Goal: Task Accomplishment & Management: Use online tool/utility

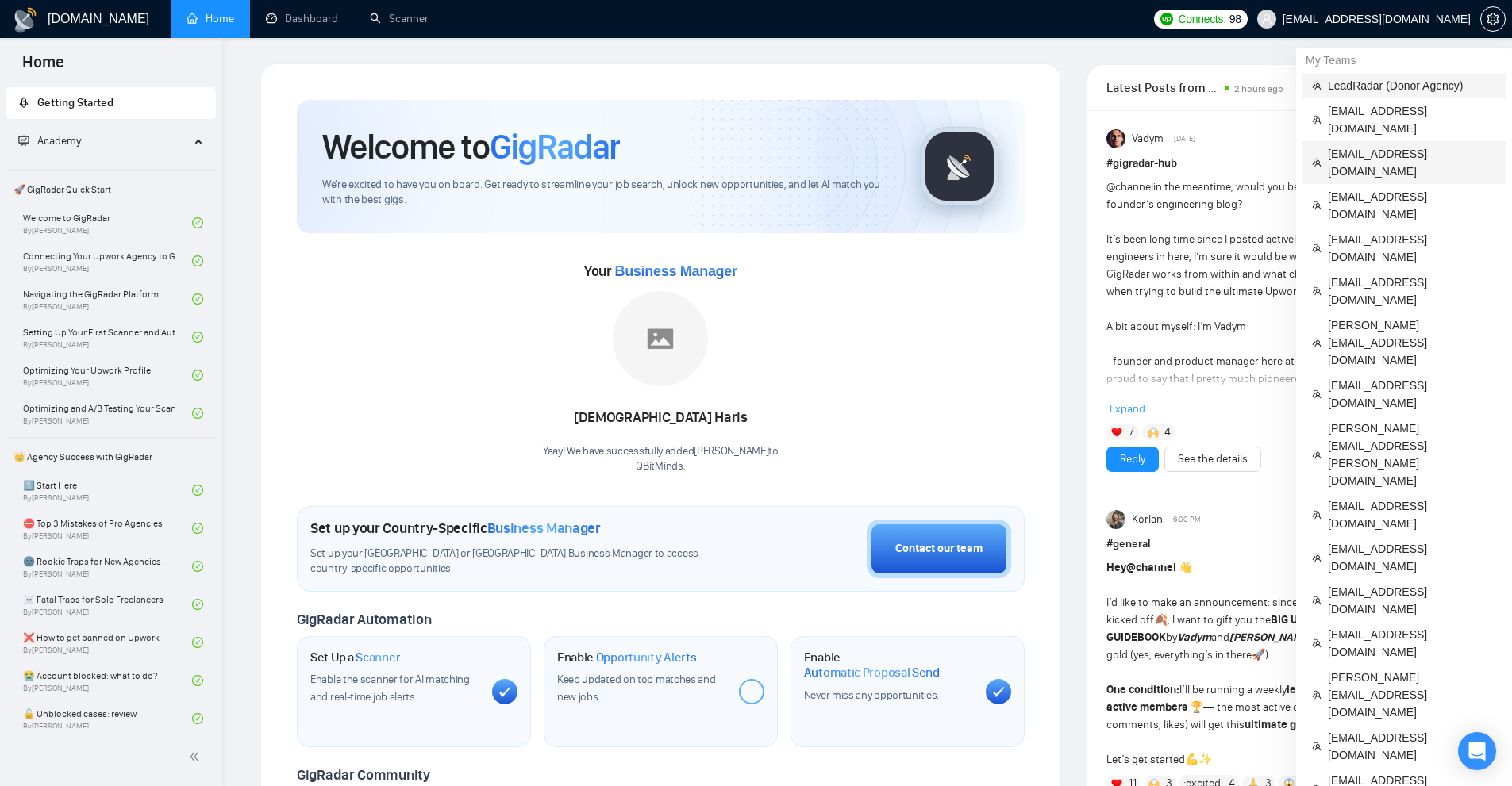
click at [1359, 107] on span "[EMAIL_ADDRESS][DOMAIN_NAME]" at bounding box center [1412, 119] width 168 height 35
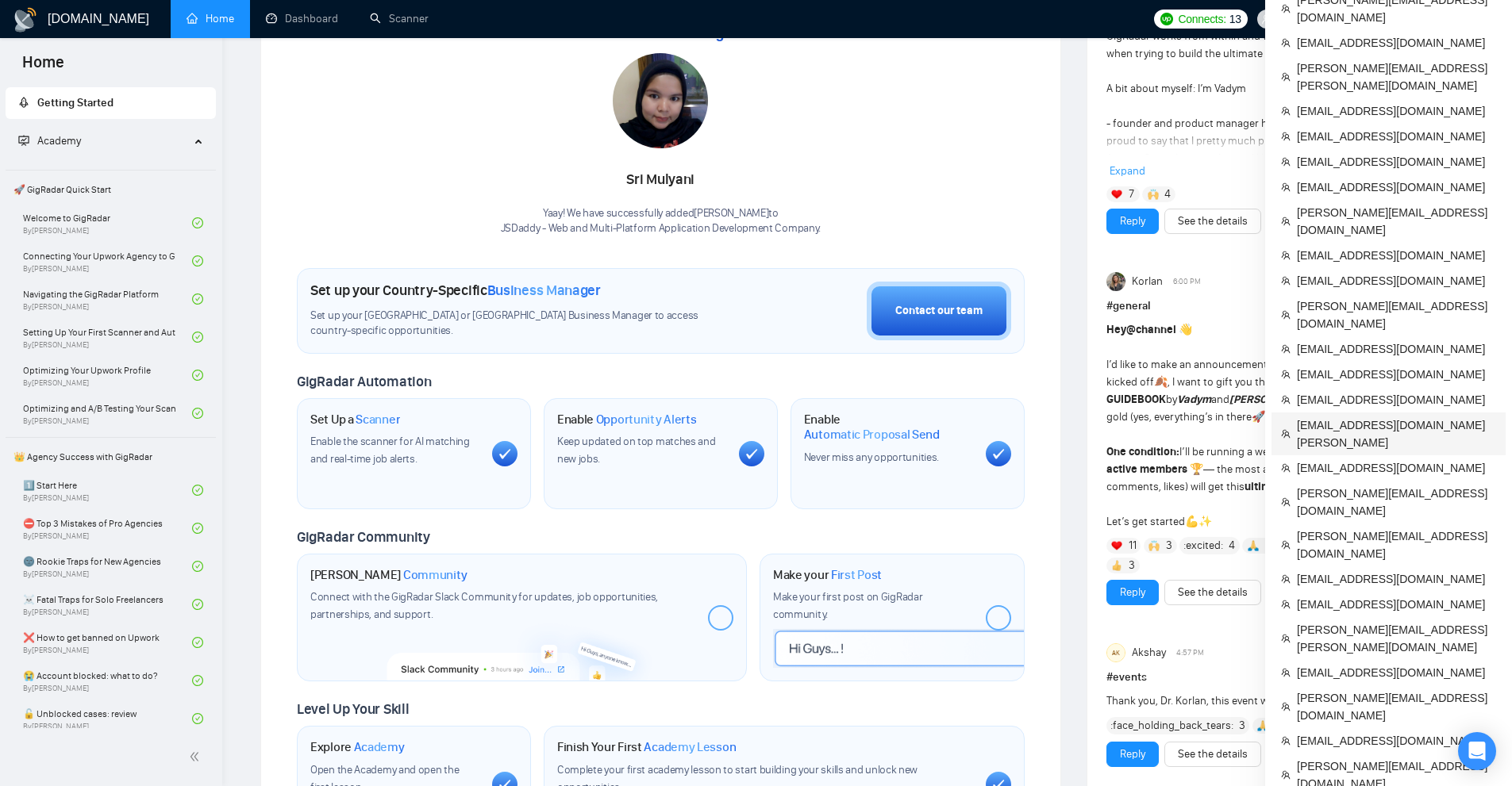
scroll to position [318, 0]
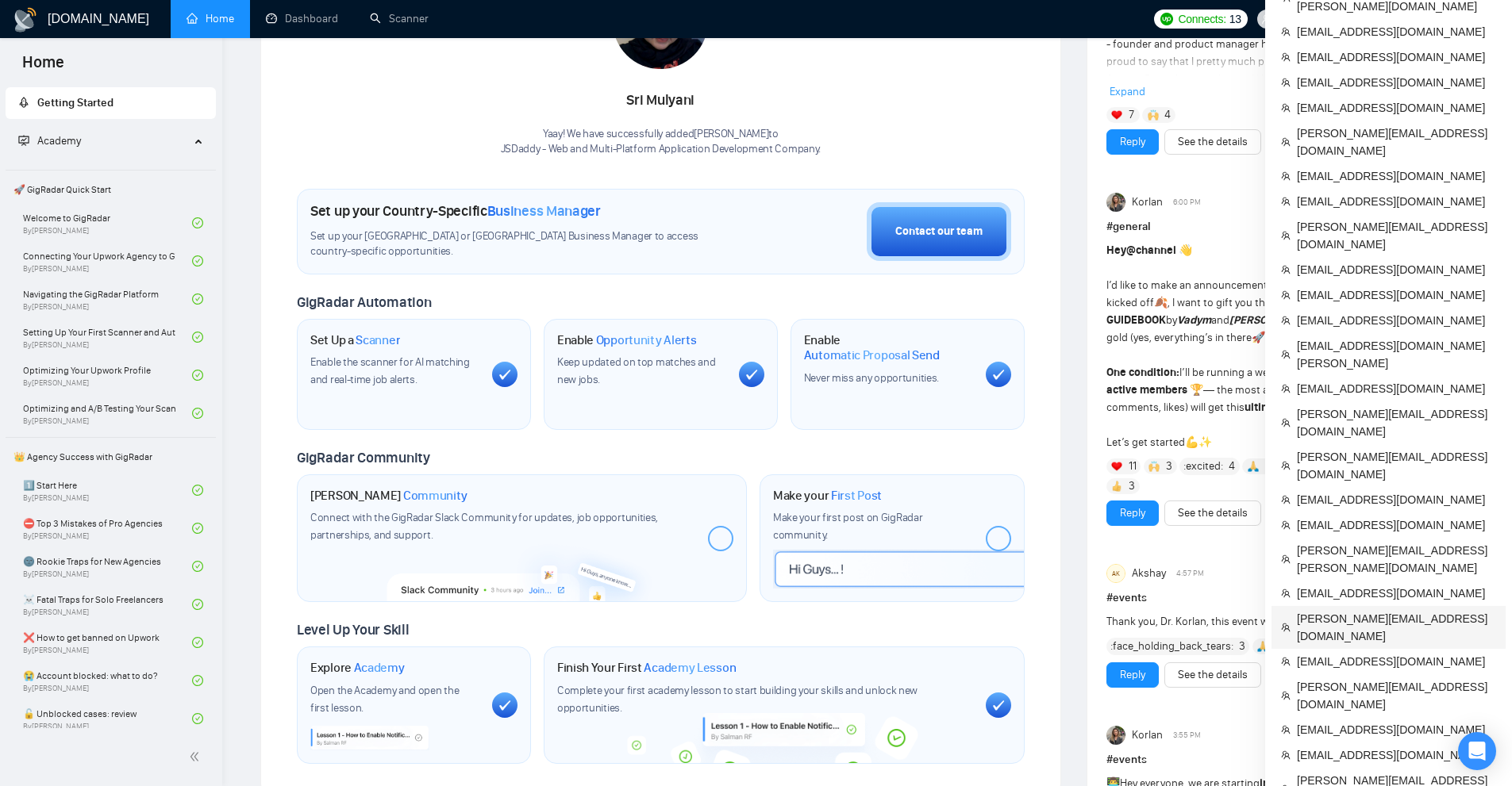
click at [1331, 610] on span "taylor@thetacagency.com" at bounding box center [1396, 627] width 199 height 35
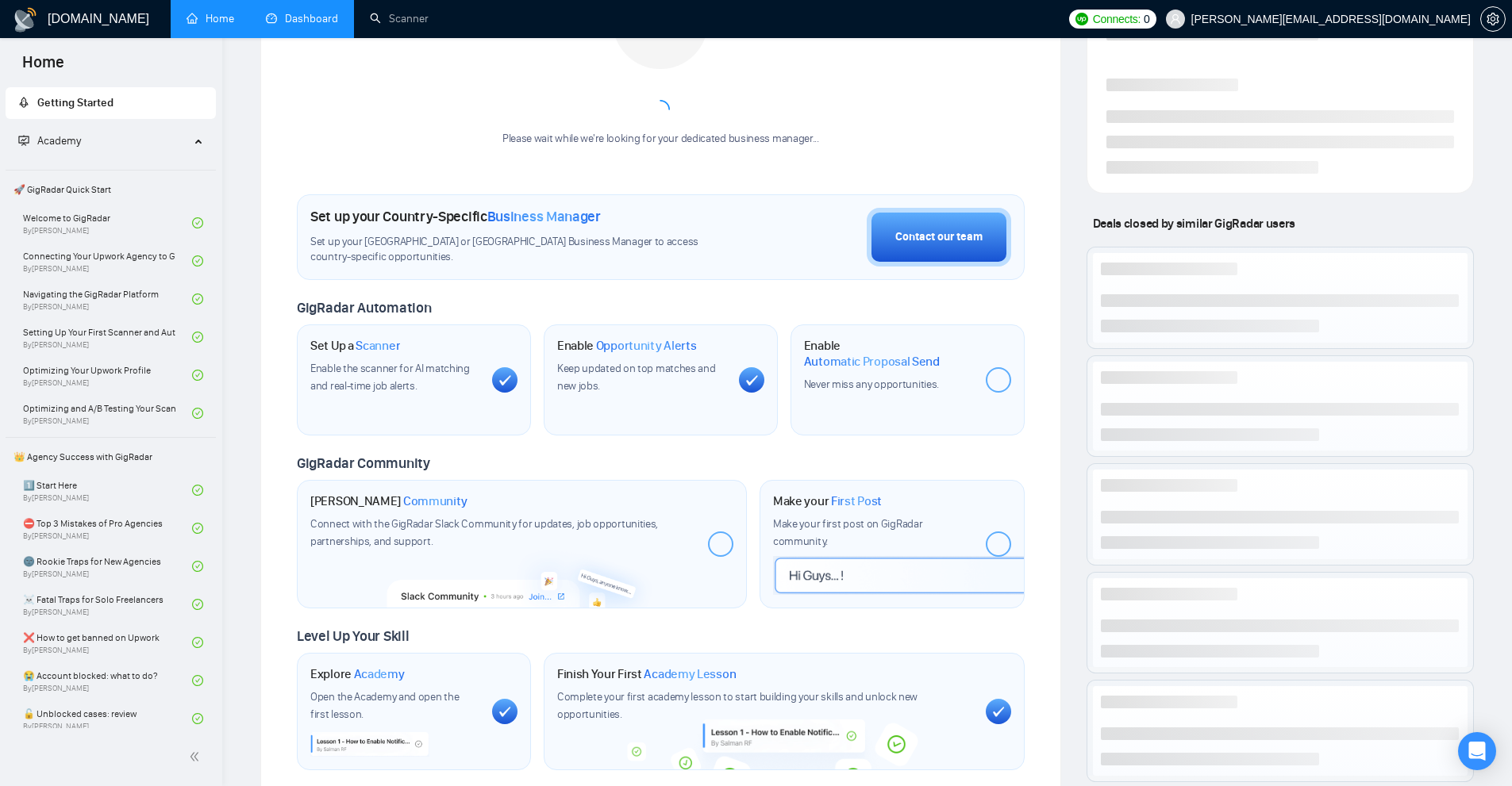
click at [331, 12] on link "Dashboard" at bounding box center [302, 19] width 72 height 14
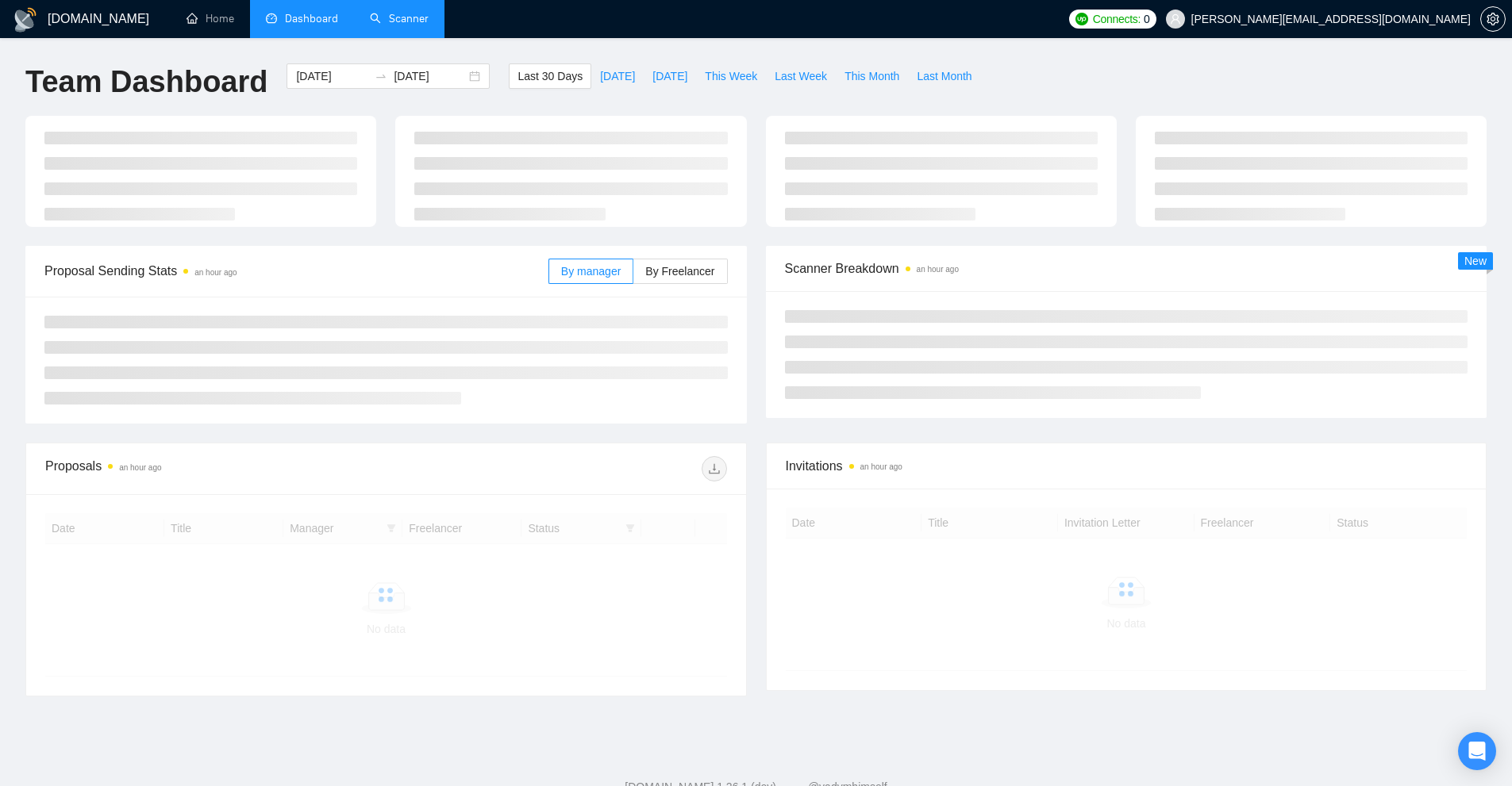
click at [409, 16] on link "Scanner" at bounding box center [399, 19] width 58 height 14
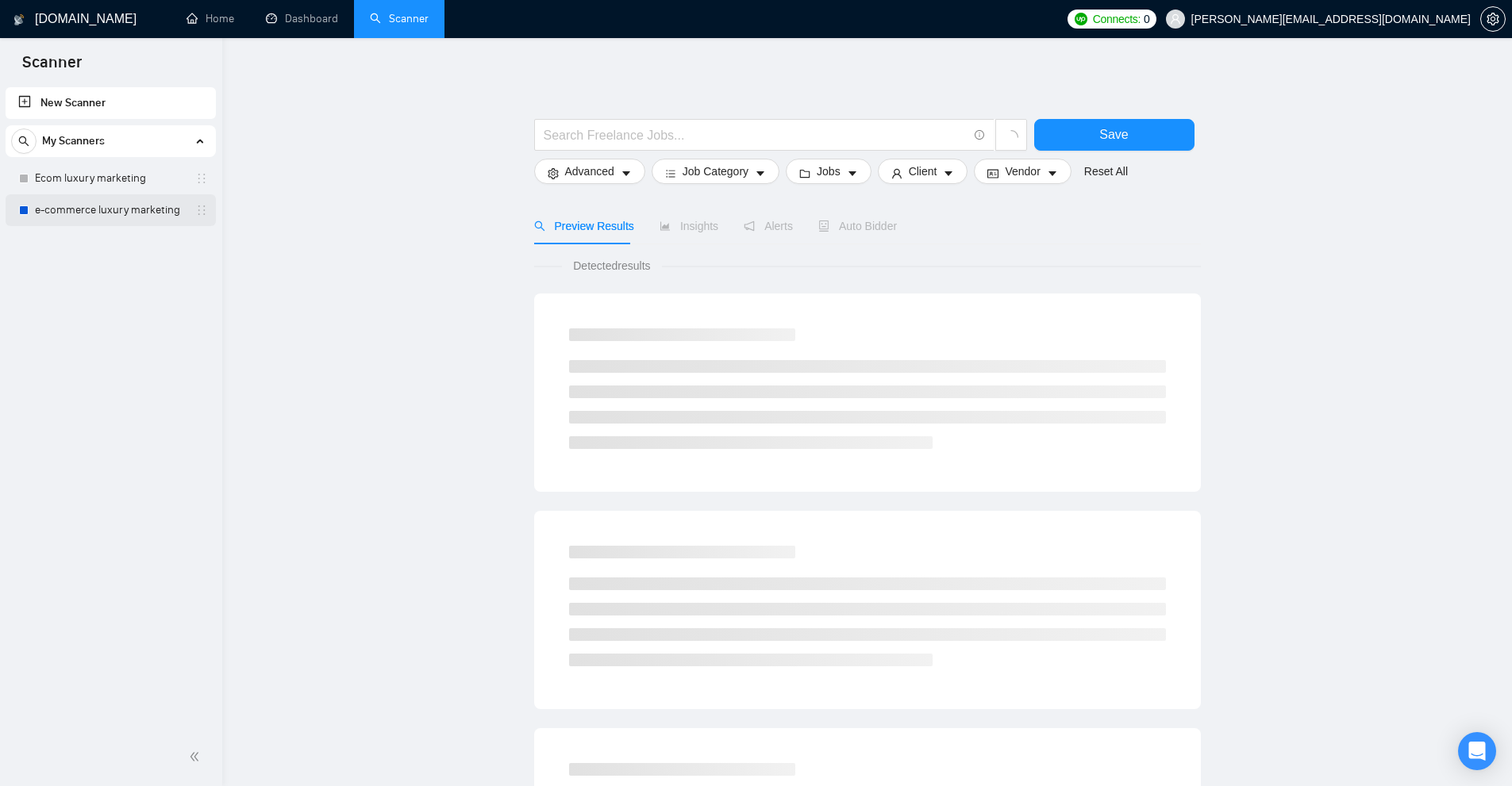
click at [112, 209] on link "e-commerce luxury marketing" at bounding box center [110, 210] width 151 height 32
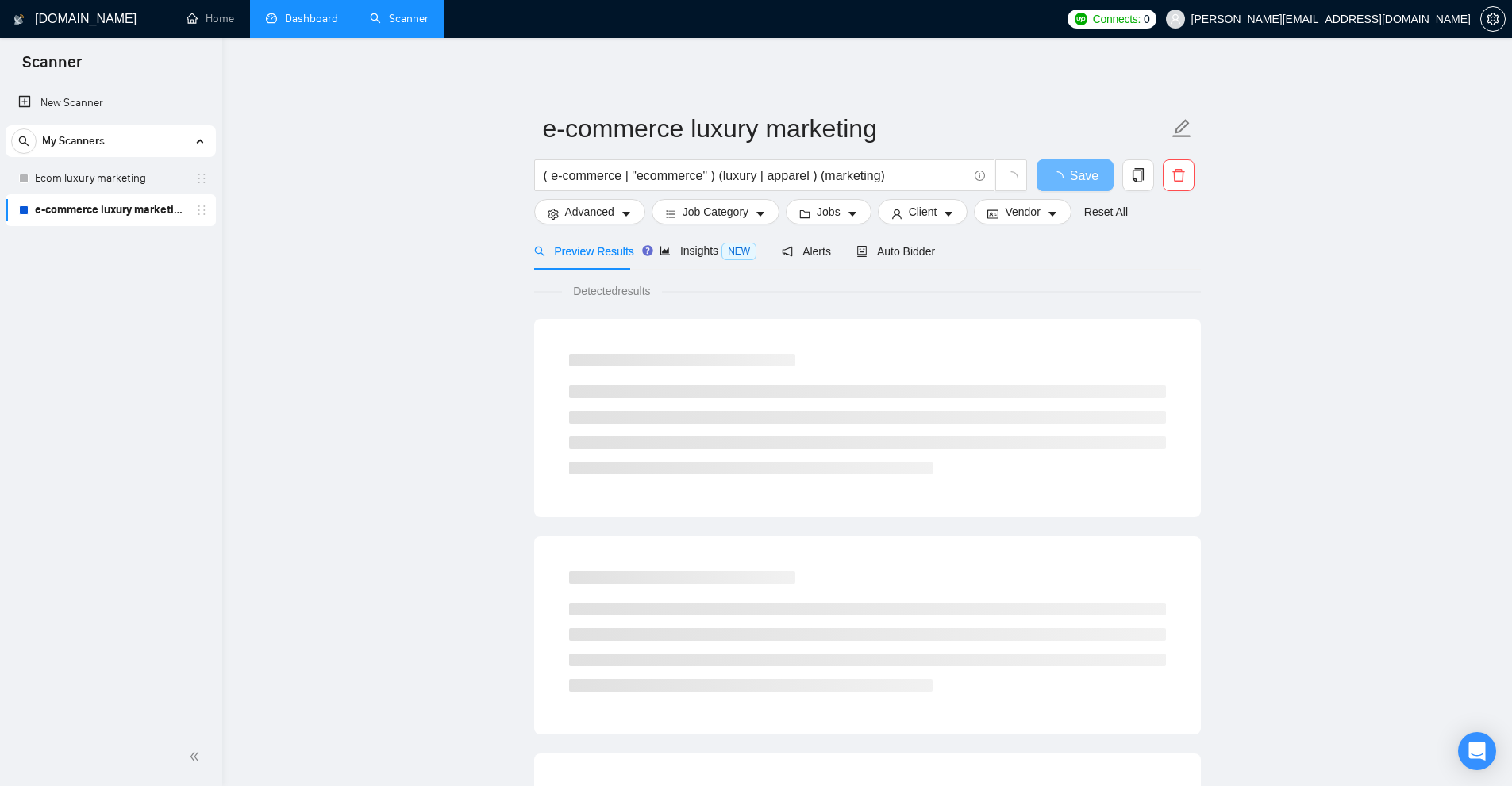
click at [303, 22] on link "Dashboard" at bounding box center [302, 19] width 72 height 14
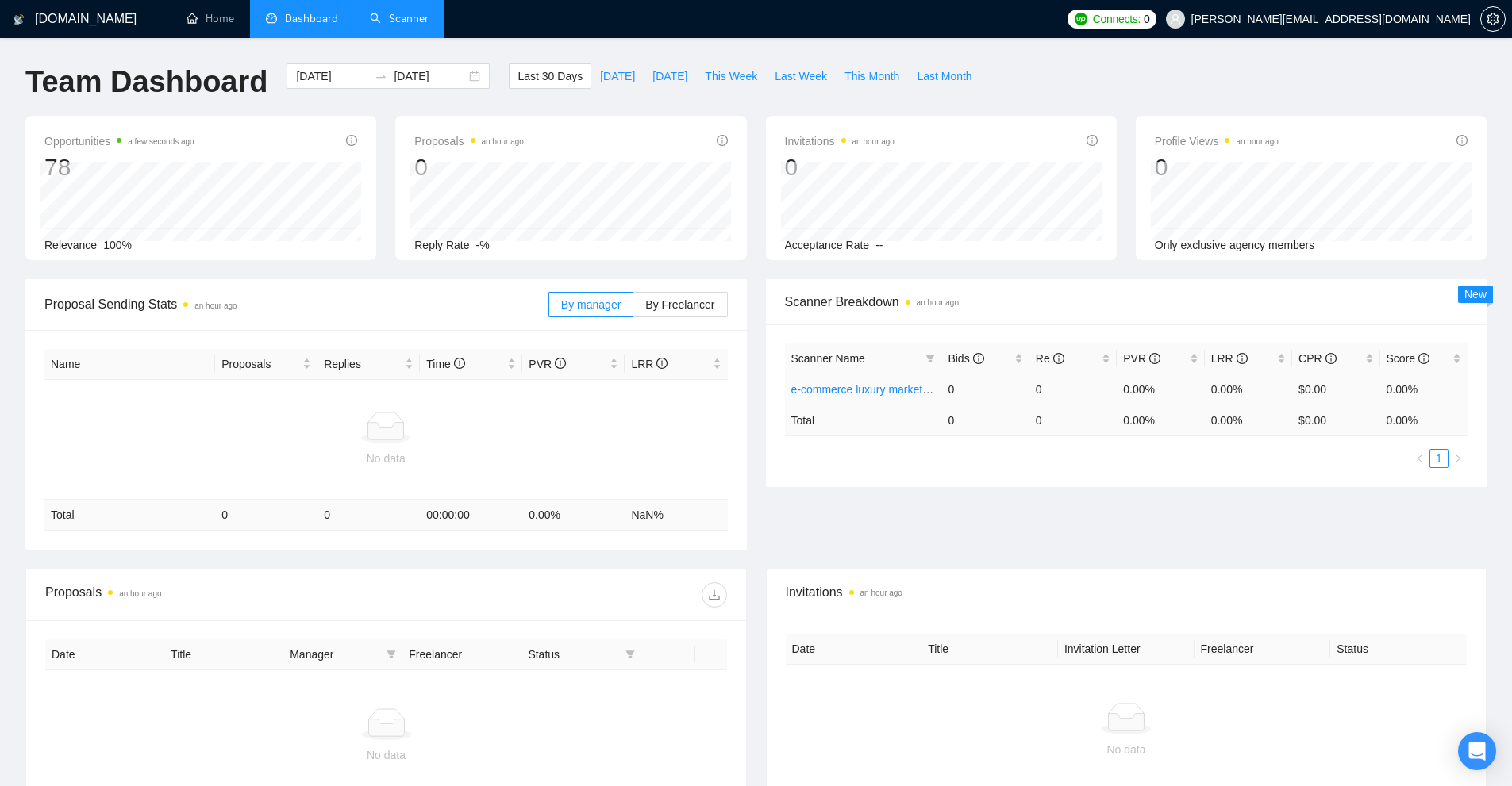
click at [825, 394] on link "e-commerce luxury marketing" at bounding box center [864, 389] width 147 height 13
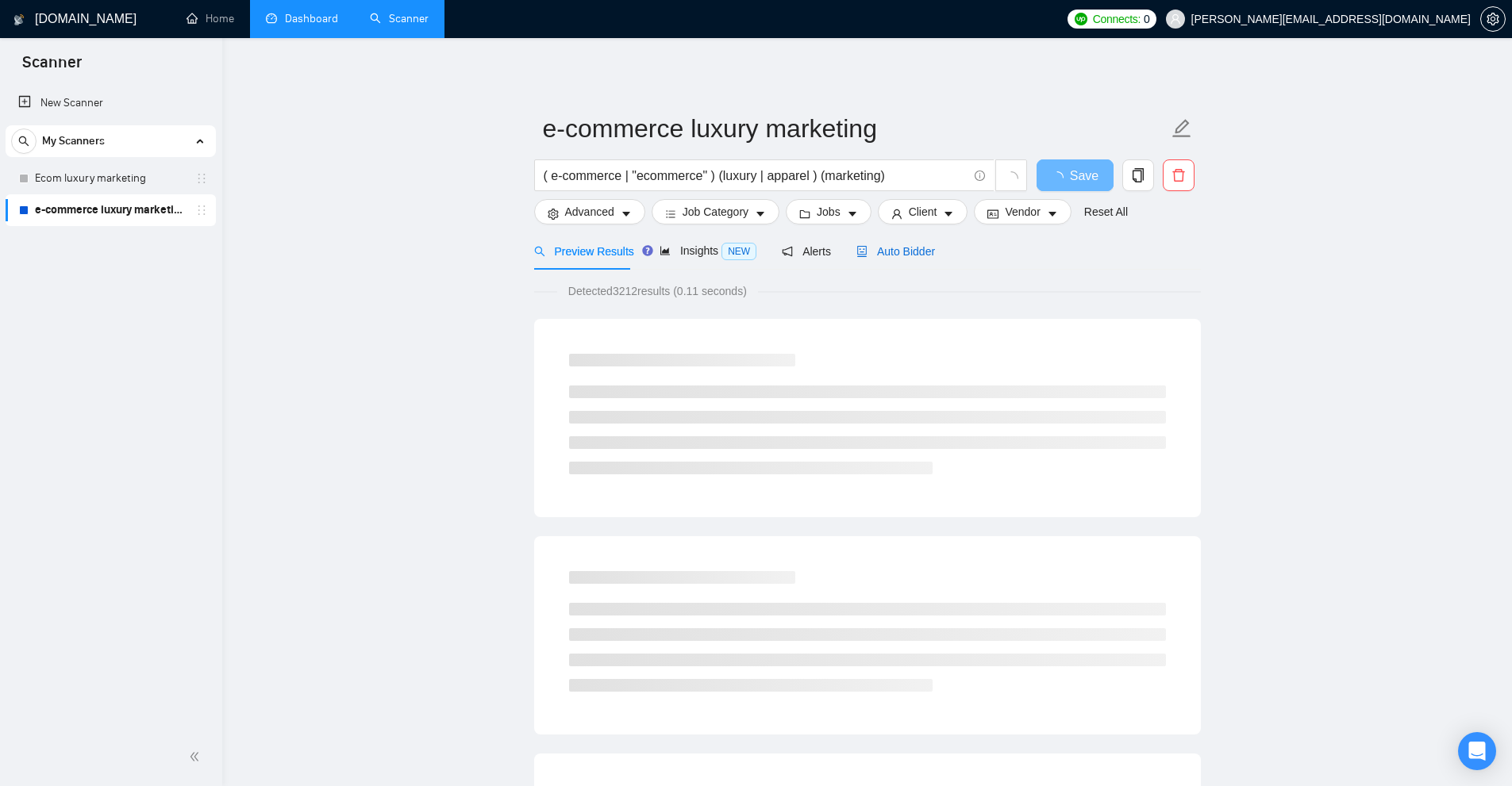
click at [880, 248] on span "Auto Bidder" at bounding box center [895, 251] width 78 height 13
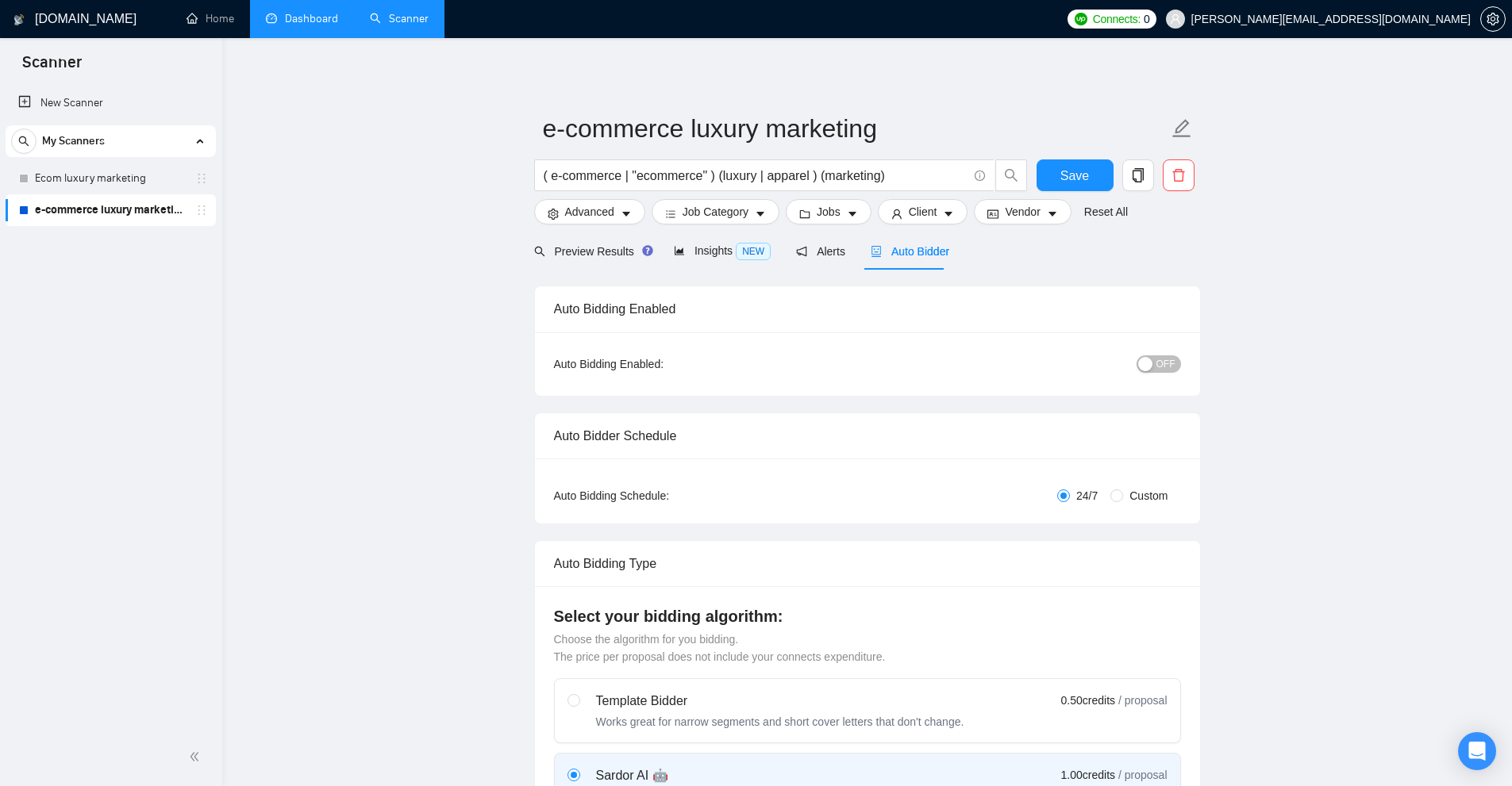
click at [302, 12] on link "Dashboard" at bounding box center [302, 19] width 72 height 14
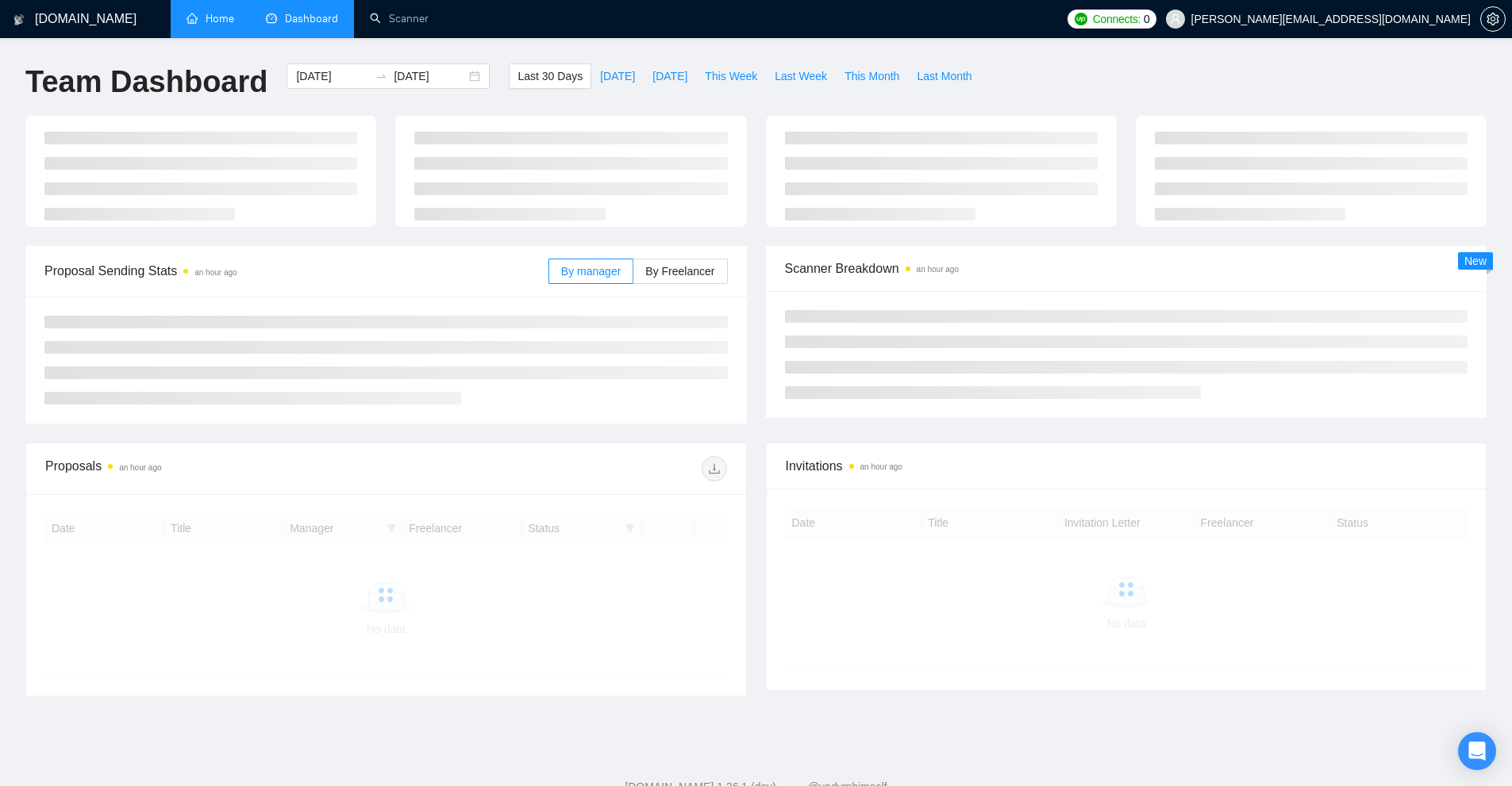
click at [209, 17] on link "Home" at bounding box center [210, 19] width 48 height 14
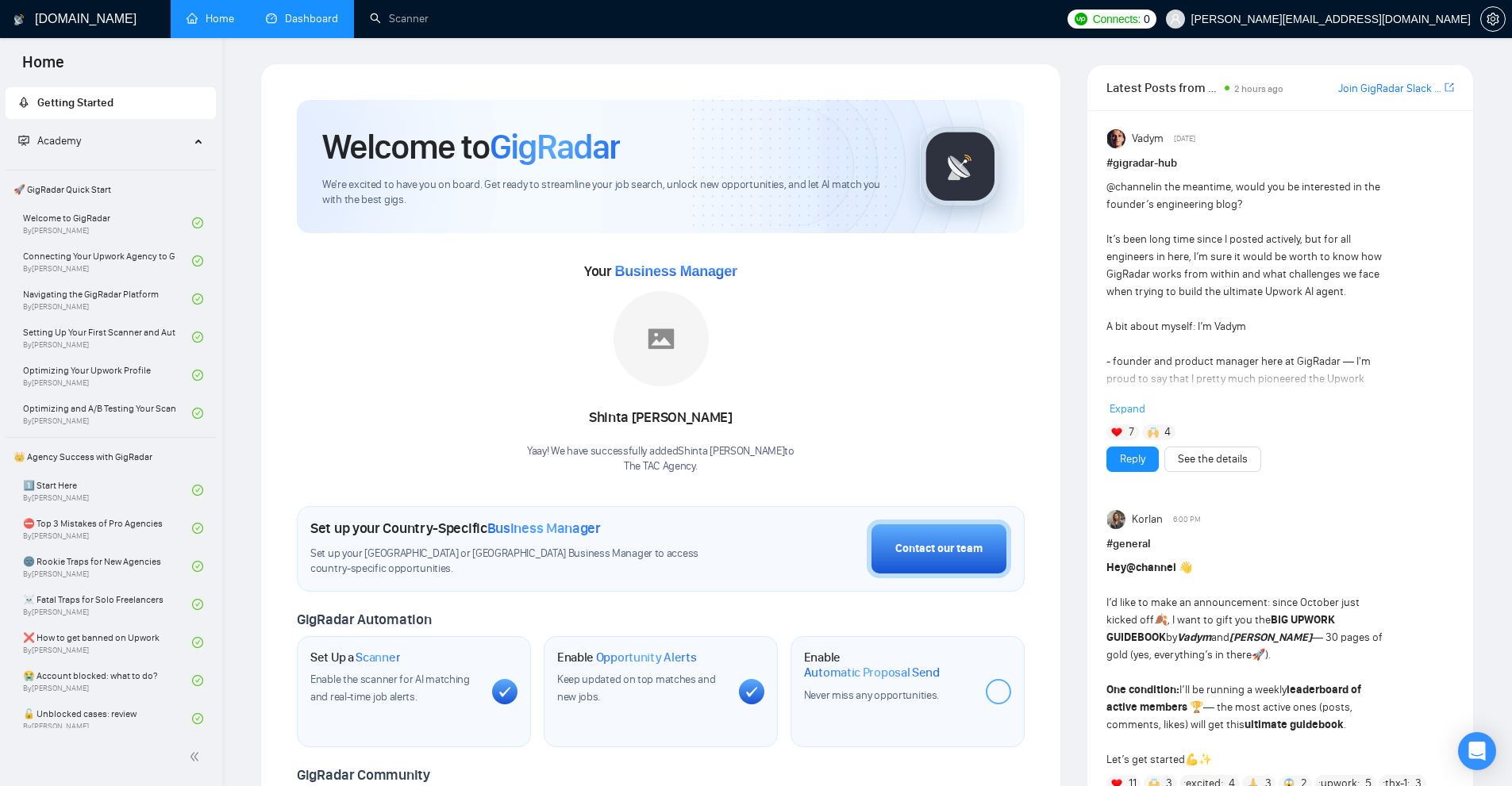
scroll to position [79, 0]
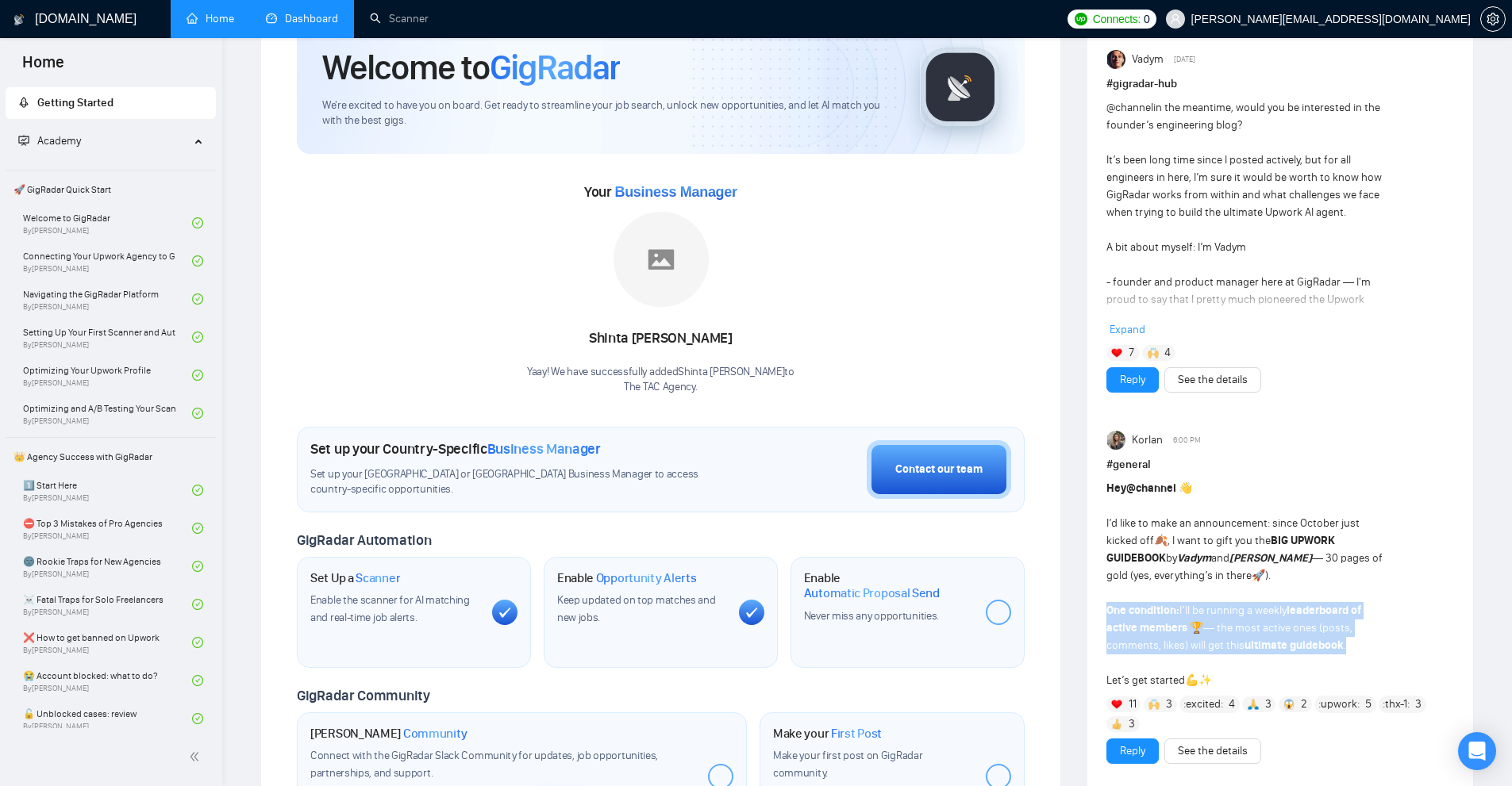
drag, startPoint x: 1107, startPoint y: 610, endPoint x: 1359, endPoint y: 639, distance: 253.7
click at [1359, 639] on div "Hey @channel 👋 I’d like to make an announcement: since October just kicked off …" at bounding box center [1246, 585] width 278 height 210
drag, startPoint x: 1335, startPoint y: 643, endPoint x: 1204, endPoint y: 631, distance: 131.5
click at [1204, 631] on div "Hey @channel 👋 I’d like to make an announcement: since October just kicked off …" at bounding box center [1246, 585] width 278 height 210
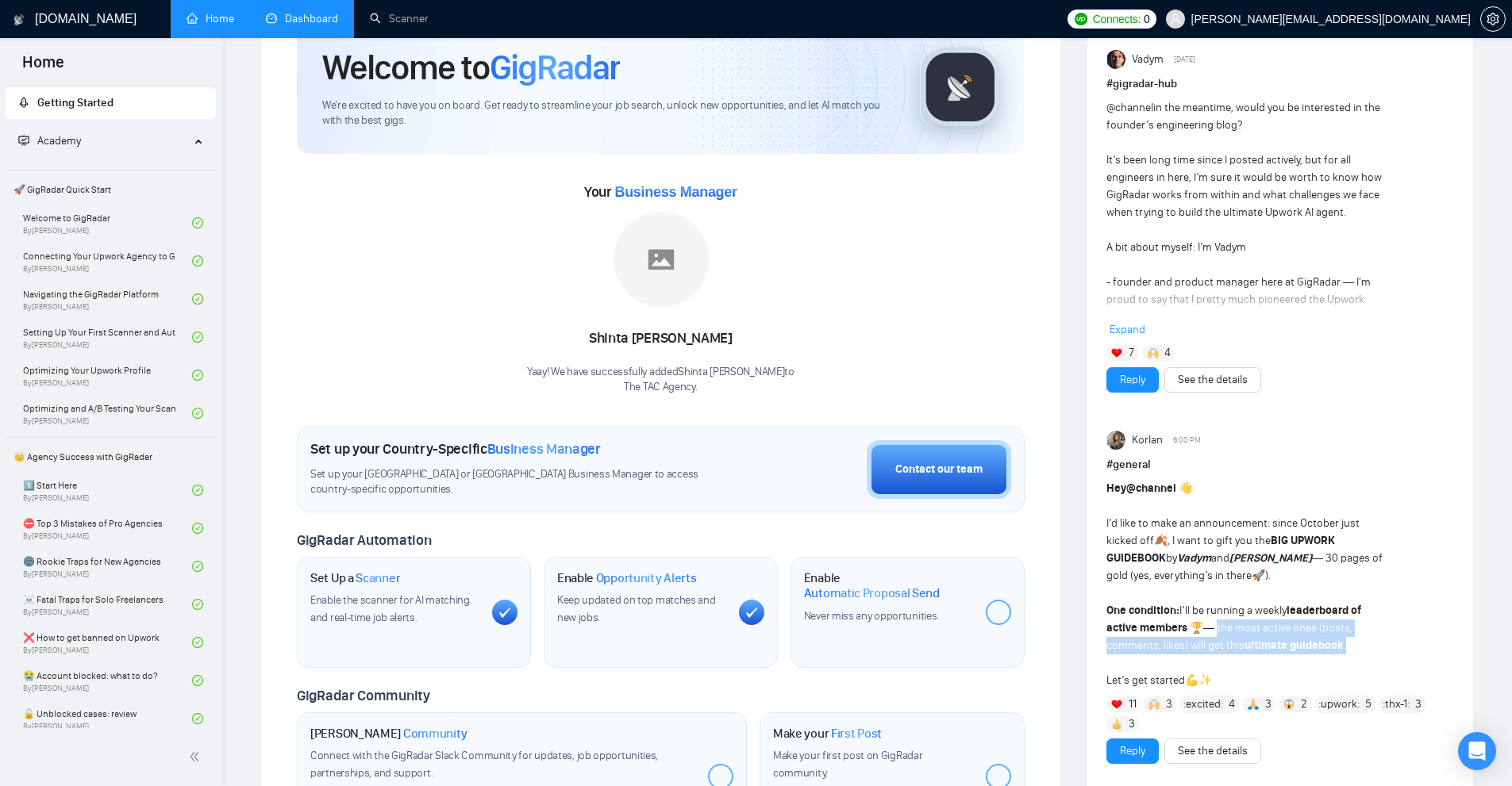
click at [1204, 631] on div "Hey @channel 👋 I’d like to make an announcement: since October just kicked off …" at bounding box center [1246, 585] width 278 height 210
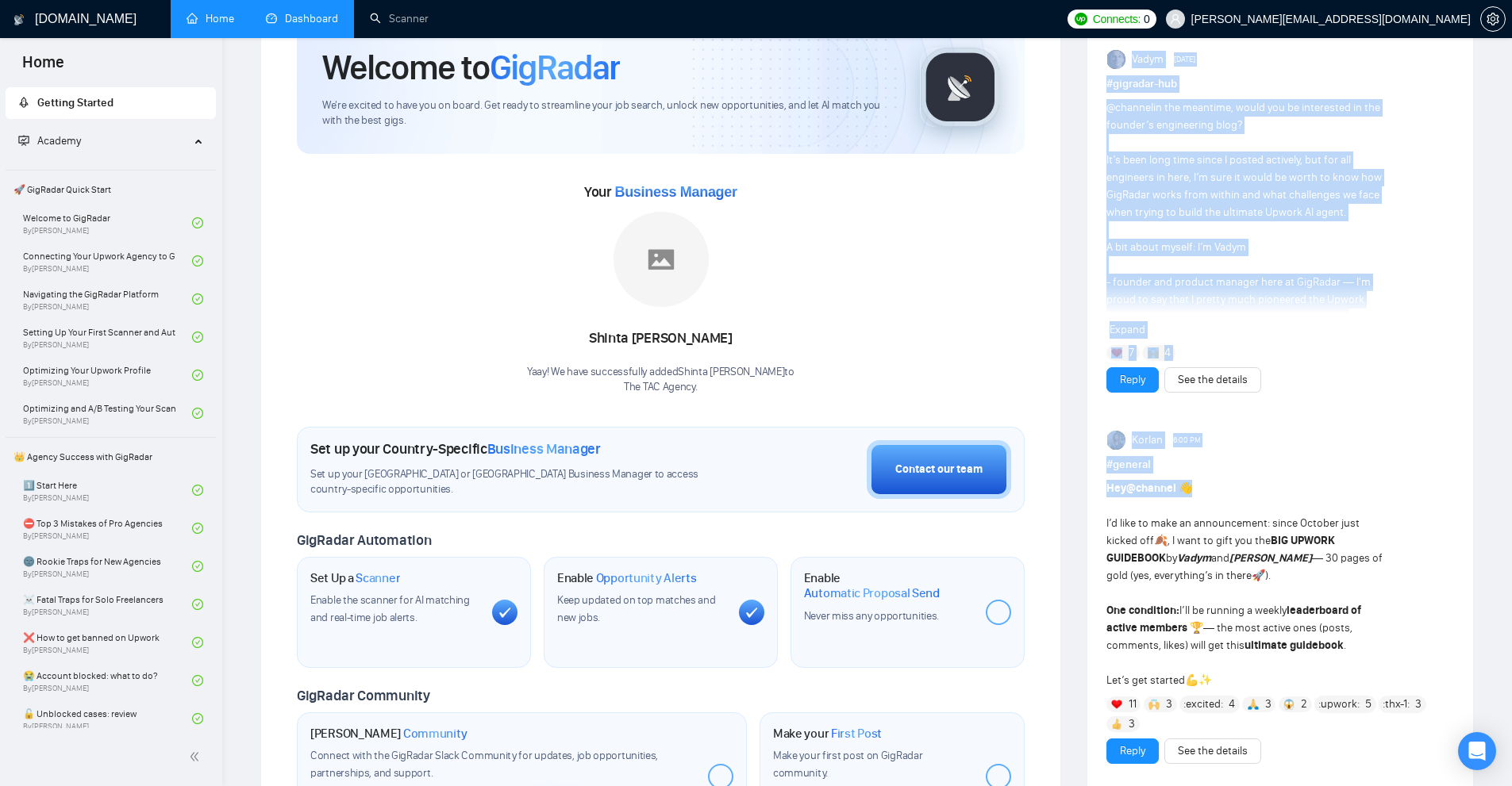
drag, startPoint x: 1104, startPoint y: 486, endPoint x: 1204, endPoint y: 490, distance: 100.1
click at [1204, 490] on div "Hey @channel 👋 I’d like to make an announcement: since October just kicked off …" at bounding box center [1246, 585] width 278 height 210
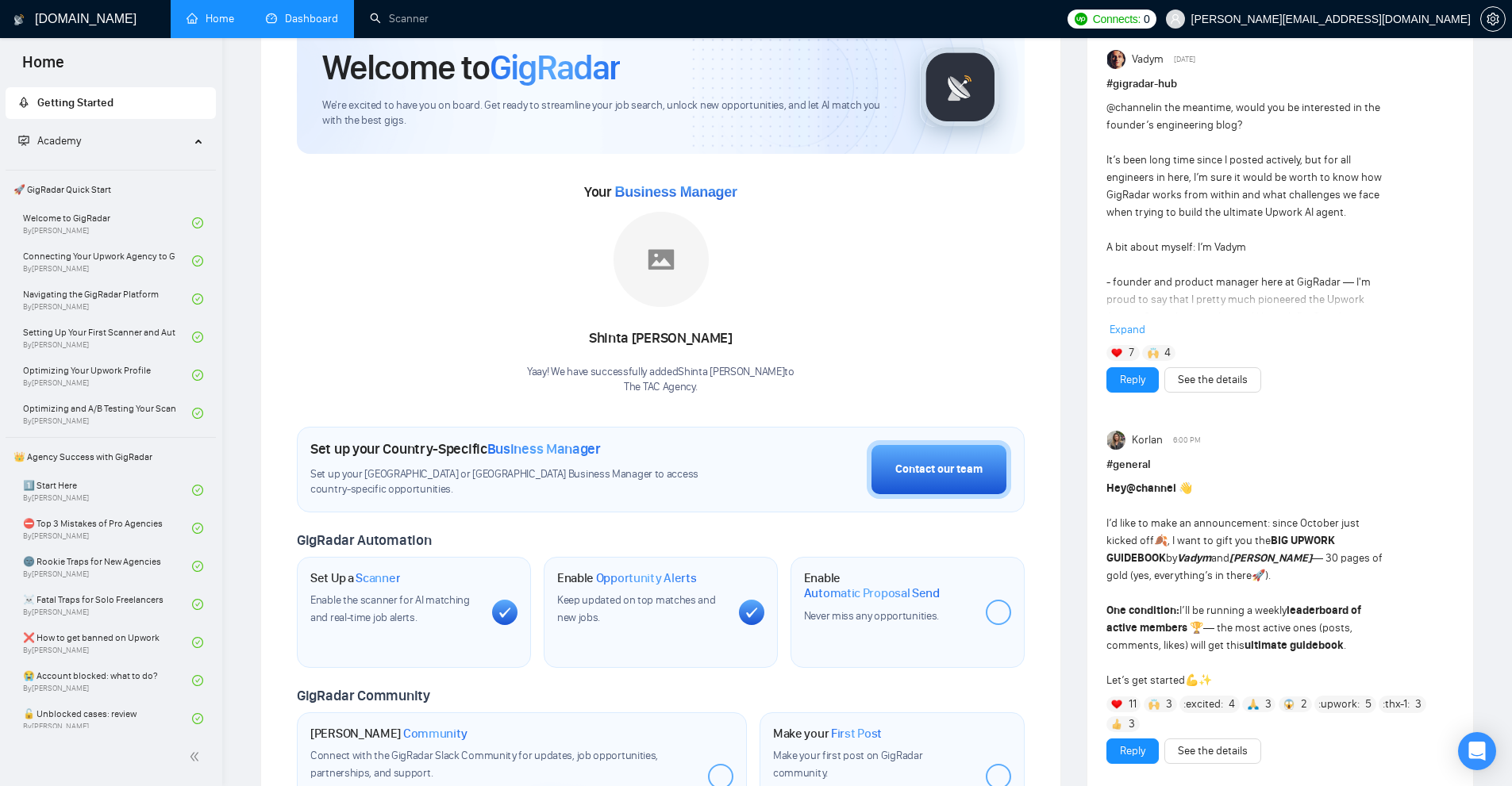
click at [1134, 326] on span "Expand" at bounding box center [1128, 330] width 36 height 14
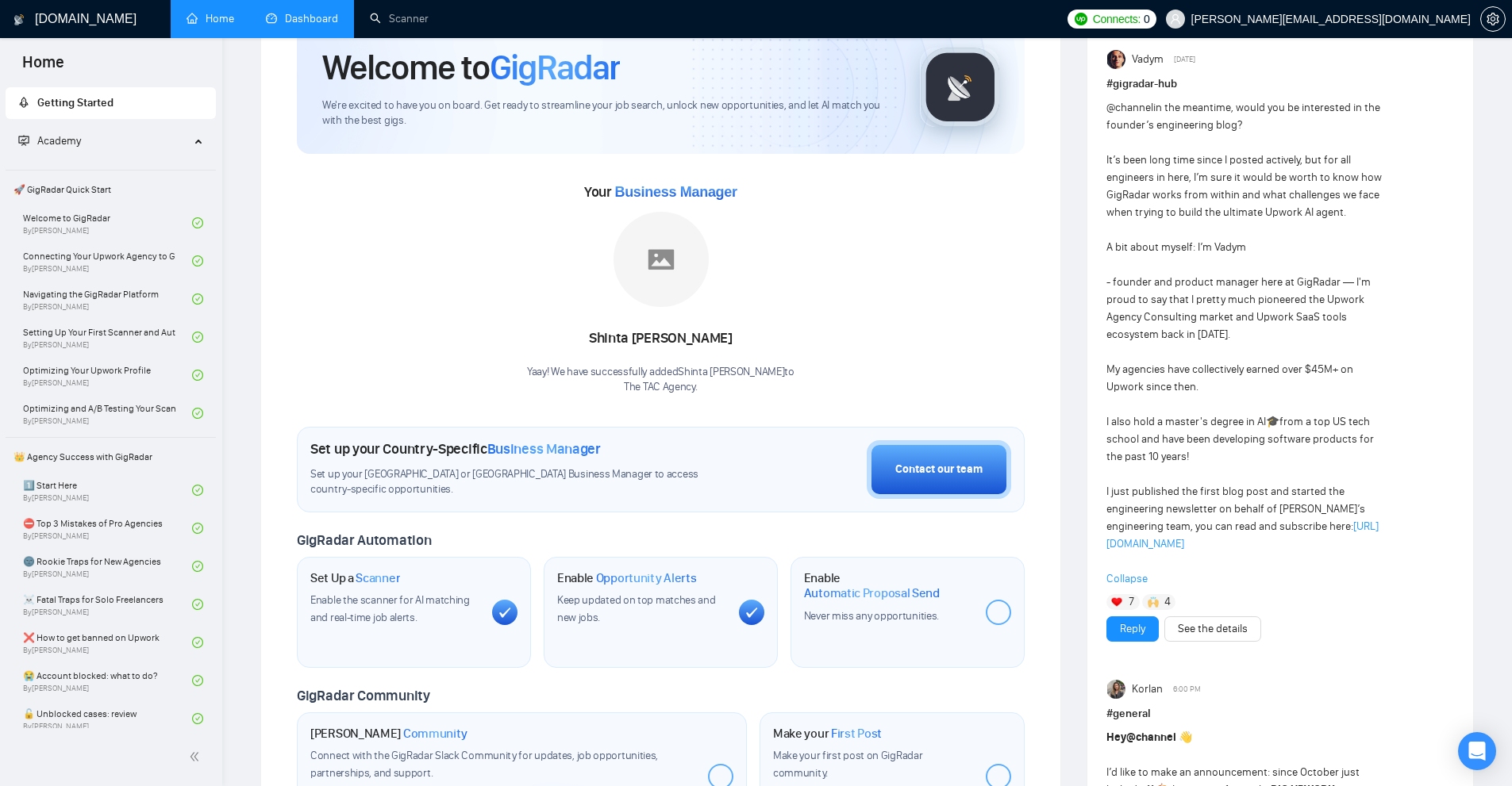
scroll to position [0, 0]
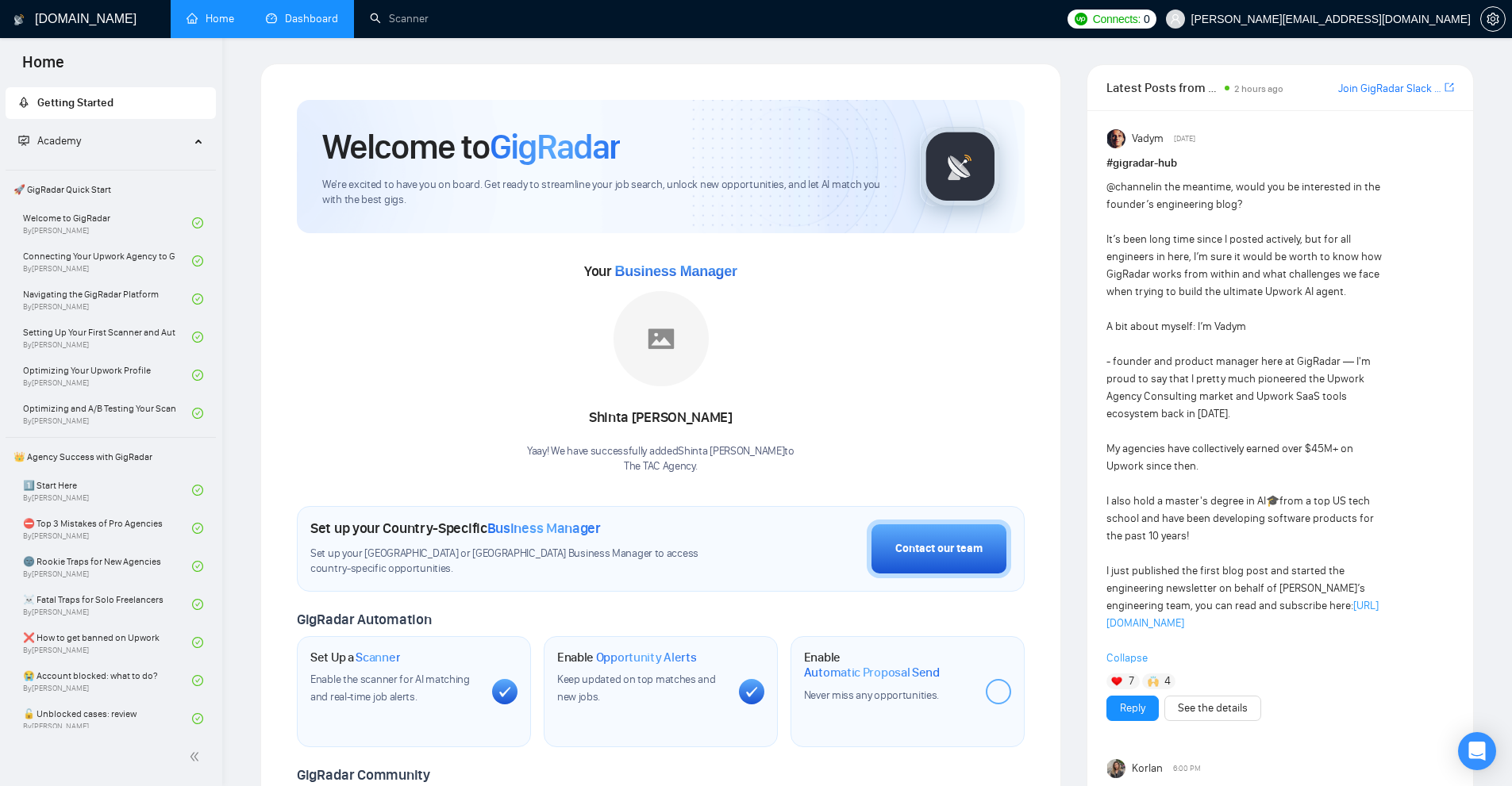
click at [953, 156] on img at bounding box center [960, 166] width 79 height 79
drag, startPoint x: 322, startPoint y: 175, endPoint x: 424, endPoint y: 195, distance: 103.9
click at [424, 195] on div "Welcome to GigRadar We're excited to have you on board. Get ready to streamline…" at bounding box center [660, 166] width 728 height 134
click at [371, 18] on link "Scanner" at bounding box center [399, 19] width 58 height 14
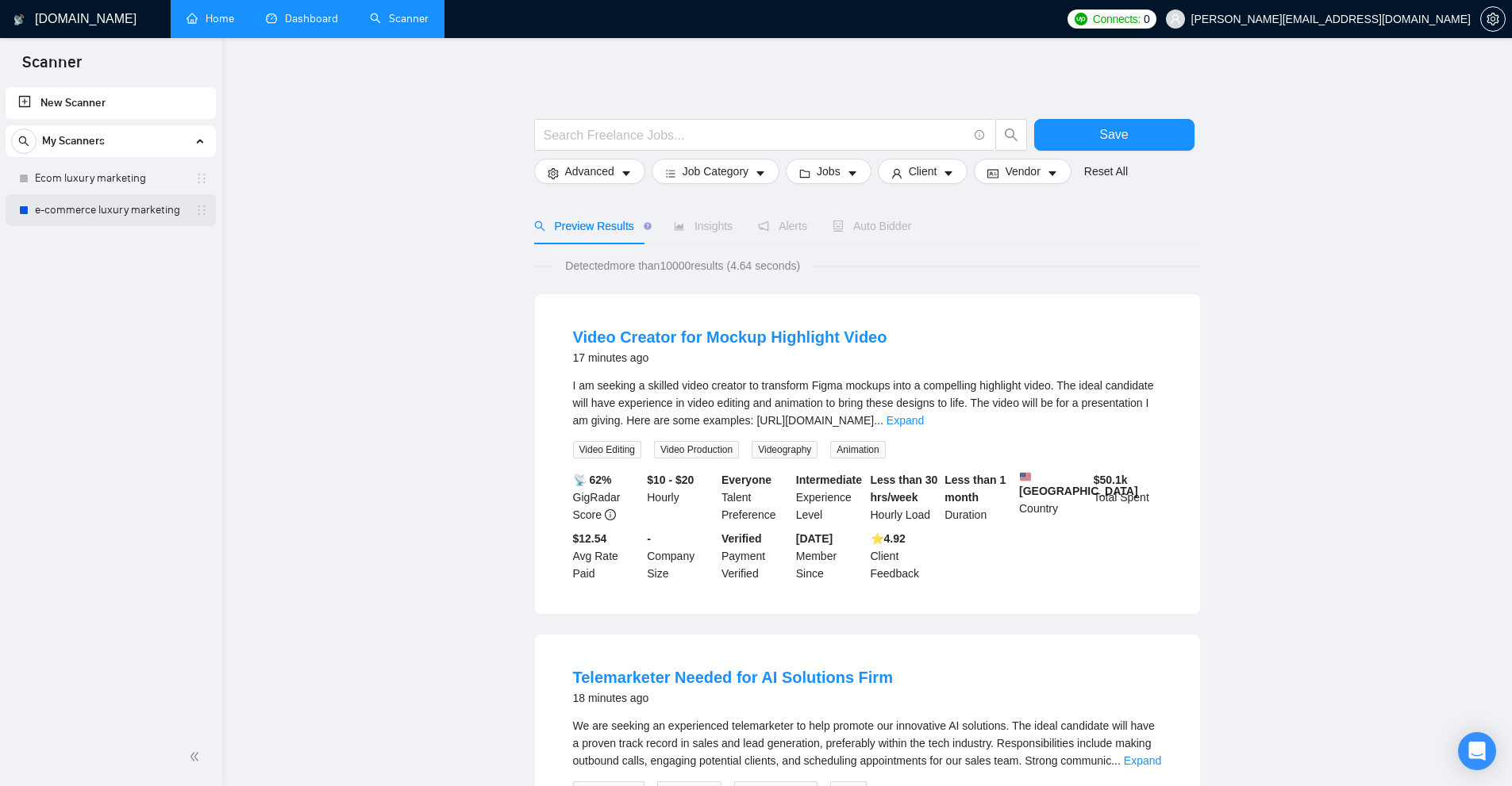
click at [53, 202] on link "e-commerce luxury marketing" at bounding box center [110, 210] width 151 height 32
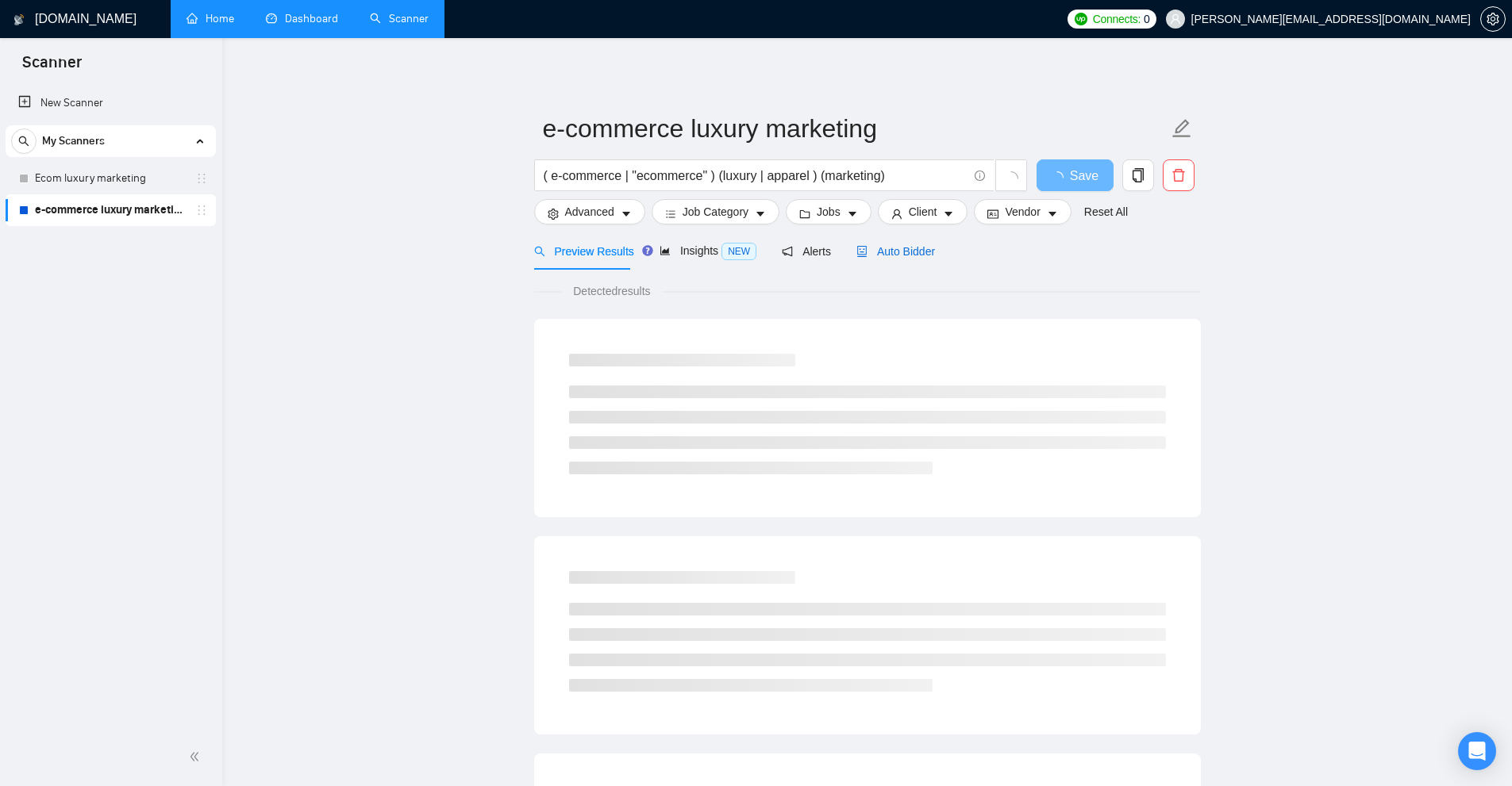
click at [923, 250] on span "Auto Bidder" at bounding box center [895, 251] width 78 height 13
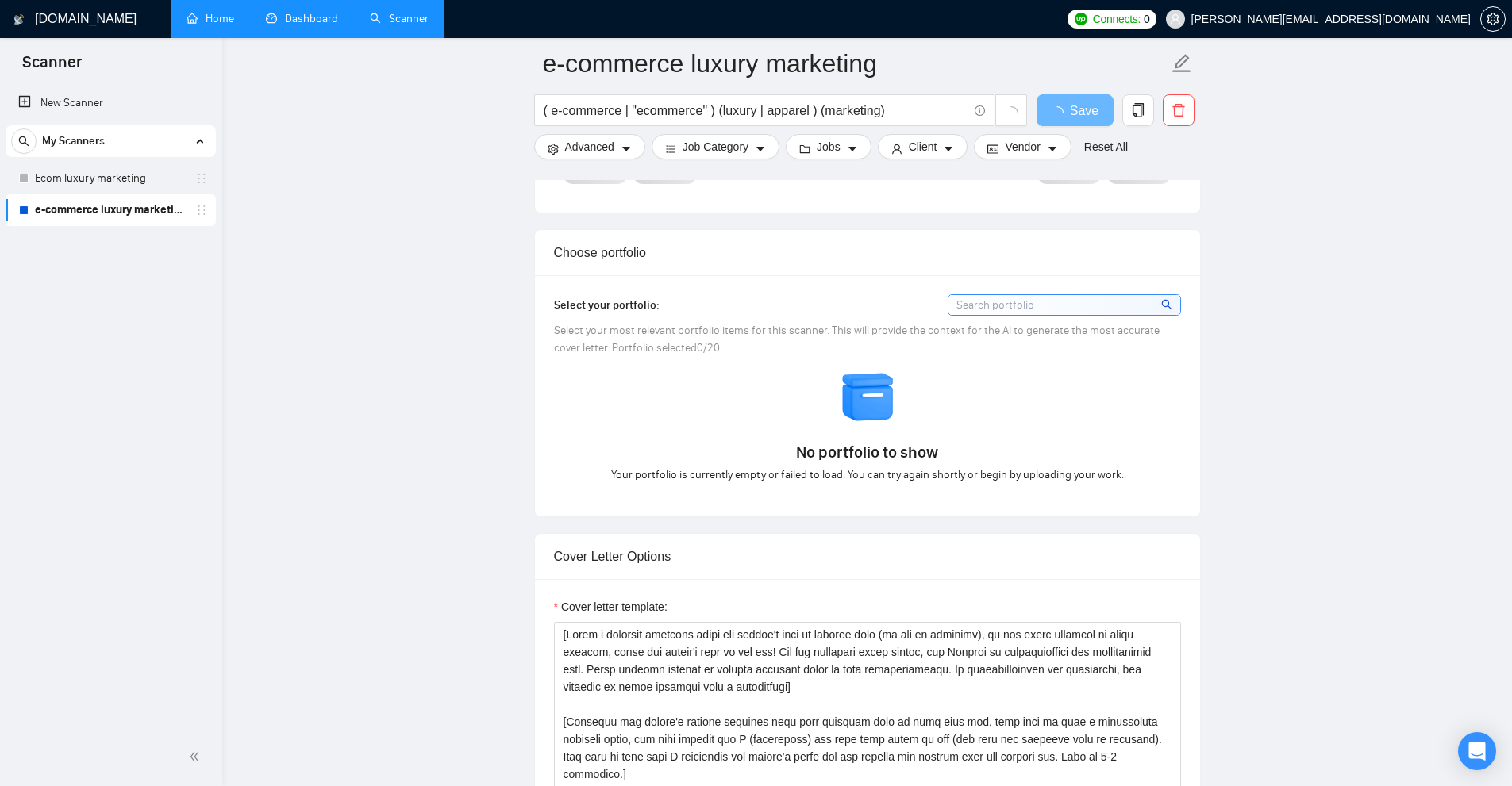
scroll to position [1614, 0]
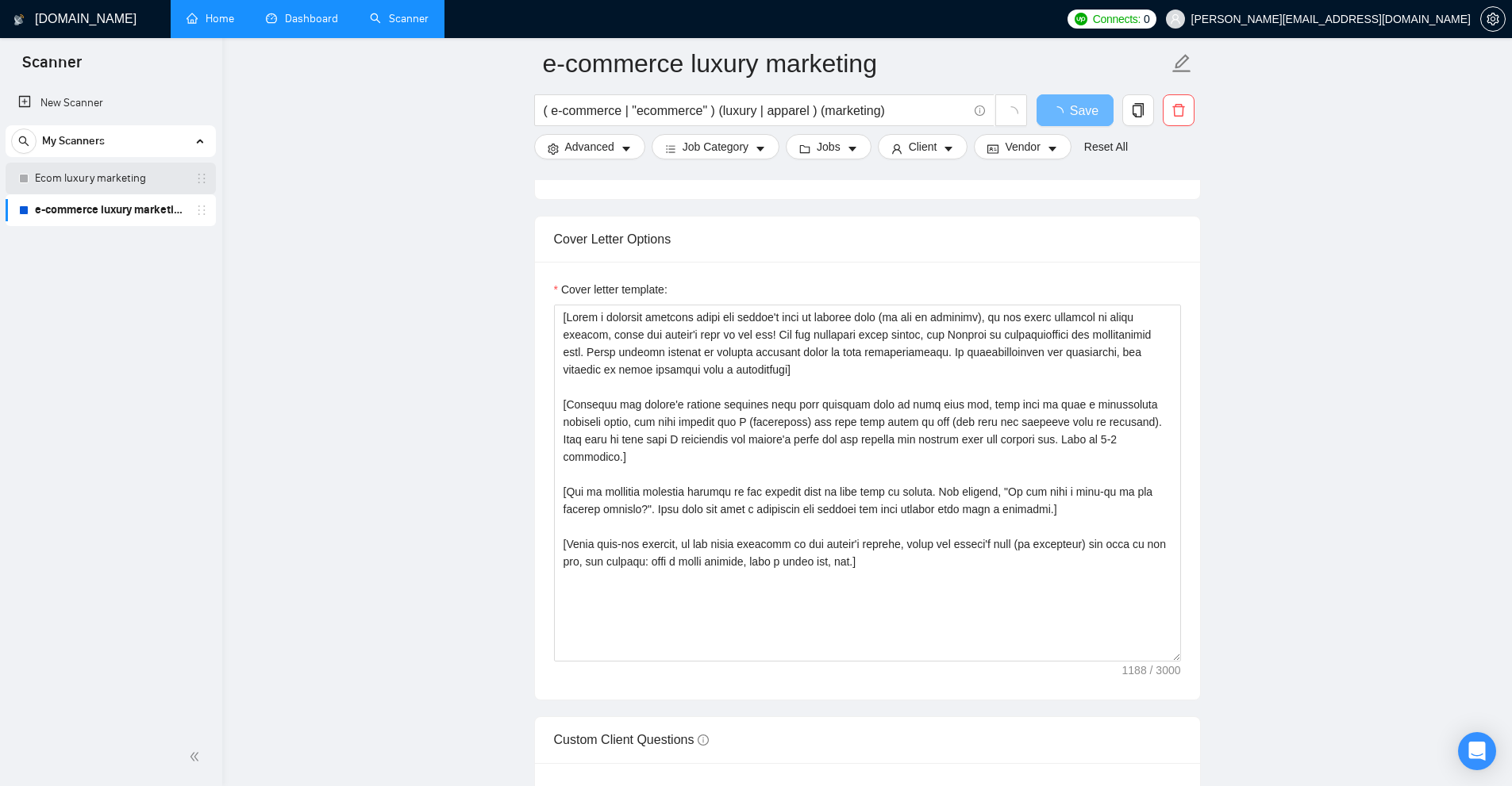
click at [62, 173] on link "Ecom luxury marketing" at bounding box center [110, 178] width 151 height 32
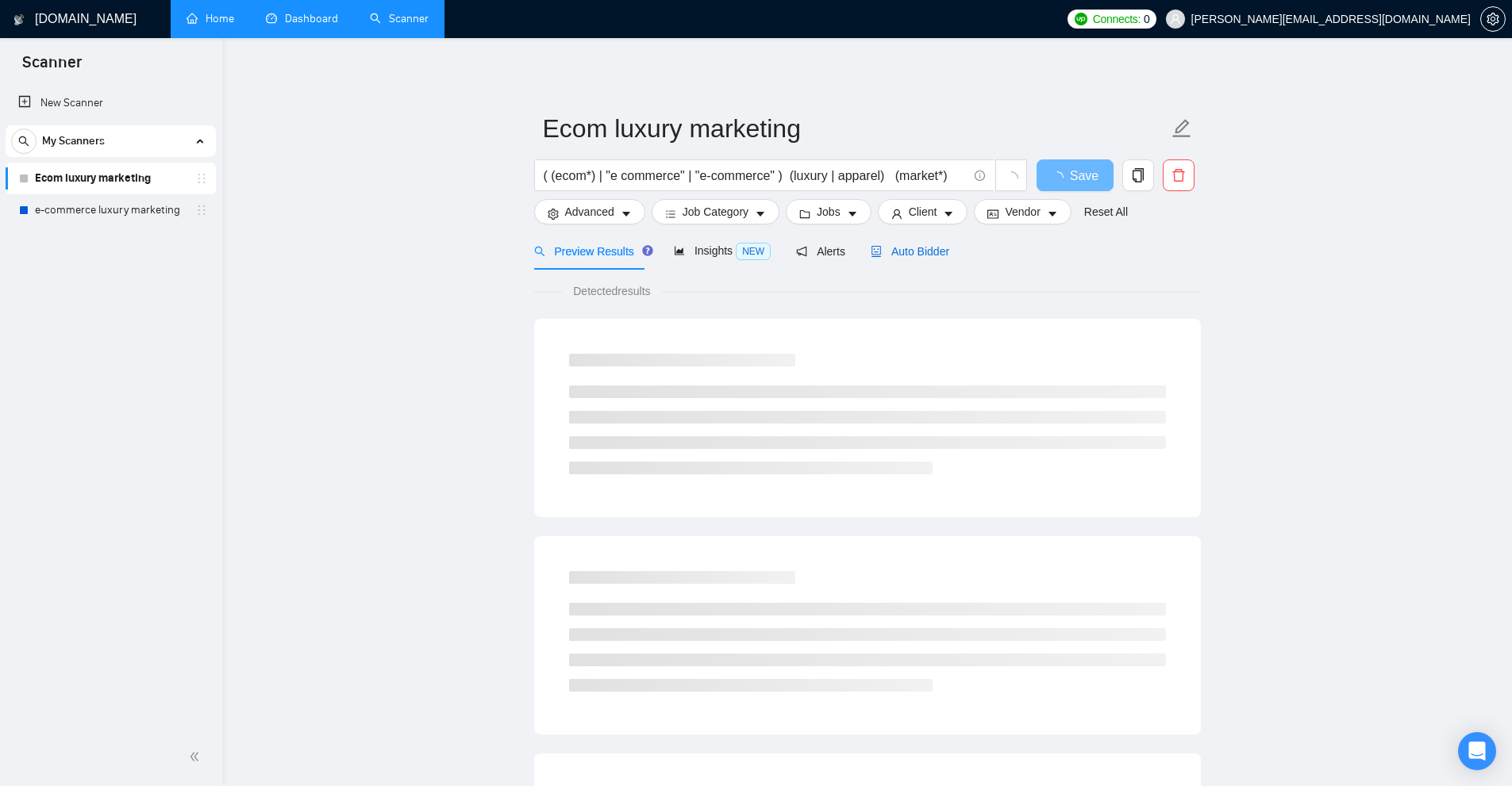
click at [908, 247] on span "Auto Bidder" at bounding box center [909, 251] width 78 height 13
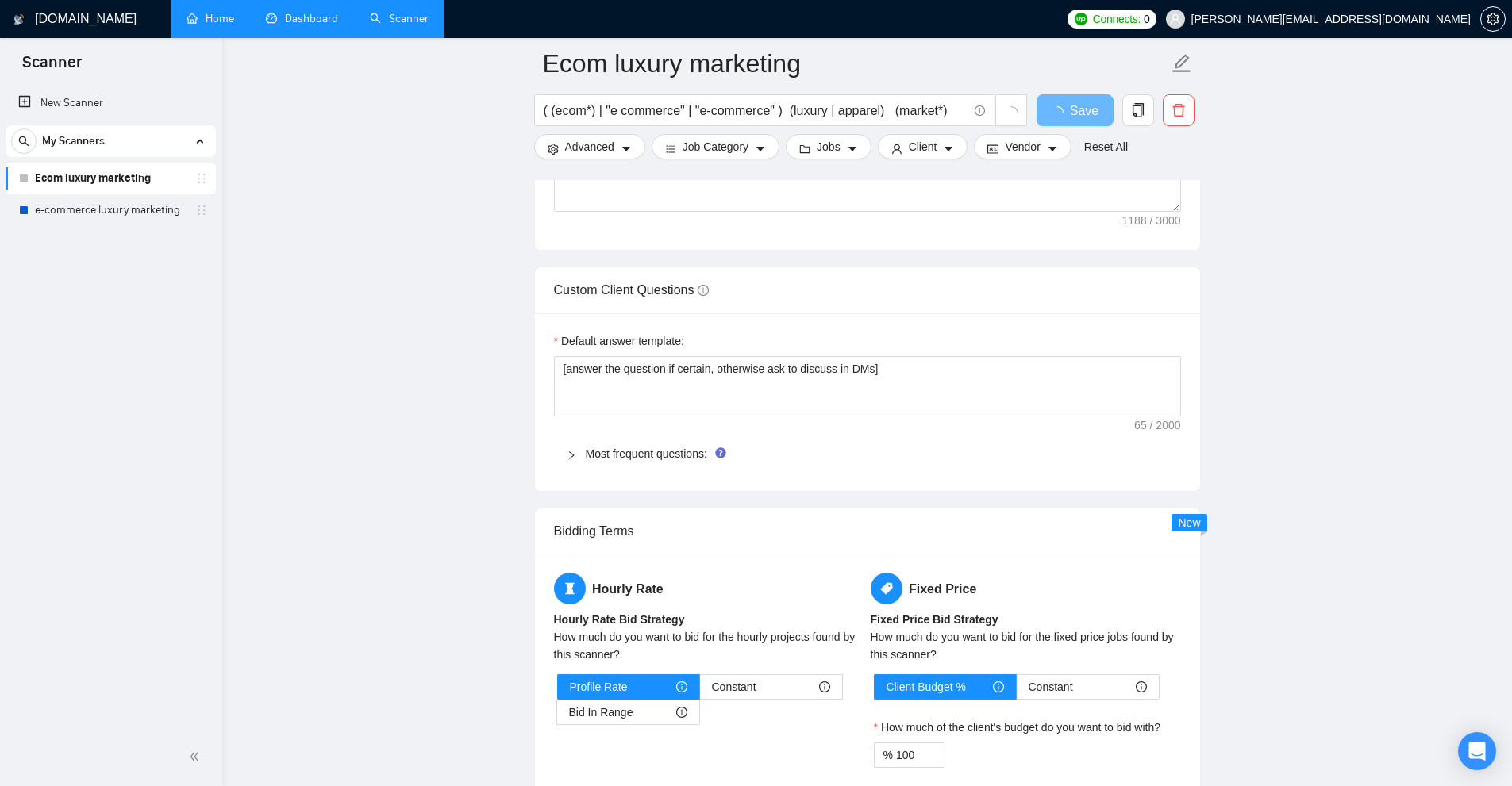
scroll to position [1508, 0]
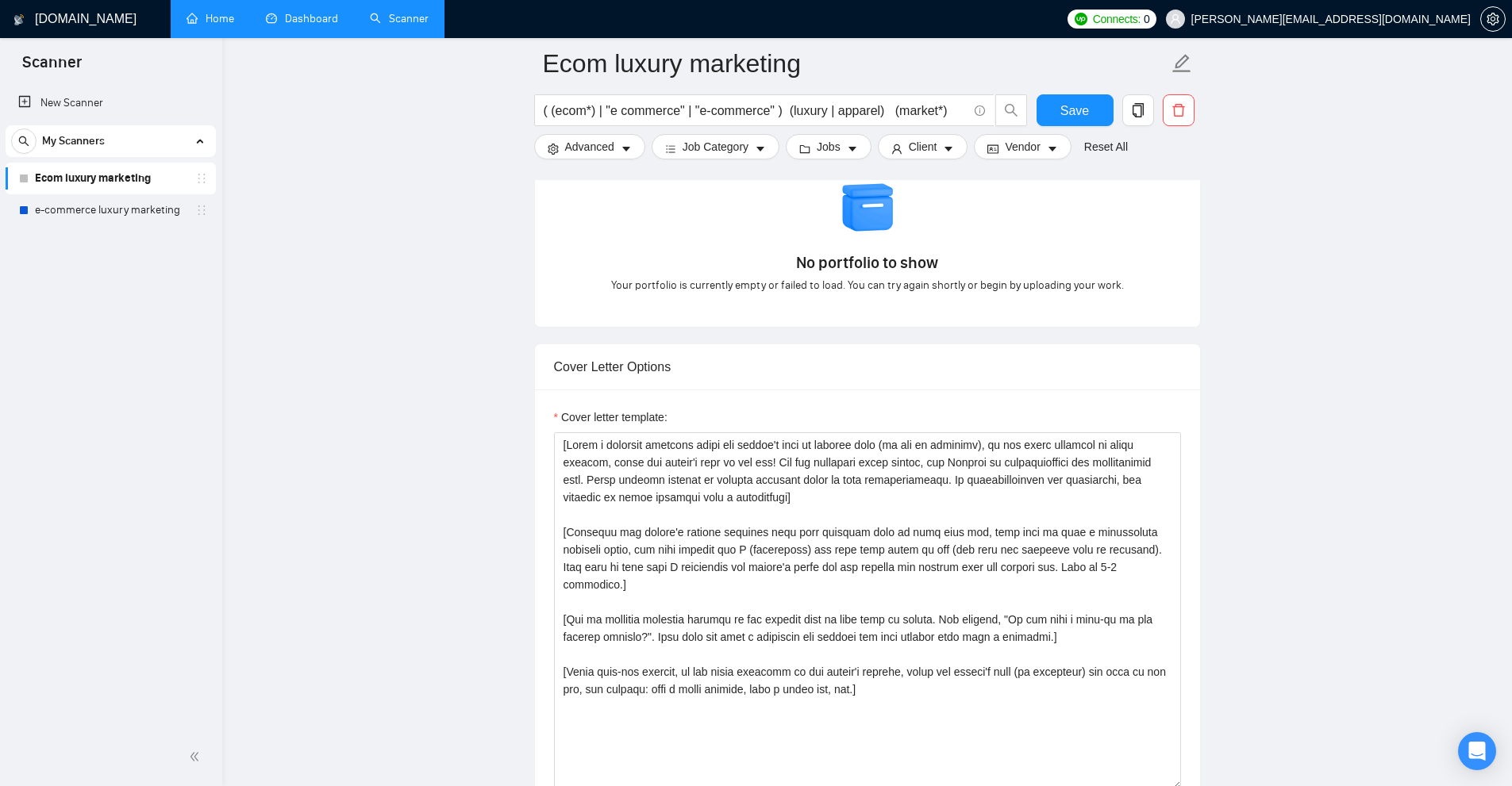
click at [309, 12] on link "Dashboard" at bounding box center [302, 19] width 72 height 14
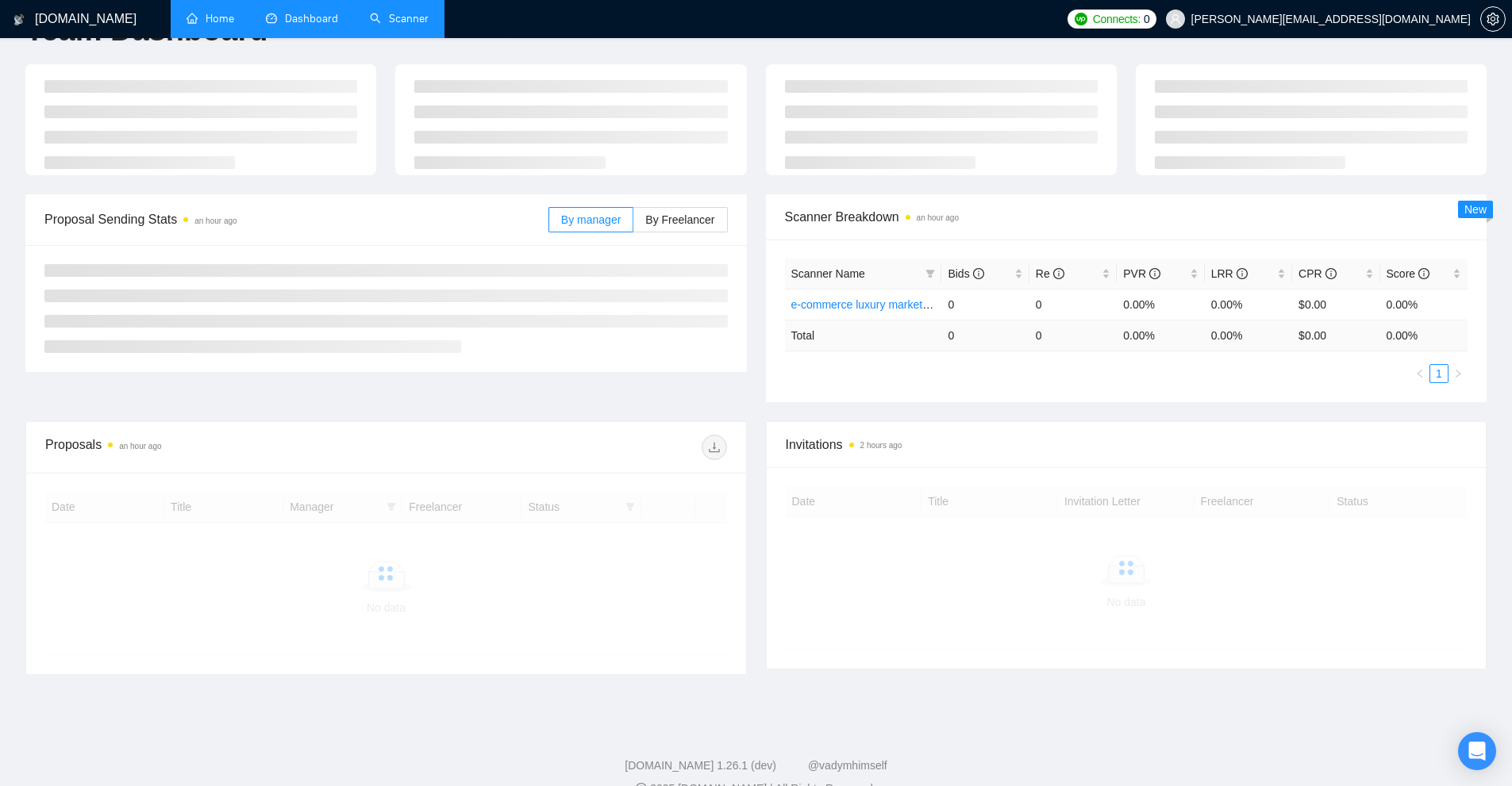
scroll to position [71, 0]
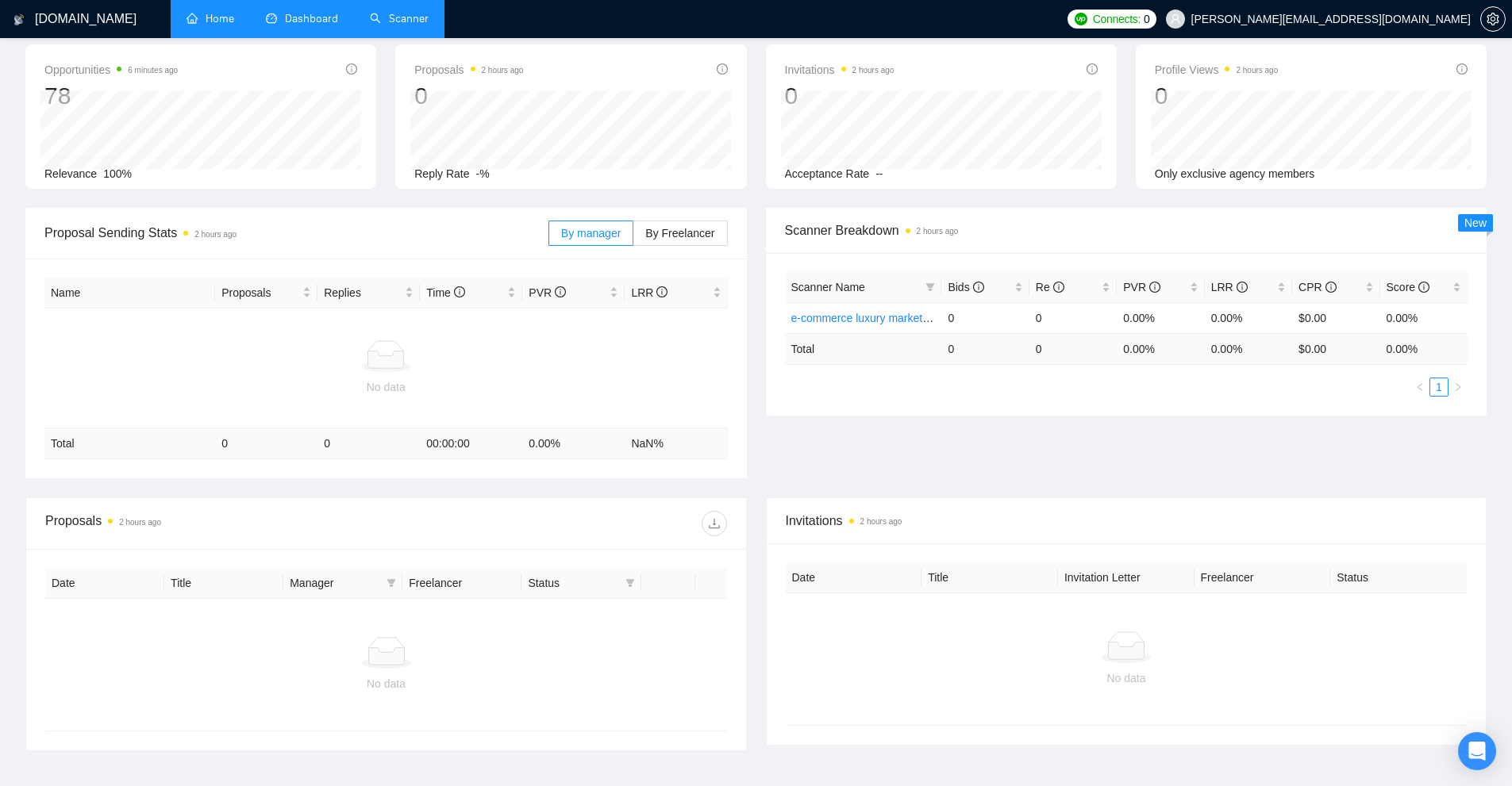
click at [326, 410] on td "No data" at bounding box center [386, 368] width 683 height 120
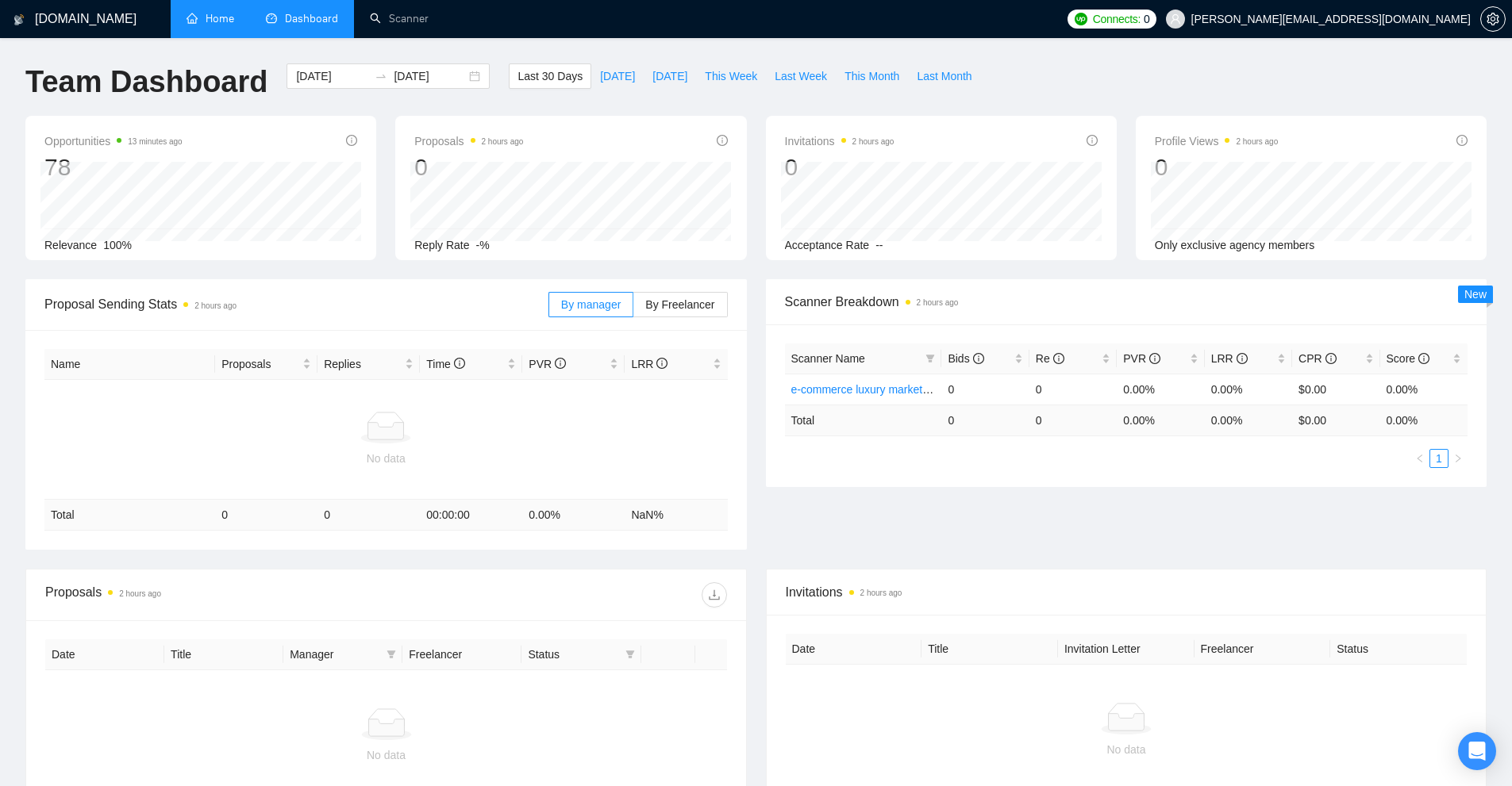
click at [809, 463] on ul "1" at bounding box center [1127, 458] width 683 height 19
click at [1500, 18] on span "setting" at bounding box center [1493, 19] width 24 height 13
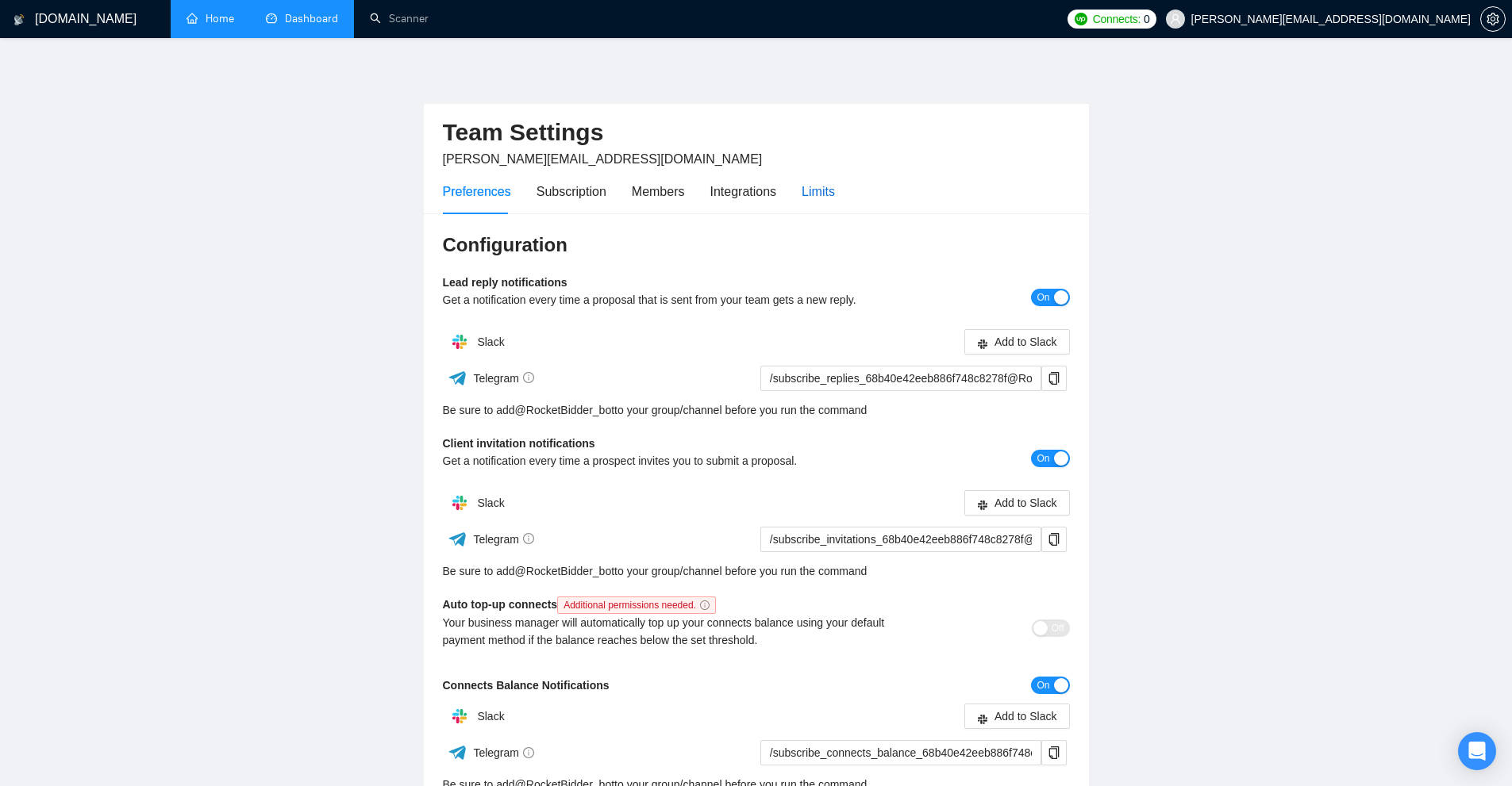
click at [830, 199] on div "Limits" at bounding box center [819, 192] width 34 height 20
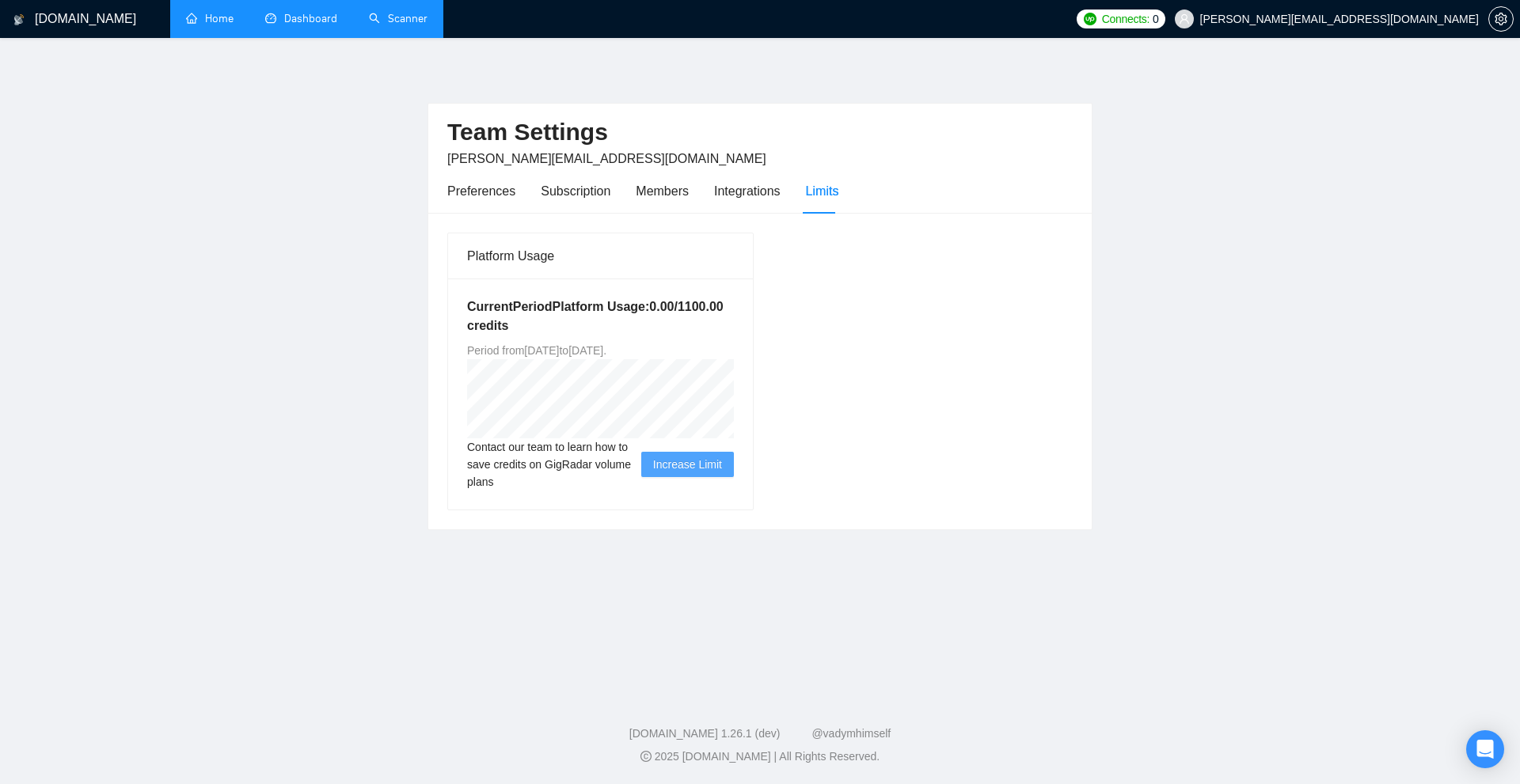
click at [369, 24] on link "Scanner" at bounding box center [398, 19] width 58 height 14
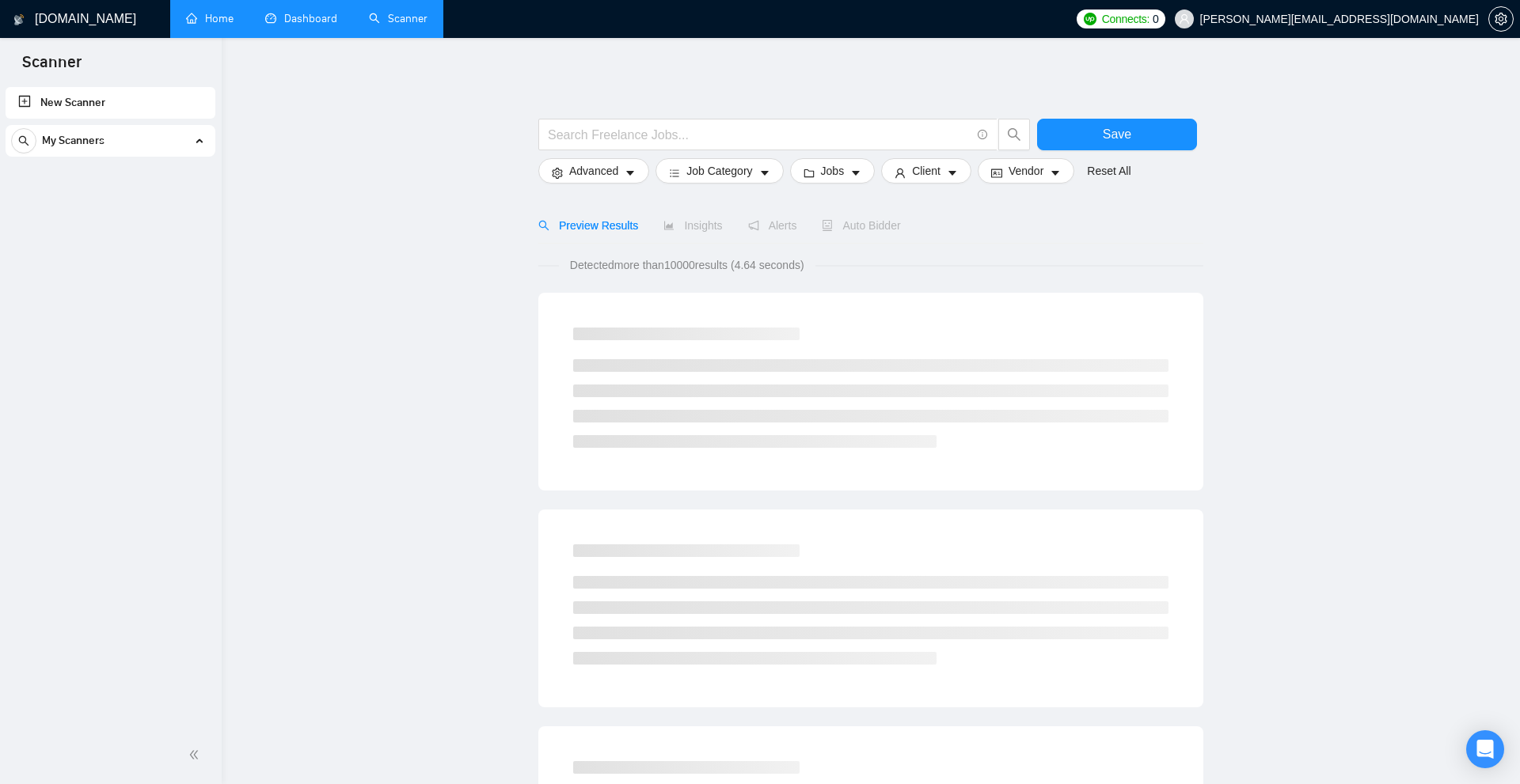
click at [328, 23] on link "Dashboard" at bounding box center [301, 19] width 72 height 14
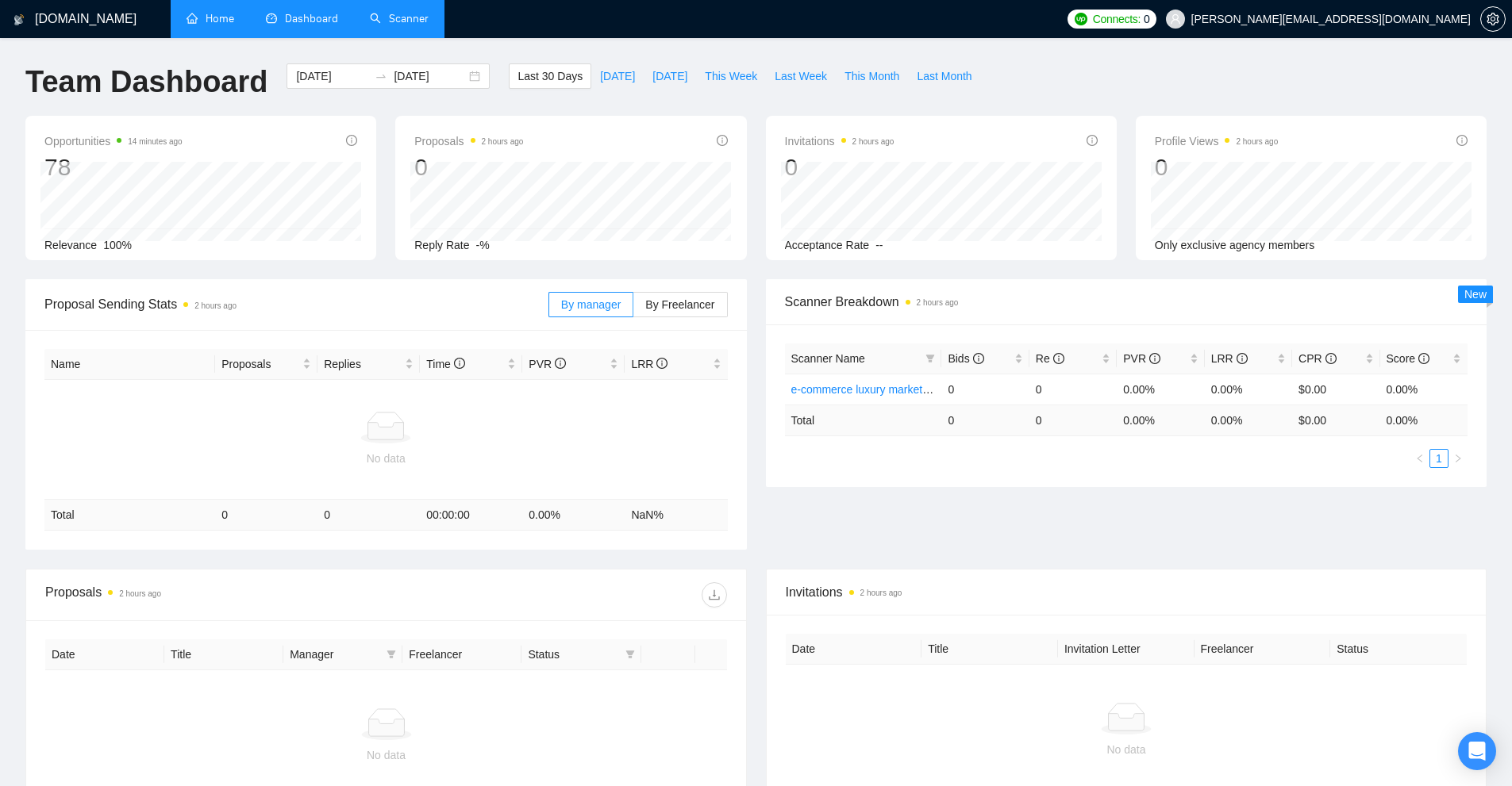
click at [427, 21] on link "Scanner" at bounding box center [399, 19] width 58 height 14
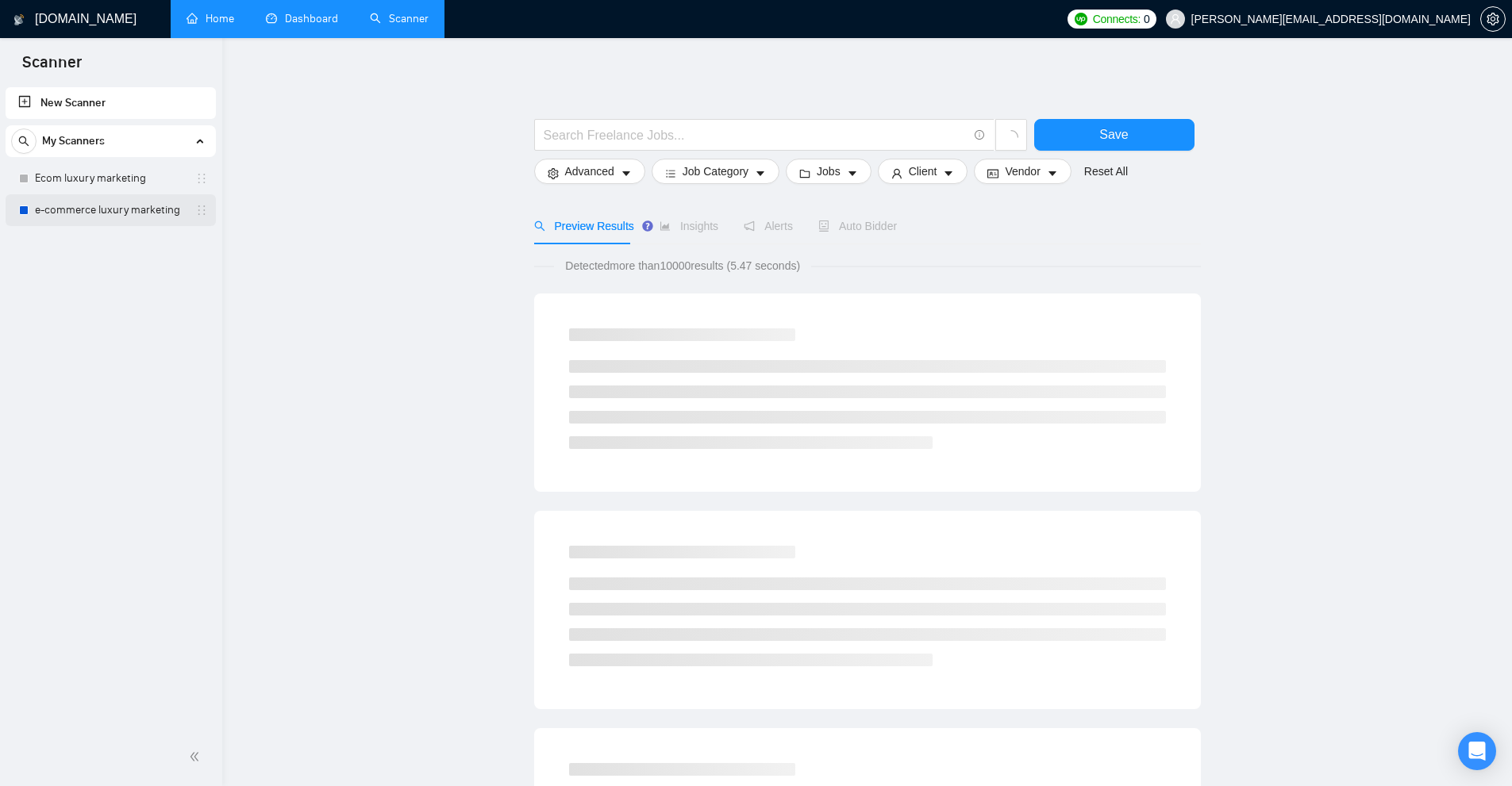
click at [70, 213] on link "e-commerce luxury marketing" at bounding box center [110, 210] width 151 height 32
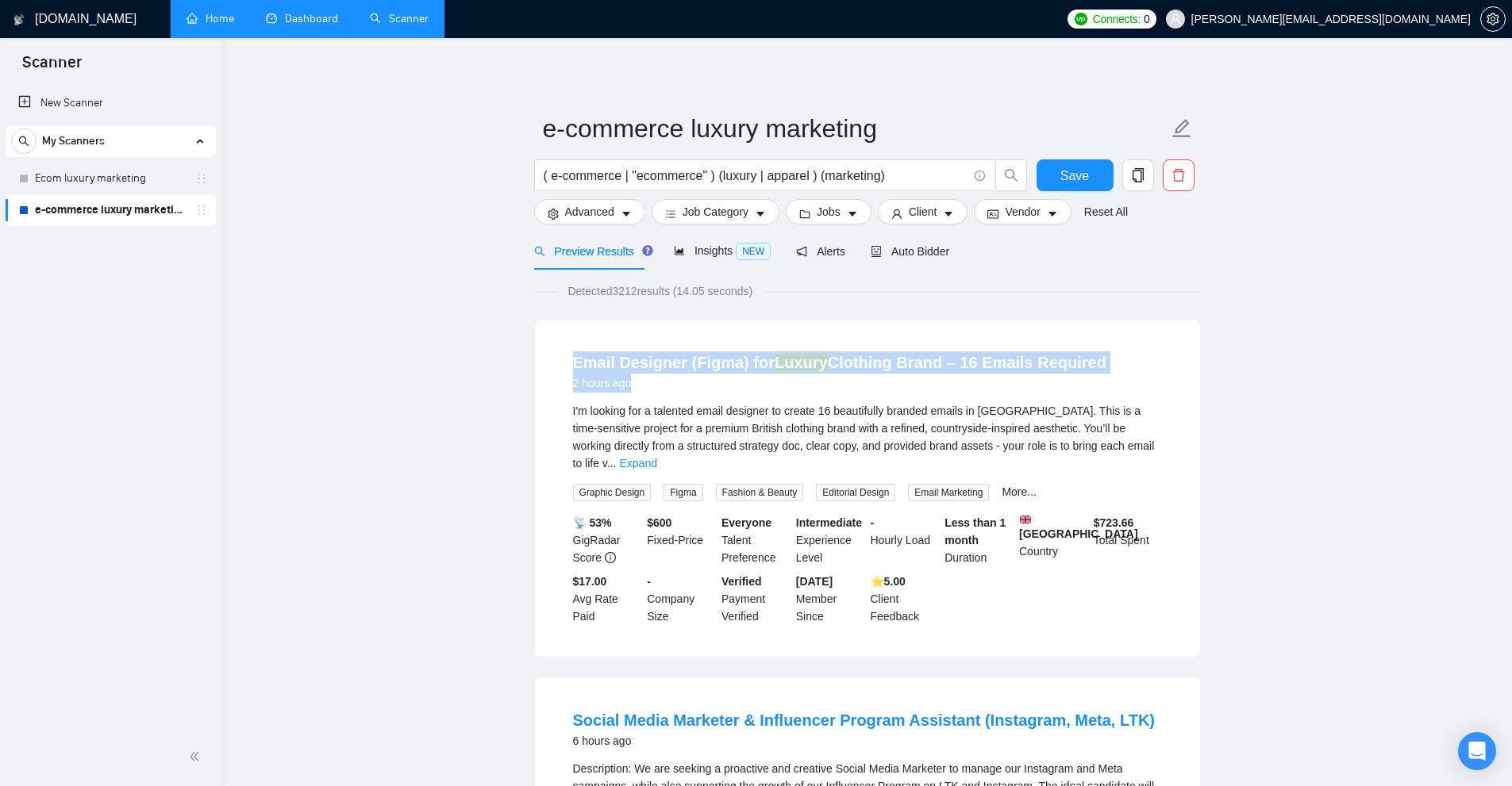
drag, startPoint x: 562, startPoint y: 359, endPoint x: 746, endPoint y: 409, distance: 190.7
click at [1119, 362] on li "Email Designer (Figma) for Luxury Clothing Brand – 16 Emails Required 2 hours a…" at bounding box center [867, 488] width 627 height 299
click at [618, 428] on div "I'm looking for a talented email designer to create 16 beautifully branded emai…" at bounding box center [867, 437] width 589 height 70
drag, startPoint x: 562, startPoint y: 358, endPoint x: 696, endPoint y: 351, distance: 134.2
click at [696, 351] on li "Email Designer (Figma) for Luxury Clothing Brand – 16 Emails Required 2 hours a…" at bounding box center [867, 488] width 627 height 299
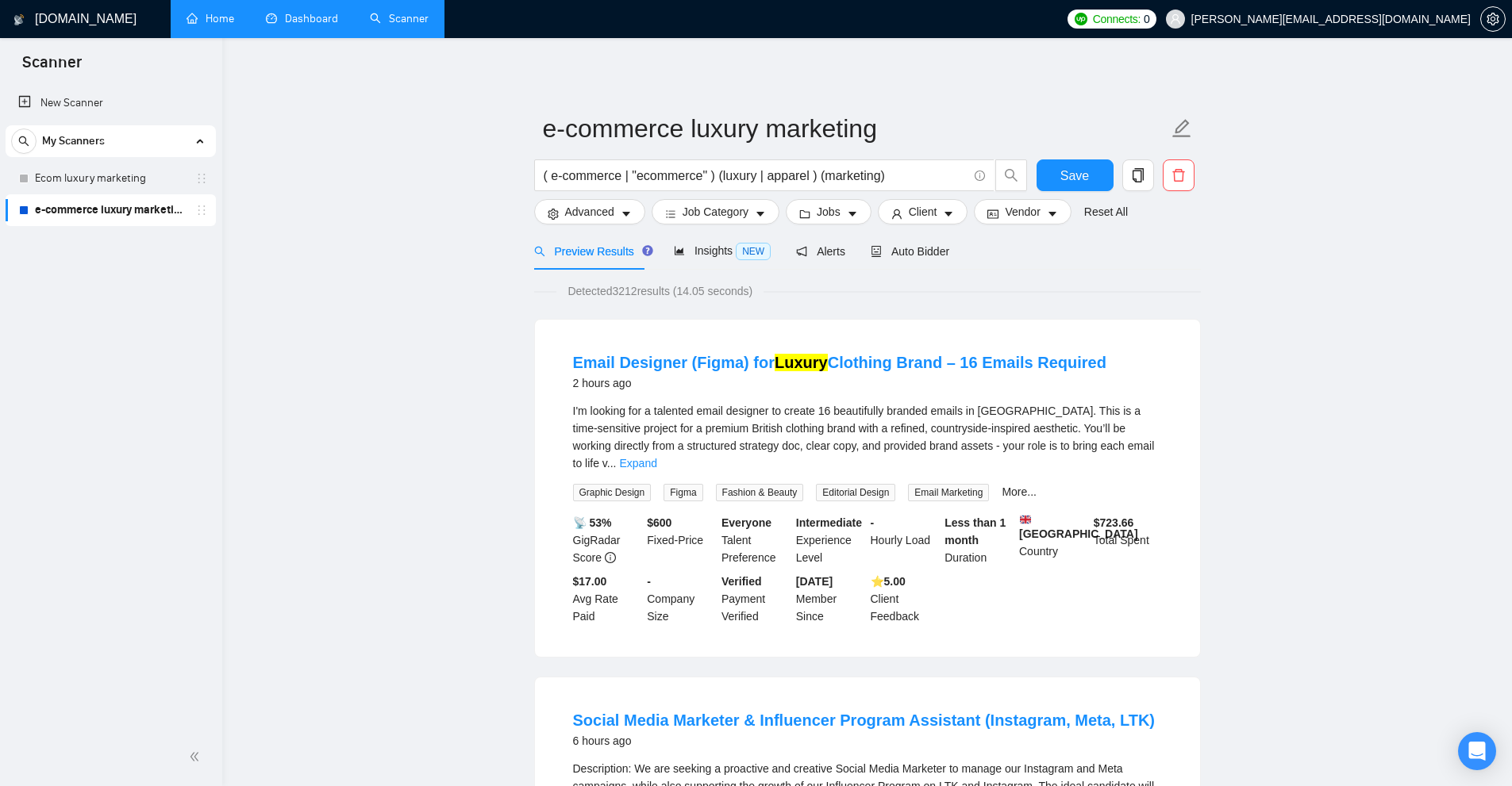
click at [706, 454] on div "I'm looking for a talented email designer to create 16 beautifully branded emai…" at bounding box center [867, 451] width 589 height 99
drag, startPoint x: 574, startPoint y: 470, endPoint x: 649, endPoint y: 467, distance: 75.1
click at [649, 484] on span "Graphic Design" at bounding box center [612, 493] width 78 height 18
click at [627, 484] on span "Graphic Design" at bounding box center [612, 493] width 78 height 18
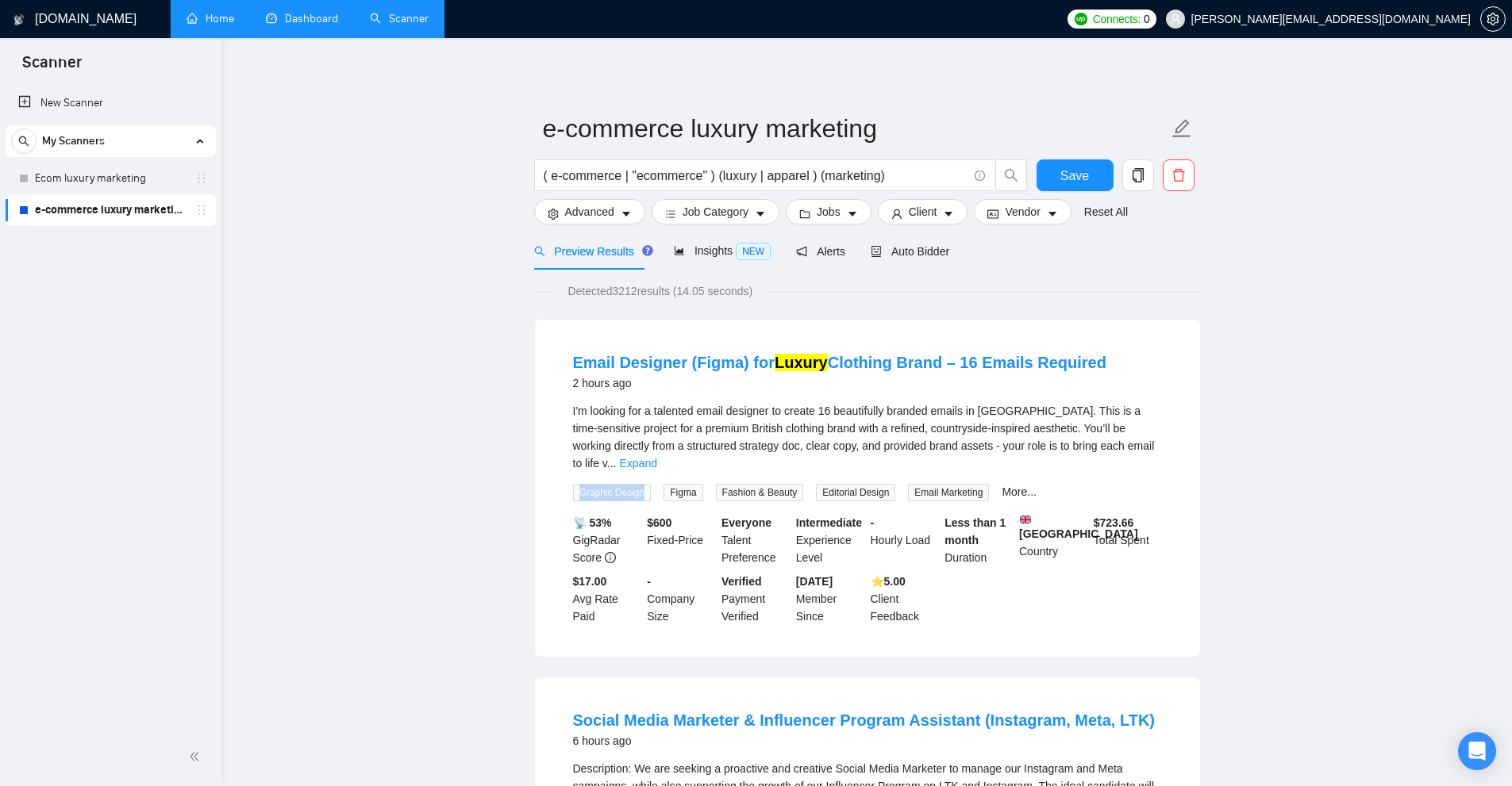
drag, startPoint x: 627, startPoint y: 469, endPoint x: 596, endPoint y: 469, distance: 31.0
click at [596, 484] on span "Graphic Design" at bounding box center [612, 493] width 78 height 18
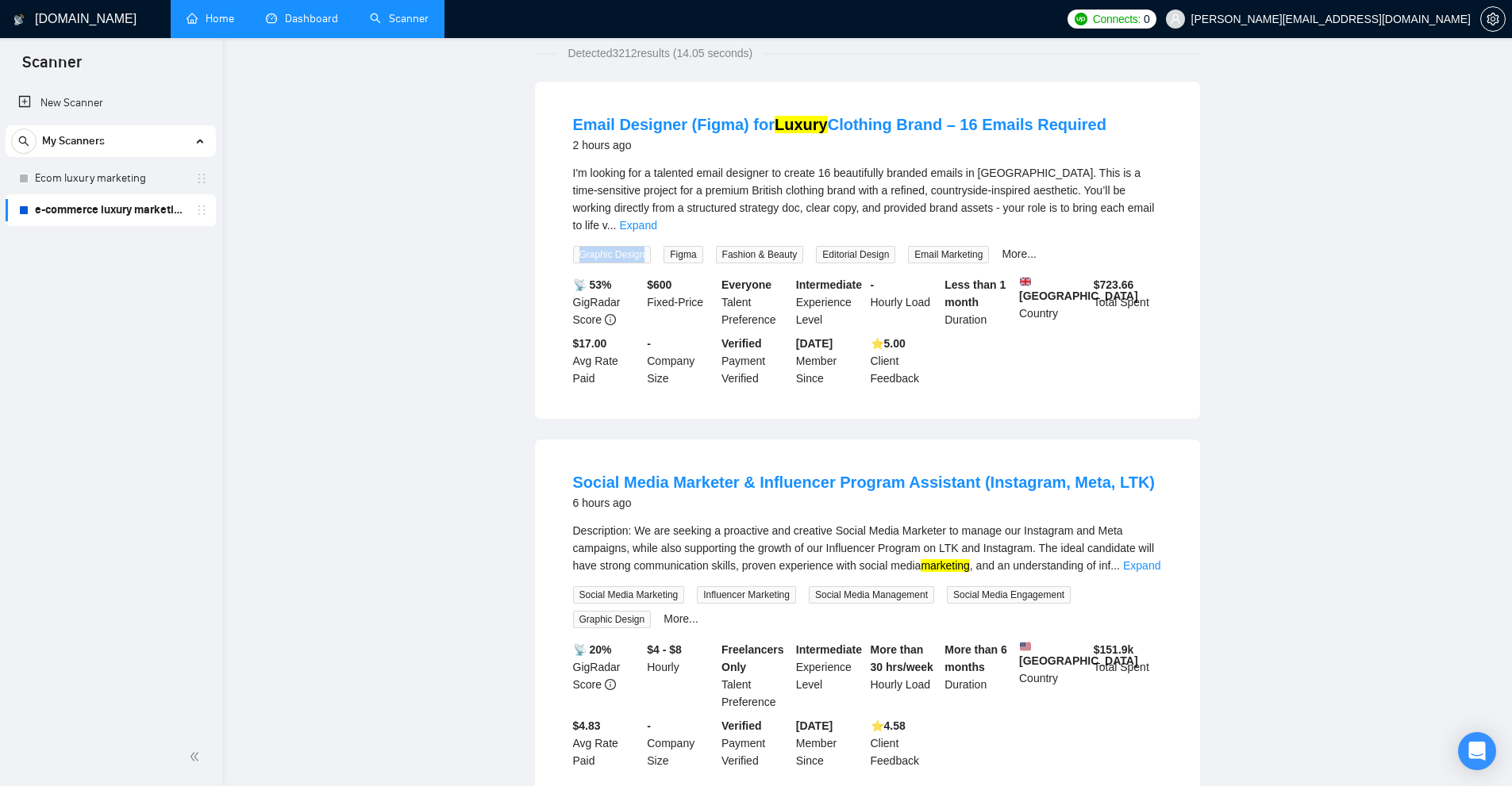
scroll to position [397, 0]
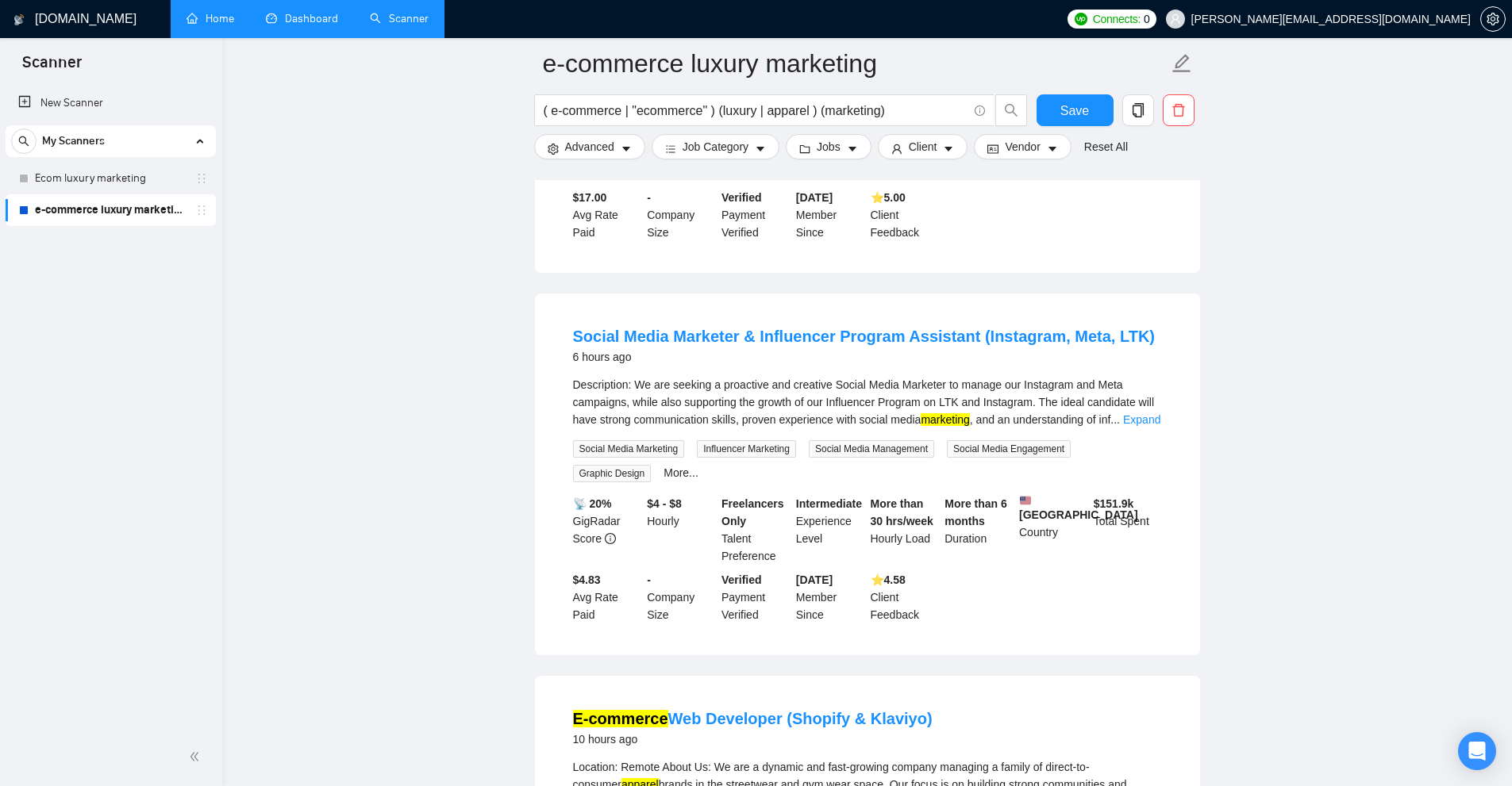
click at [590, 444] on span "Social Media Marketing" at bounding box center [629, 449] width 112 height 18
drag, startPoint x: 590, startPoint y: 444, endPoint x: 659, endPoint y: 438, distance: 69.3
click at [659, 441] on span "Social Media Marketing" at bounding box center [629, 449] width 112 height 18
copy span "Social Media Marketing"
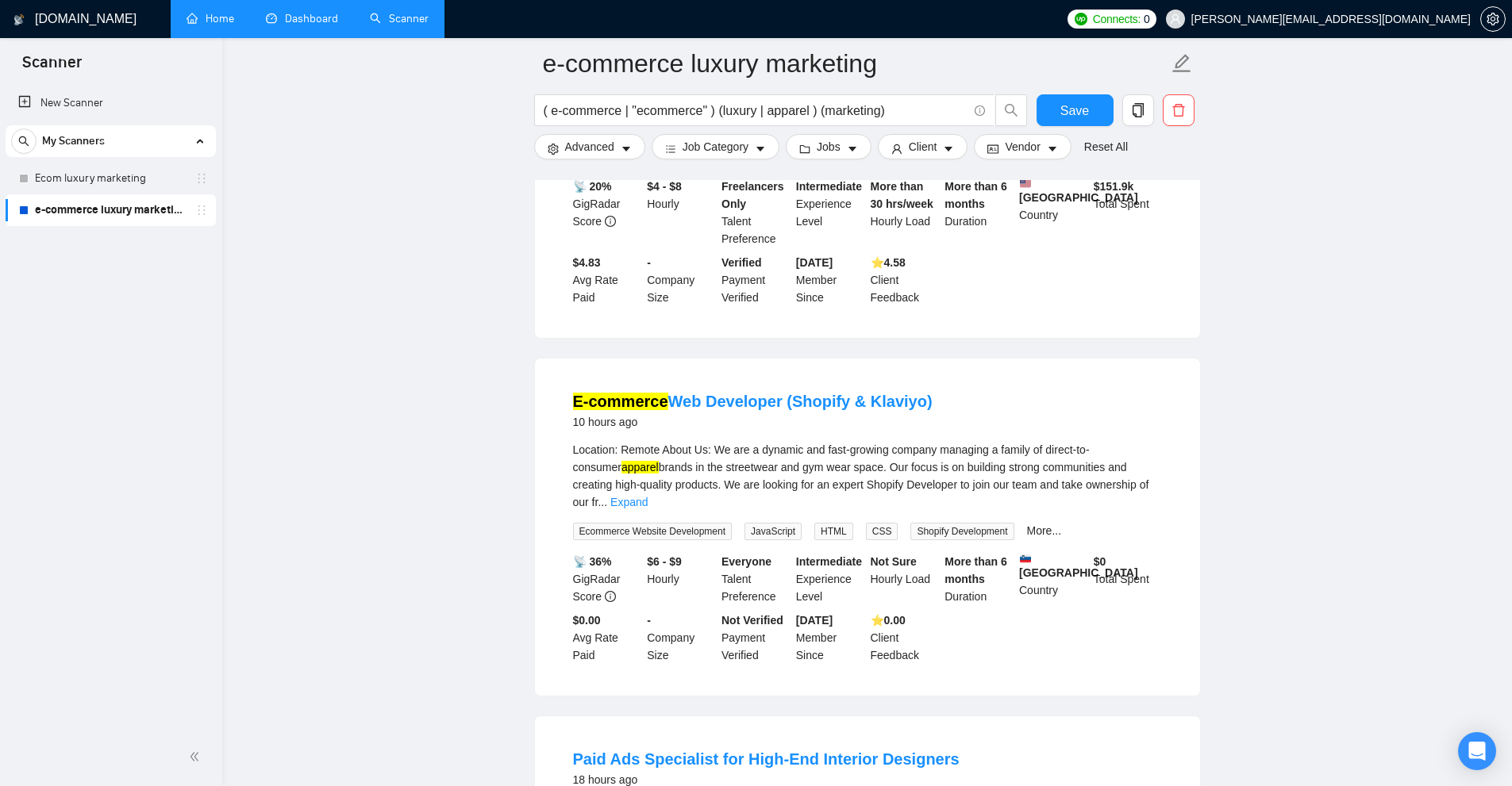
scroll to position [794, 0]
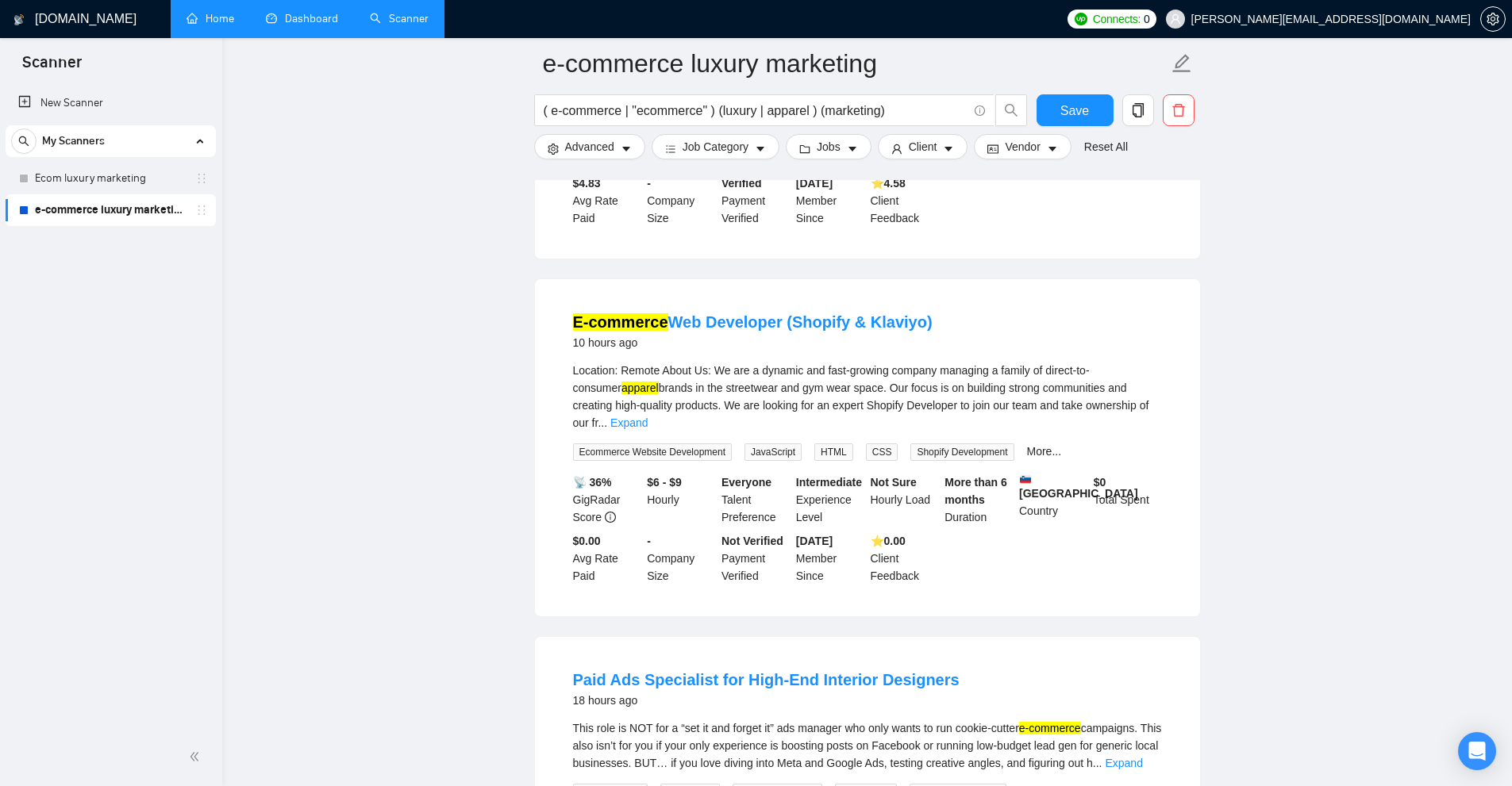
click at [590, 443] on span "Ecommerce Website Development" at bounding box center [653, 452] width 159 height 18
drag, startPoint x: 590, startPoint y: 432, endPoint x: 701, endPoint y: 426, distance: 111.2
click at [701, 443] on span "Ecommerce Website Development" at bounding box center [653, 452] width 159 height 18
copy span "Ecommerce Website Development"
click at [586, 443] on span "Ecommerce Website Development" at bounding box center [653, 452] width 159 height 18
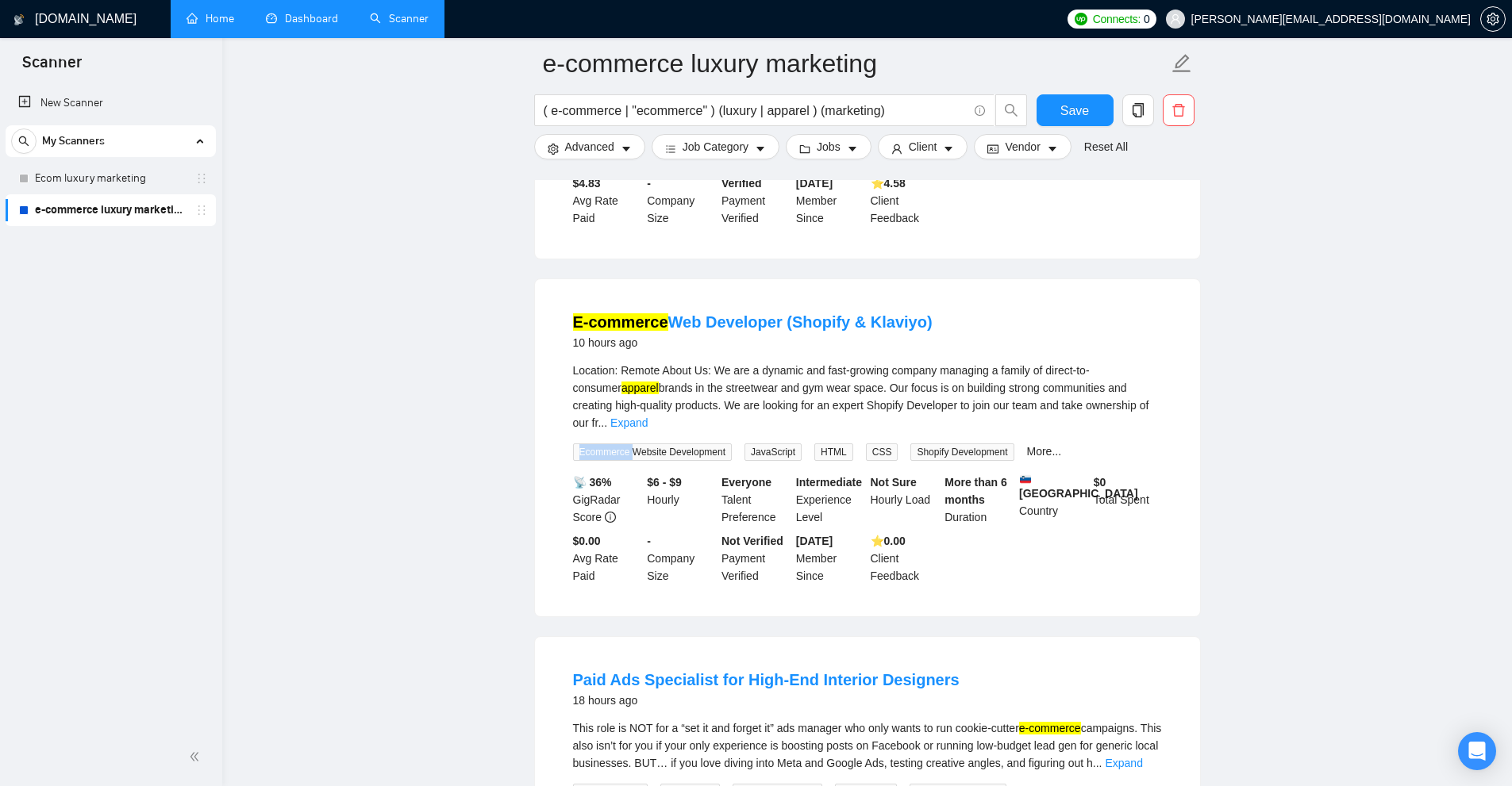
click at [586, 443] on span "Ecommerce Website Development" at bounding box center [653, 452] width 159 height 18
click at [636, 443] on span "Ecommerce Website Development" at bounding box center [653, 452] width 159 height 18
click at [592, 443] on span "Ecommerce Website Development" at bounding box center [653, 452] width 159 height 18
drag, startPoint x: 592, startPoint y: 422, endPoint x: 687, endPoint y: 422, distance: 95.0
click at [687, 443] on span "Ecommerce Website Development" at bounding box center [653, 452] width 159 height 18
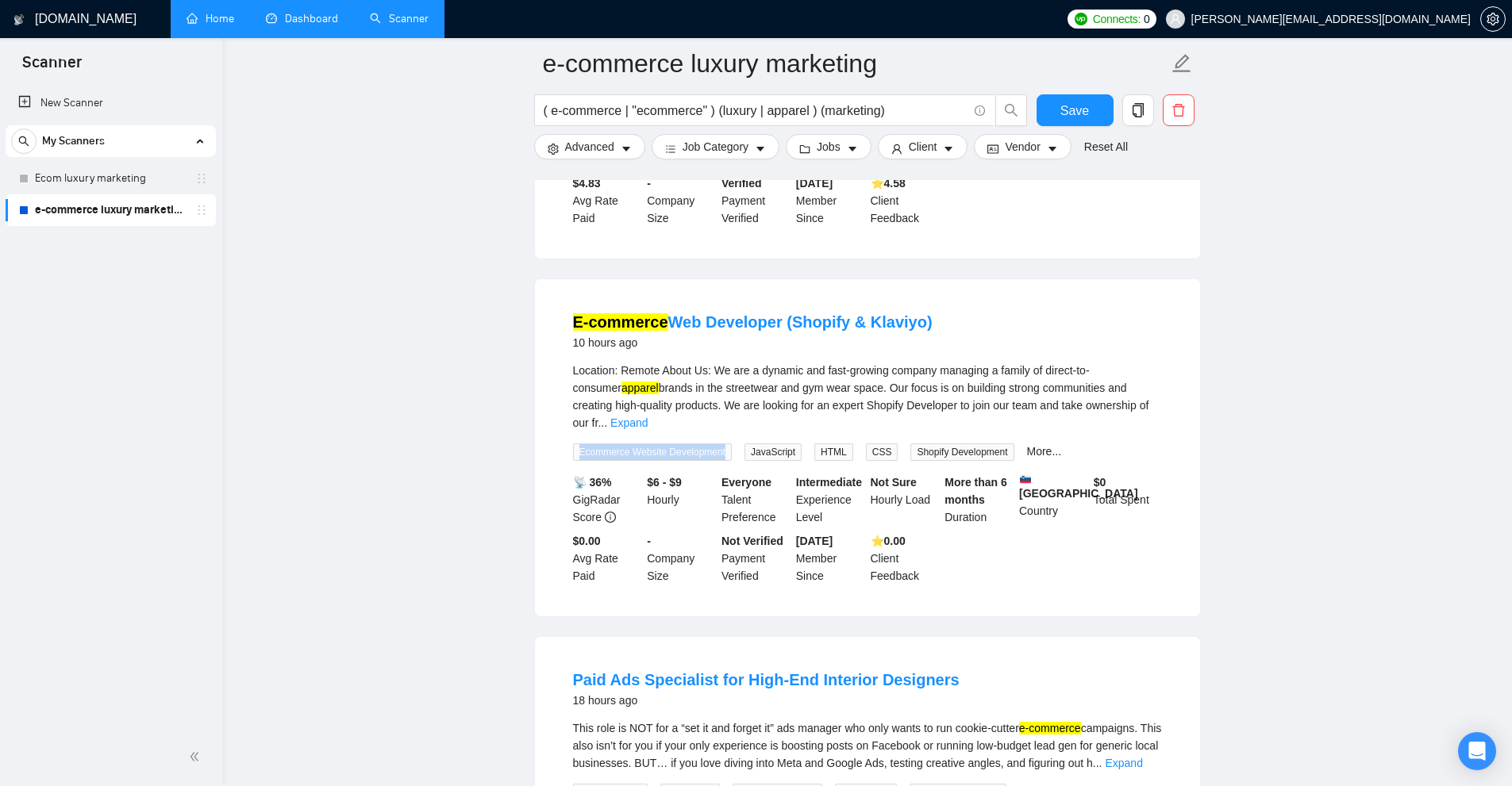
click at [652, 443] on span "Ecommerce Website Development" at bounding box center [653, 452] width 159 height 18
drag, startPoint x: 652, startPoint y: 424, endPoint x: 710, endPoint y: 427, distance: 58.1
click at [710, 443] on span "Ecommerce Website Development" at bounding box center [653, 452] width 159 height 18
drag, startPoint x: 710, startPoint y: 427, endPoint x: 641, endPoint y: 429, distance: 69.0
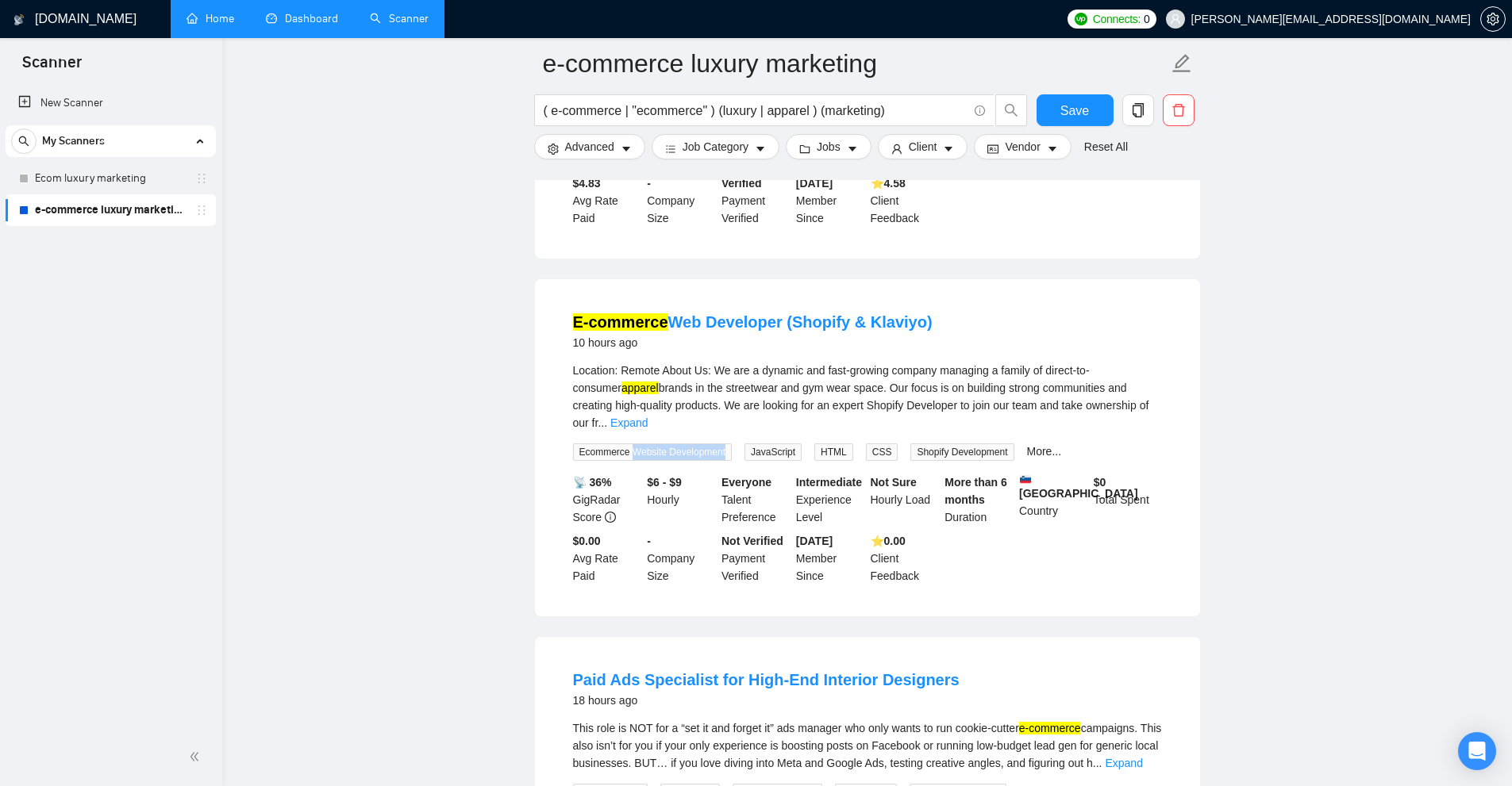
click at [641, 443] on span "Ecommerce Website Development" at bounding box center [653, 452] width 159 height 18
click at [1487, 21] on icon "setting" at bounding box center [1493, 19] width 12 height 13
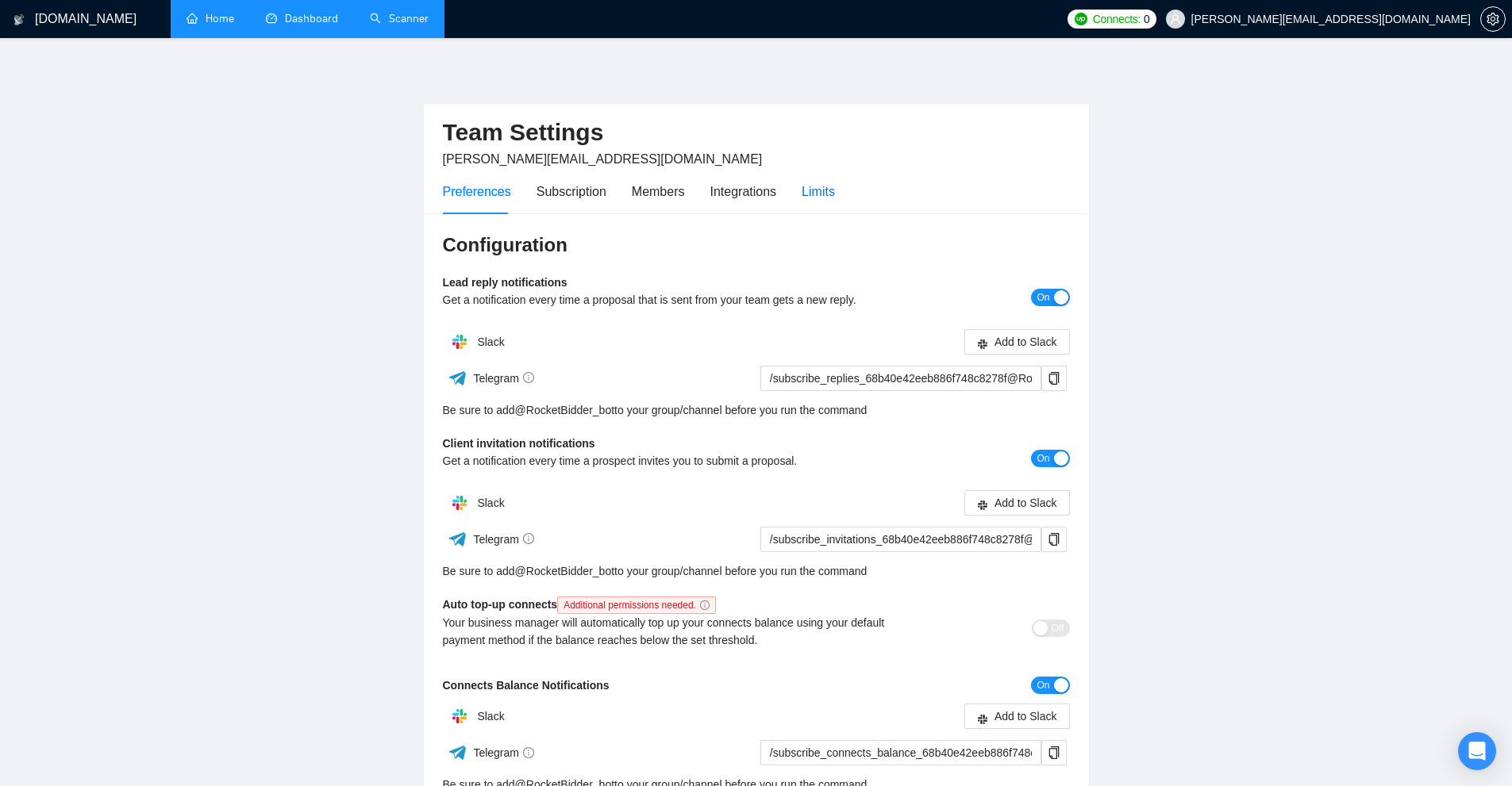
click at [822, 196] on div "Limits" at bounding box center [819, 192] width 34 height 20
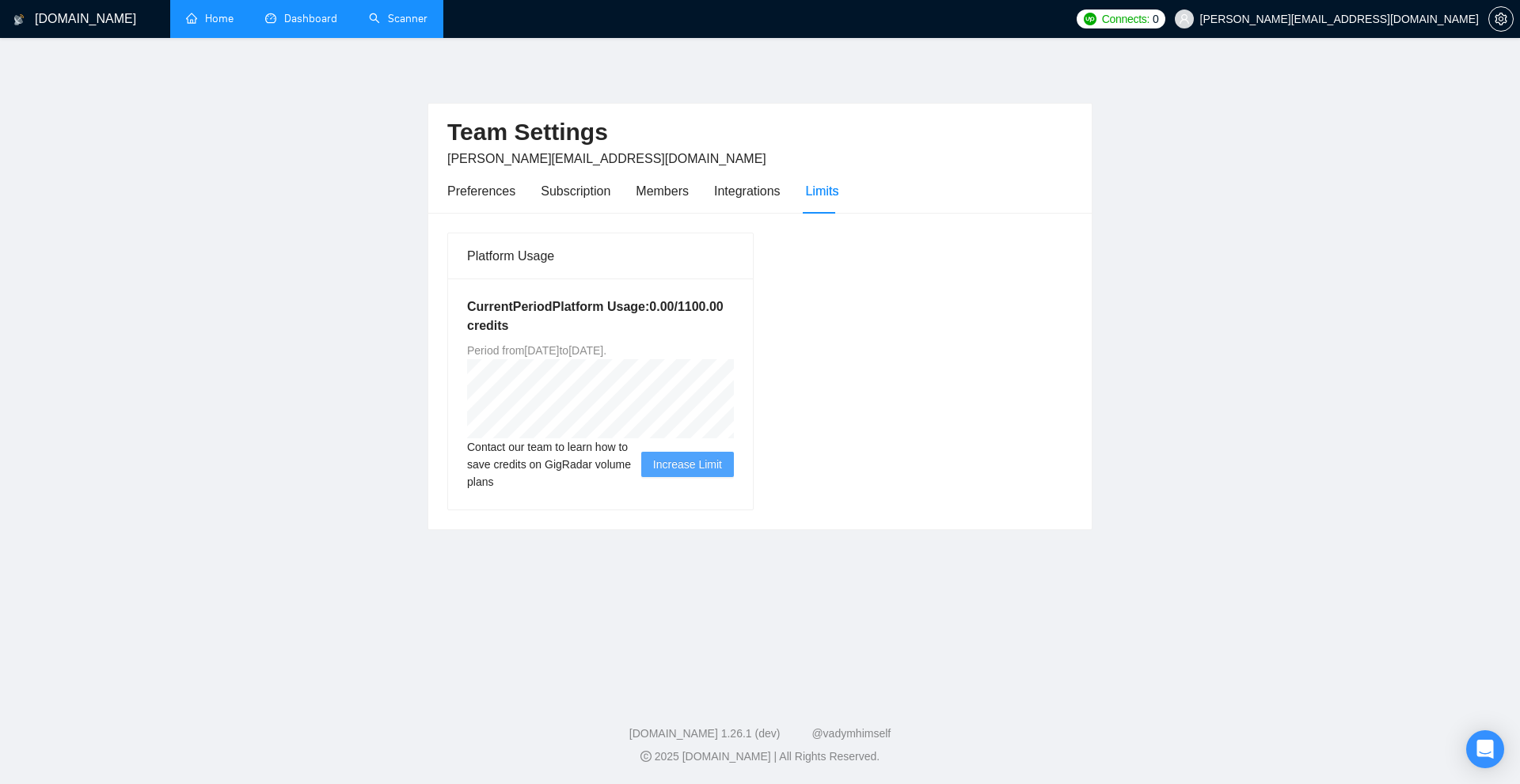
drag, startPoint x: 550, startPoint y: 353, endPoint x: 586, endPoint y: 343, distance: 37.4
click at [586, 345] on span "Period from Mon Sep 01 2025 to Mon Dec 15 2025 ." at bounding box center [536, 351] width 139 height 13
click at [569, 350] on span "Period from Mon Sep 01 2025 to Mon Dec 15 2025 ." at bounding box center [536, 351] width 139 height 13
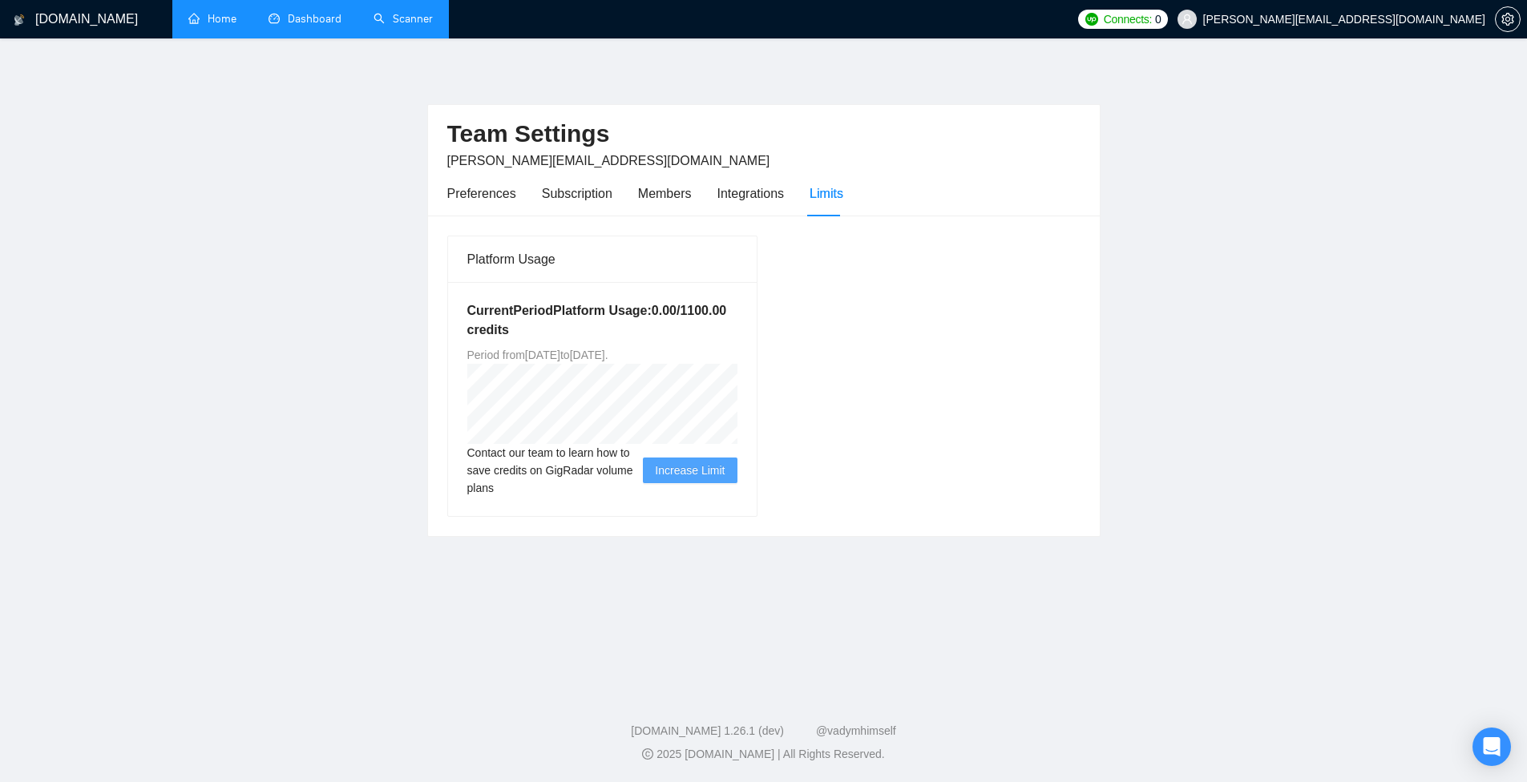
click at [1223, 87] on main "Team Settings taylor@thetacagency.com Preferences Subscription Members Integrat…" at bounding box center [764, 361] width 1476 height 595
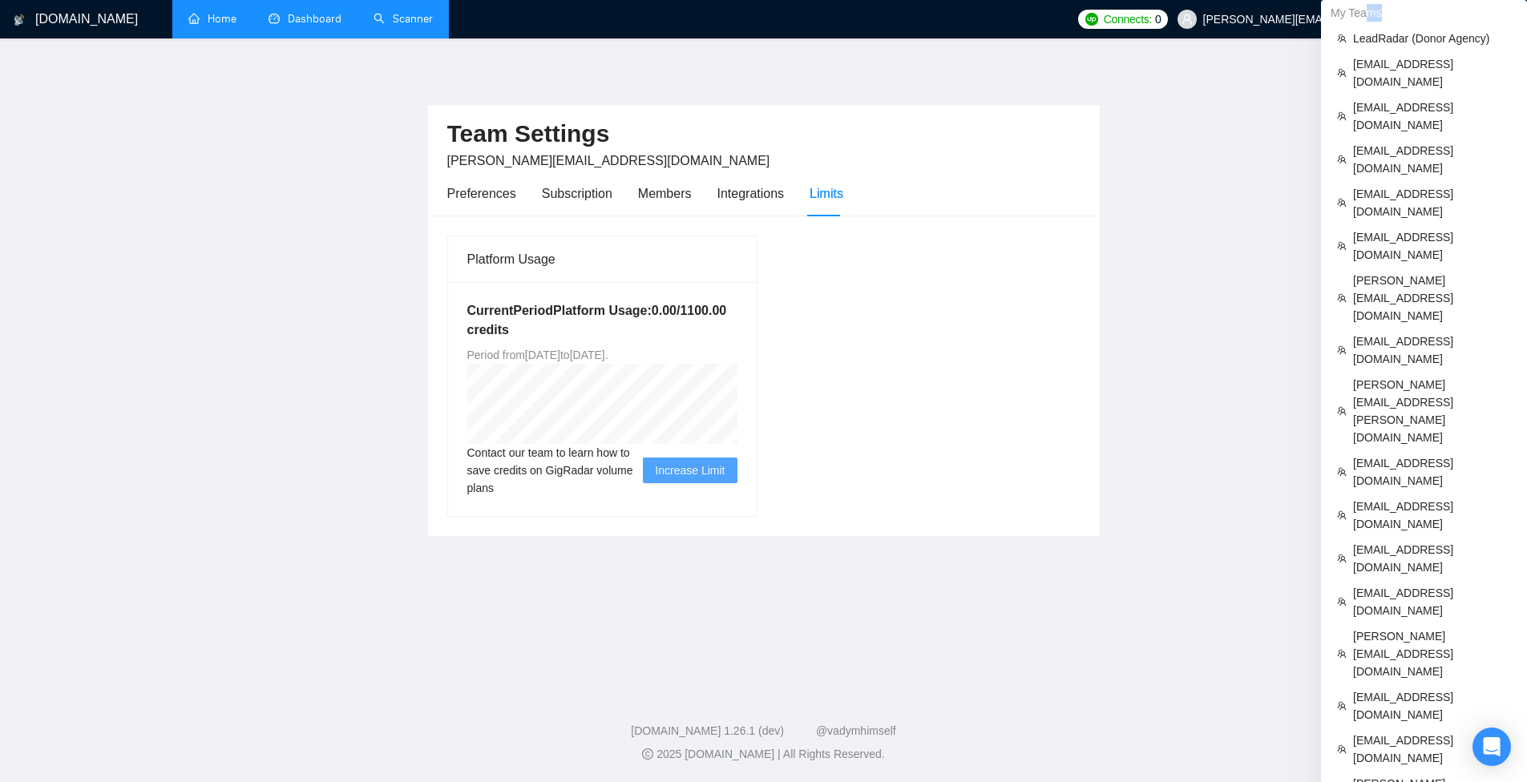
drag, startPoint x: 1367, startPoint y: 21, endPoint x: 1396, endPoint y: 17, distance: 29.9
click at [1396, 17] on div "My Teams" at bounding box center [1424, 13] width 206 height 26
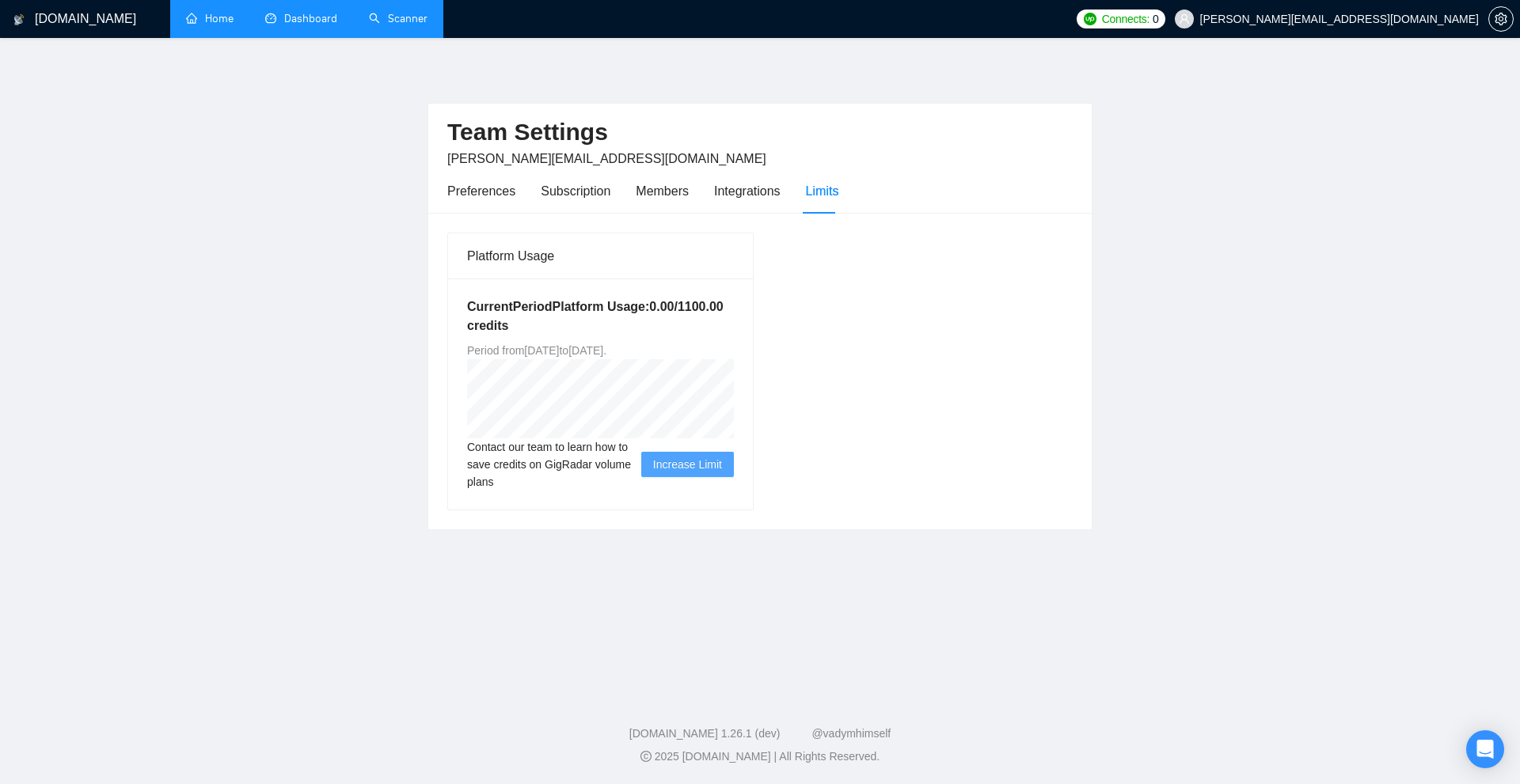
click at [1204, 142] on main "Team Settings taylor@thetacagency.com Preferences Subscription Members Integrat…" at bounding box center [760, 362] width 1470 height 599
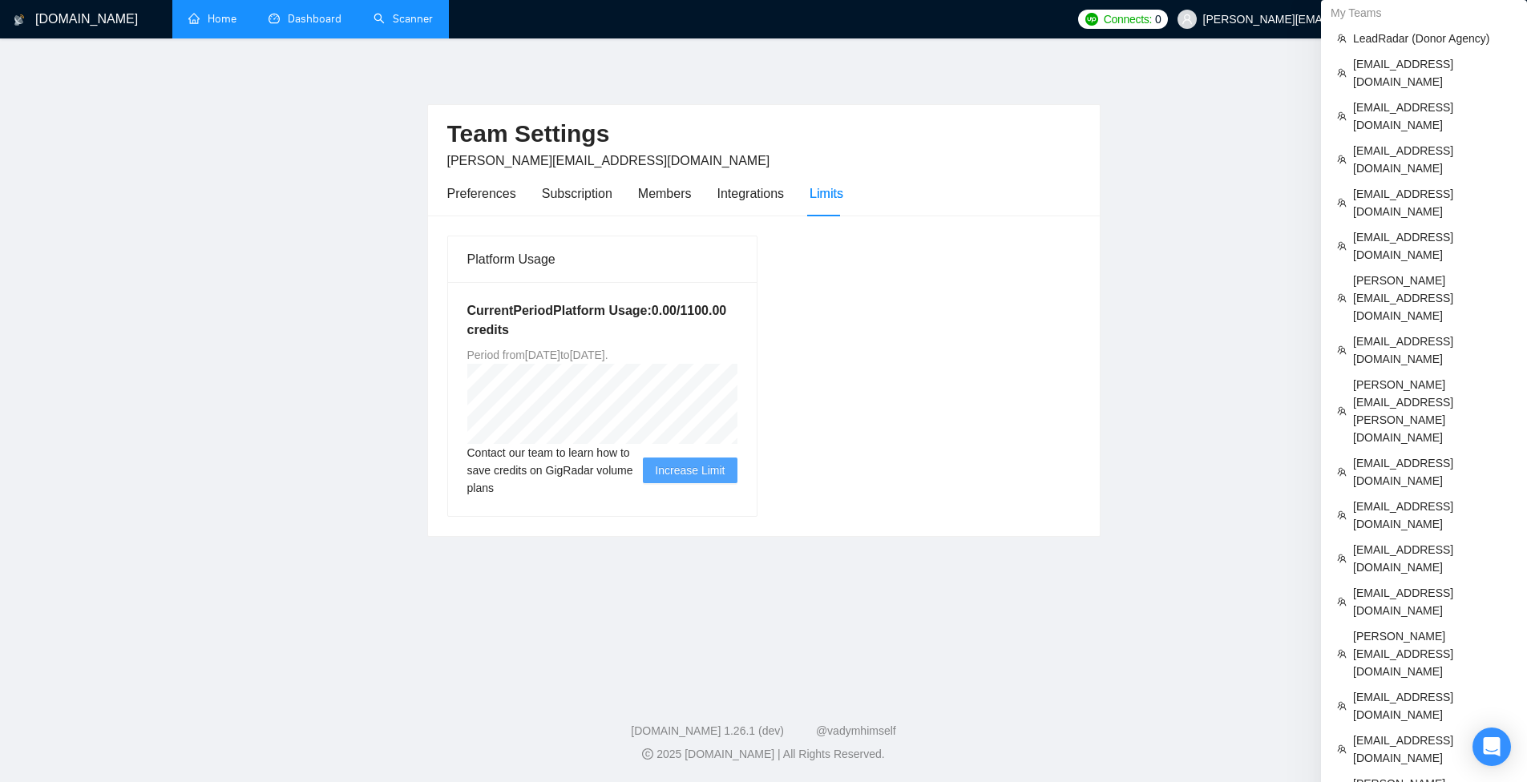
drag, startPoint x: 1506, startPoint y: 19, endPoint x: 1530, endPoint y: 19, distance: 23.2
click at [1527, 19] on html "GigRadar.io Home Dashboard Scanner Connects: 0 taylor@thetacagency.com Team Set…" at bounding box center [763, 391] width 1527 height 782
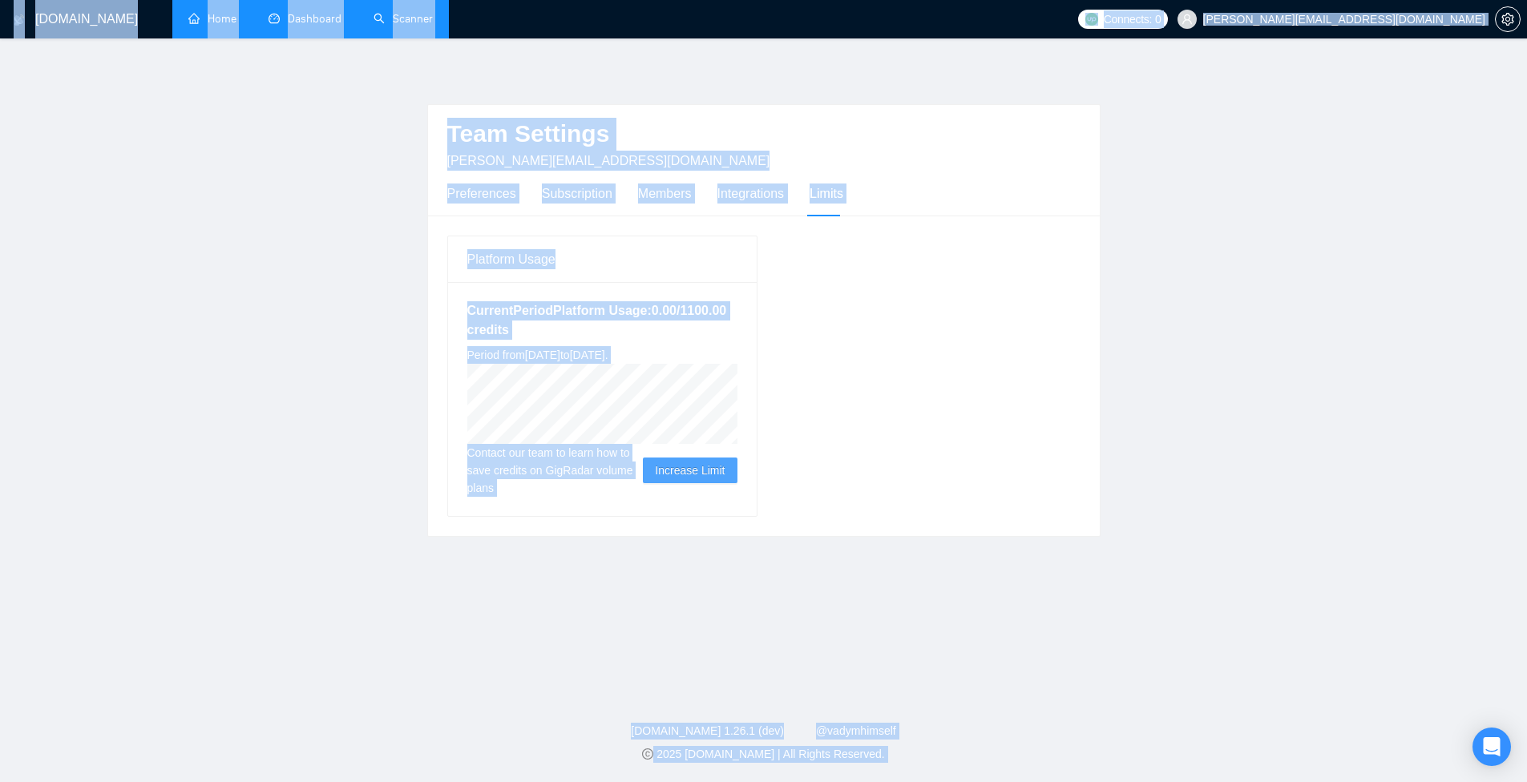
click at [1107, 141] on main "Team Settings taylor@thetacagency.com Preferences Subscription Members Integrat…" at bounding box center [764, 361] width 1476 height 595
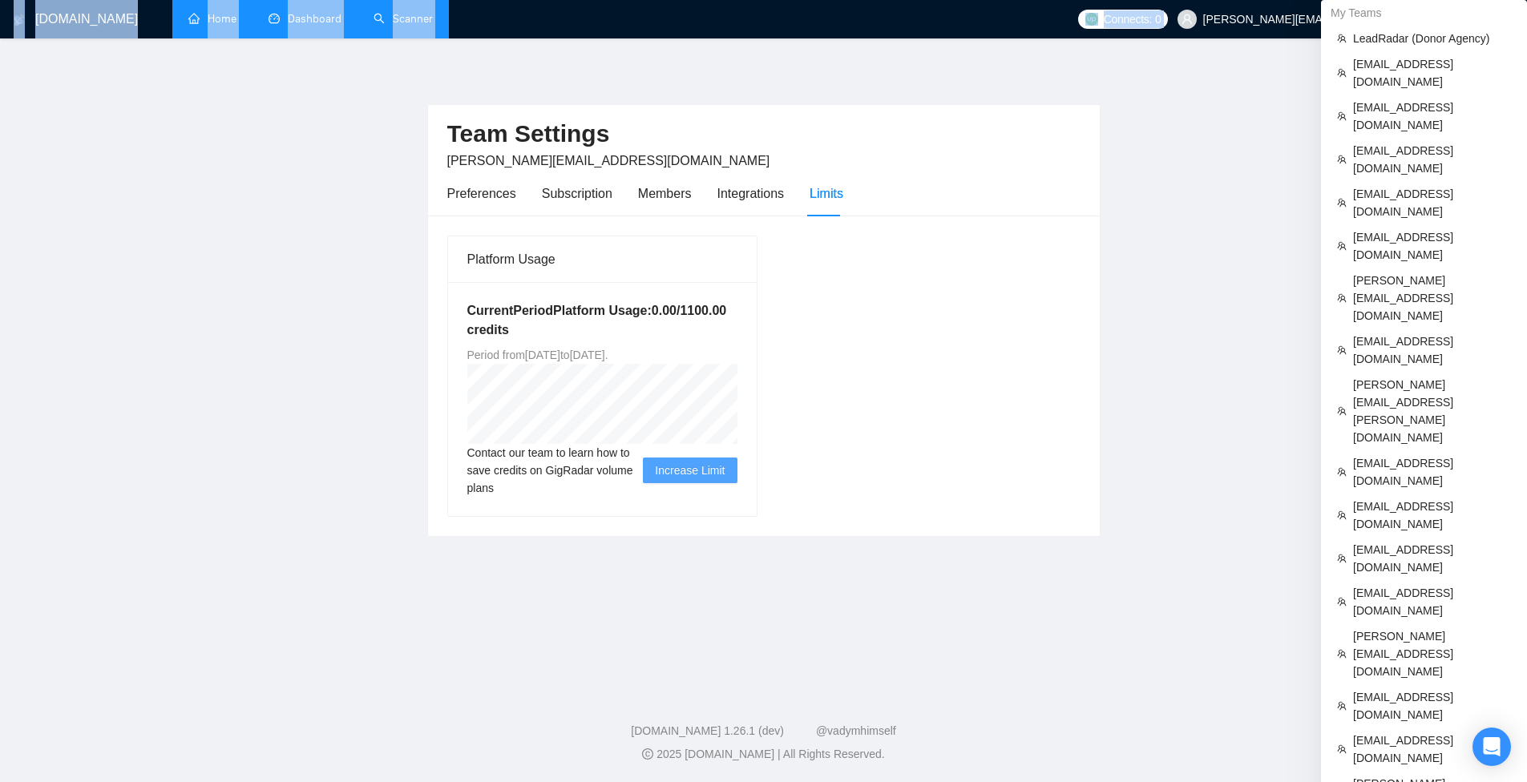
drag, startPoint x: 1501, startPoint y: 18, endPoint x: 1531, endPoint y: 6, distance: 32.8
click at [1527, 6] on html "GigRadar.io Home Dashboard Scanner Connects: 0 taylor@thetacagency.com Team Set…" at bounding box center [763, 391] width 1527 height 782
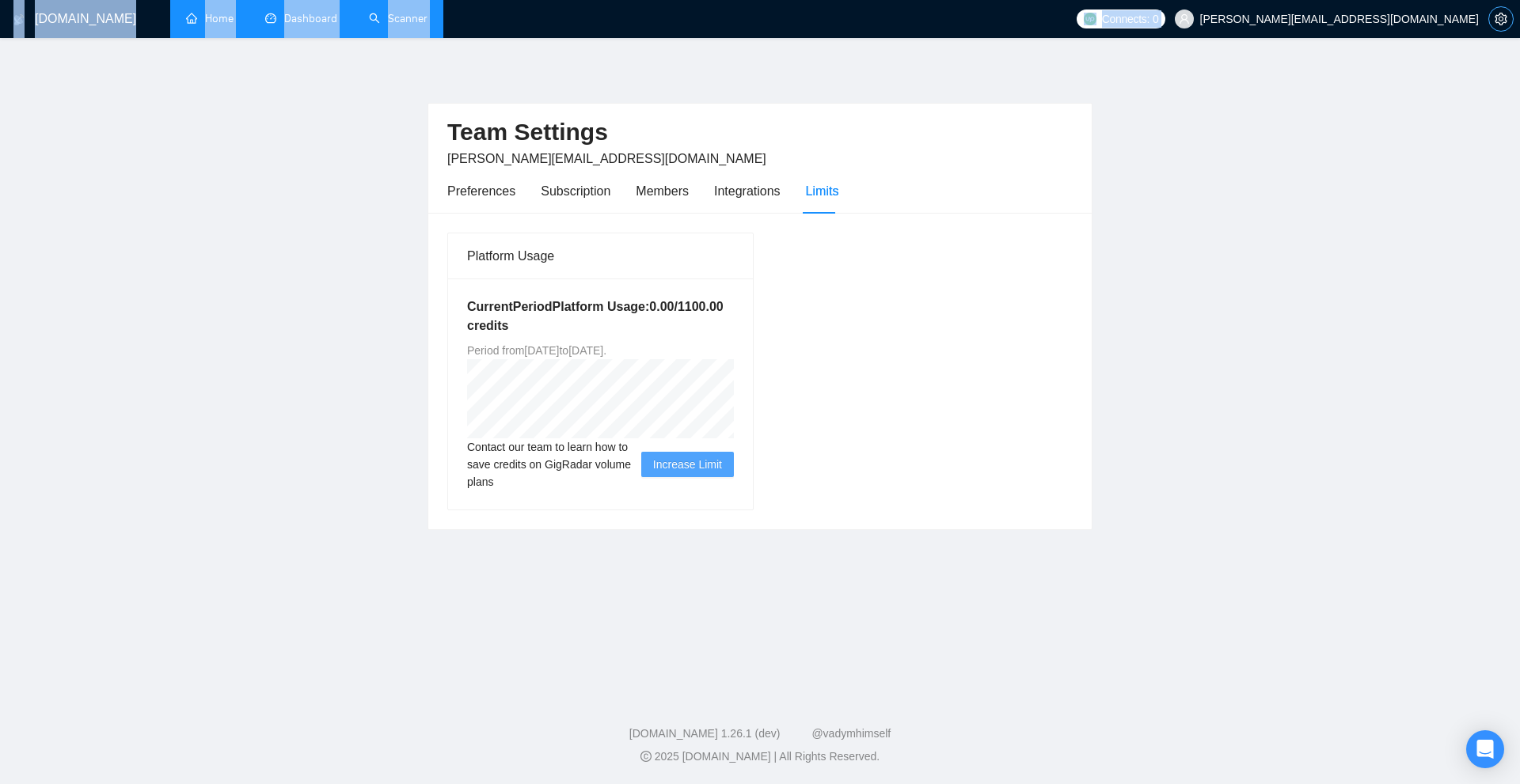
click at [1501, 11] on button "button" at bounding box center [1501, 19] width 26 height 26
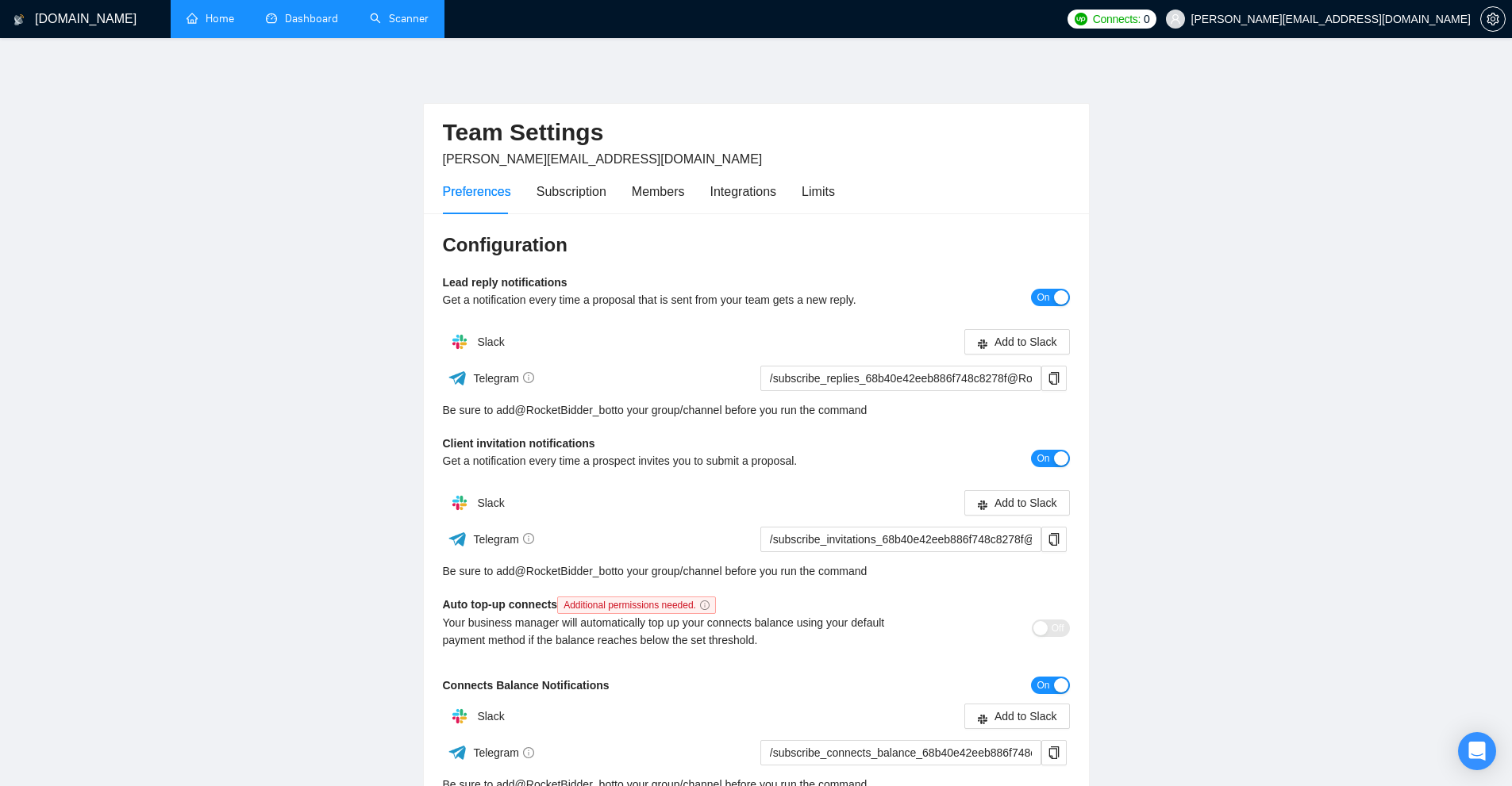
click at [572, 156] on span "taylor@thetacagency.com" at bounding box center [602, 159] width 320 height 14
copy span "taylor@thetacagency.com"
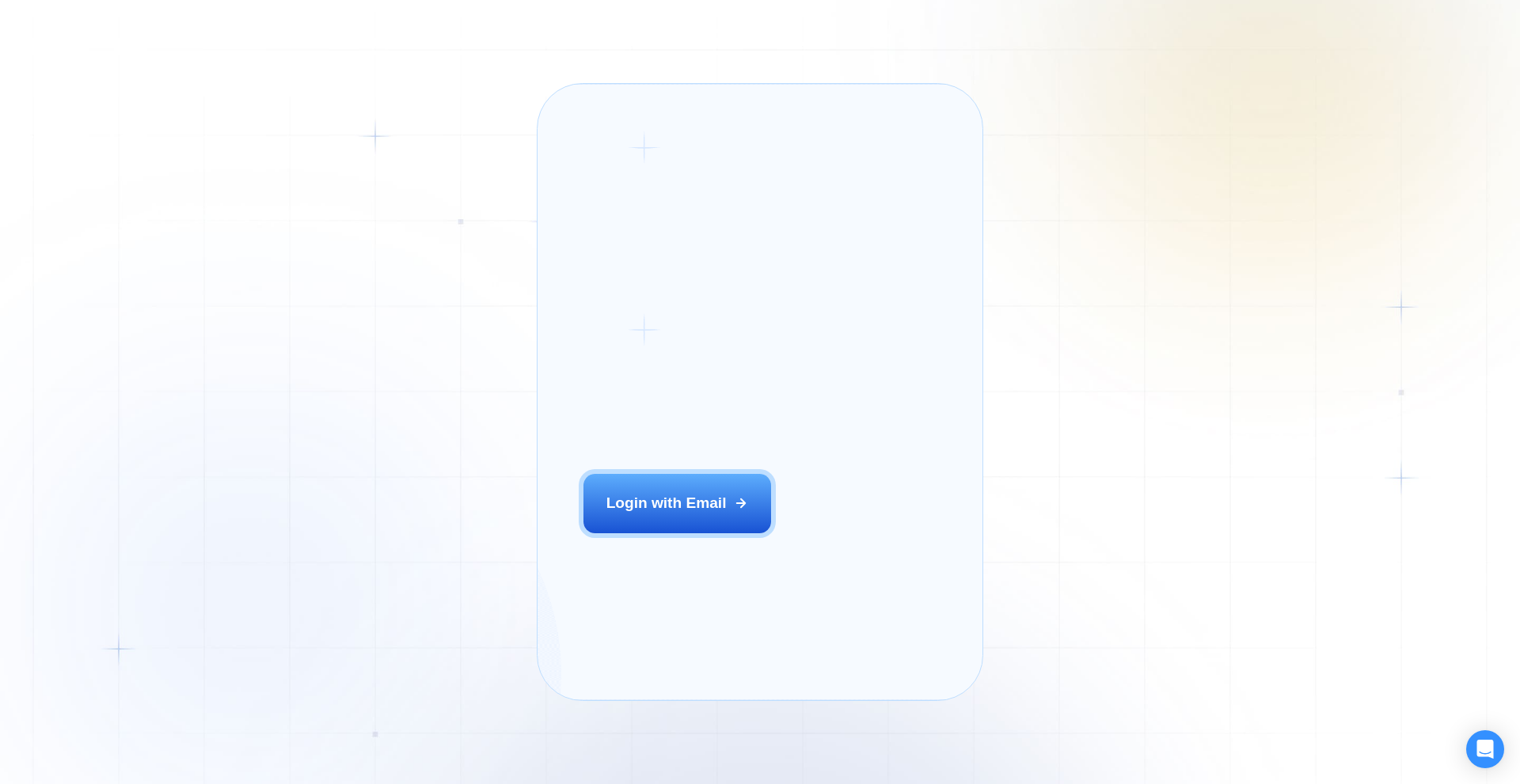
click at [683, 443] on p "AI Business Manager for Agencies" at bounding box center [695, 432] width 223 height 21
click at [692, 443] on p "AI Business Manager for Agencies" at bounding box center [695, 432] width 223 height 21
click at [679, 409] on h2 "‍ Welcome to GigRadar." at bounding box center [702, 366] width 237 height 84
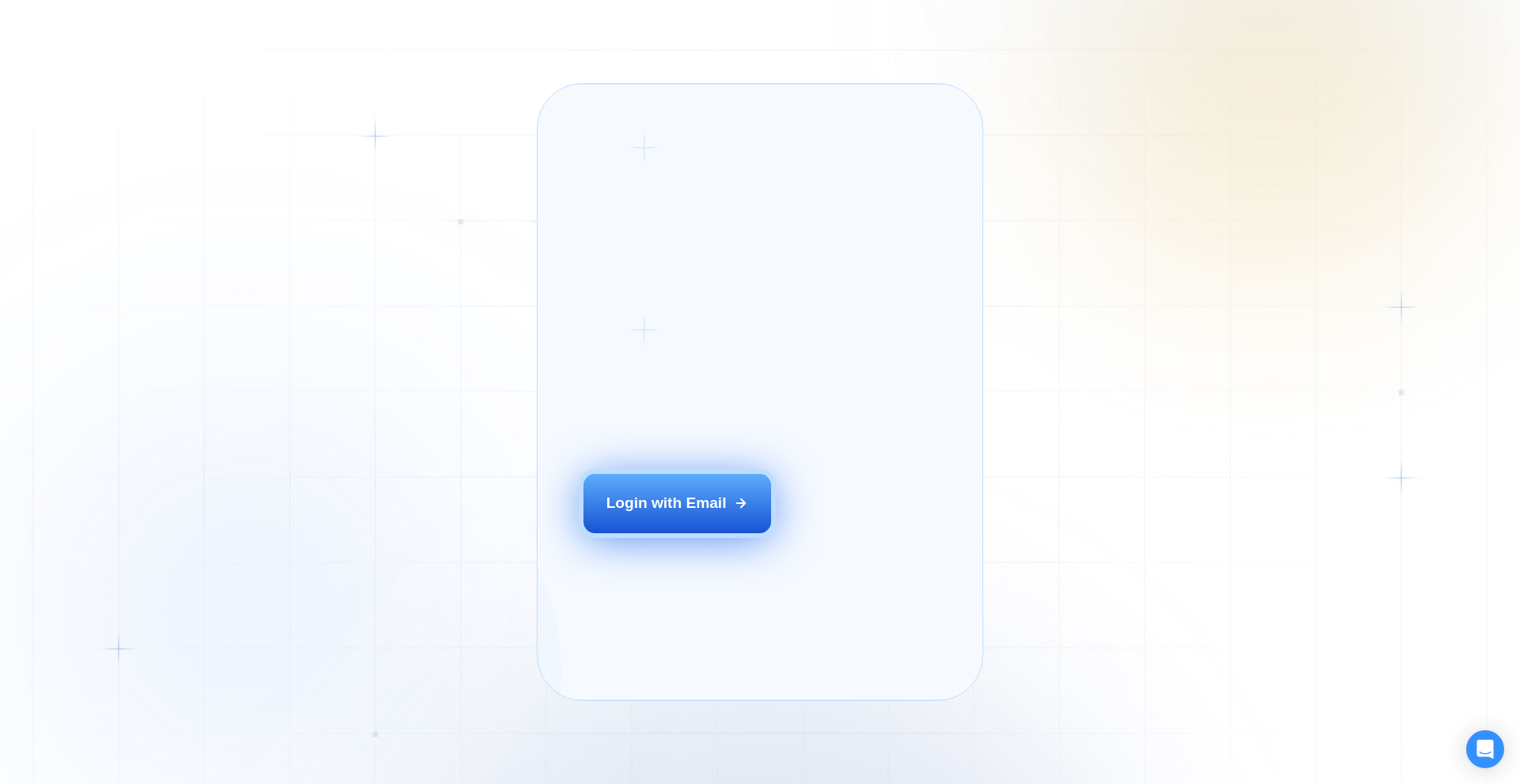
click at [659, 513] on div "Login with Email" at bounding box center [667, 503] width 120 height 21
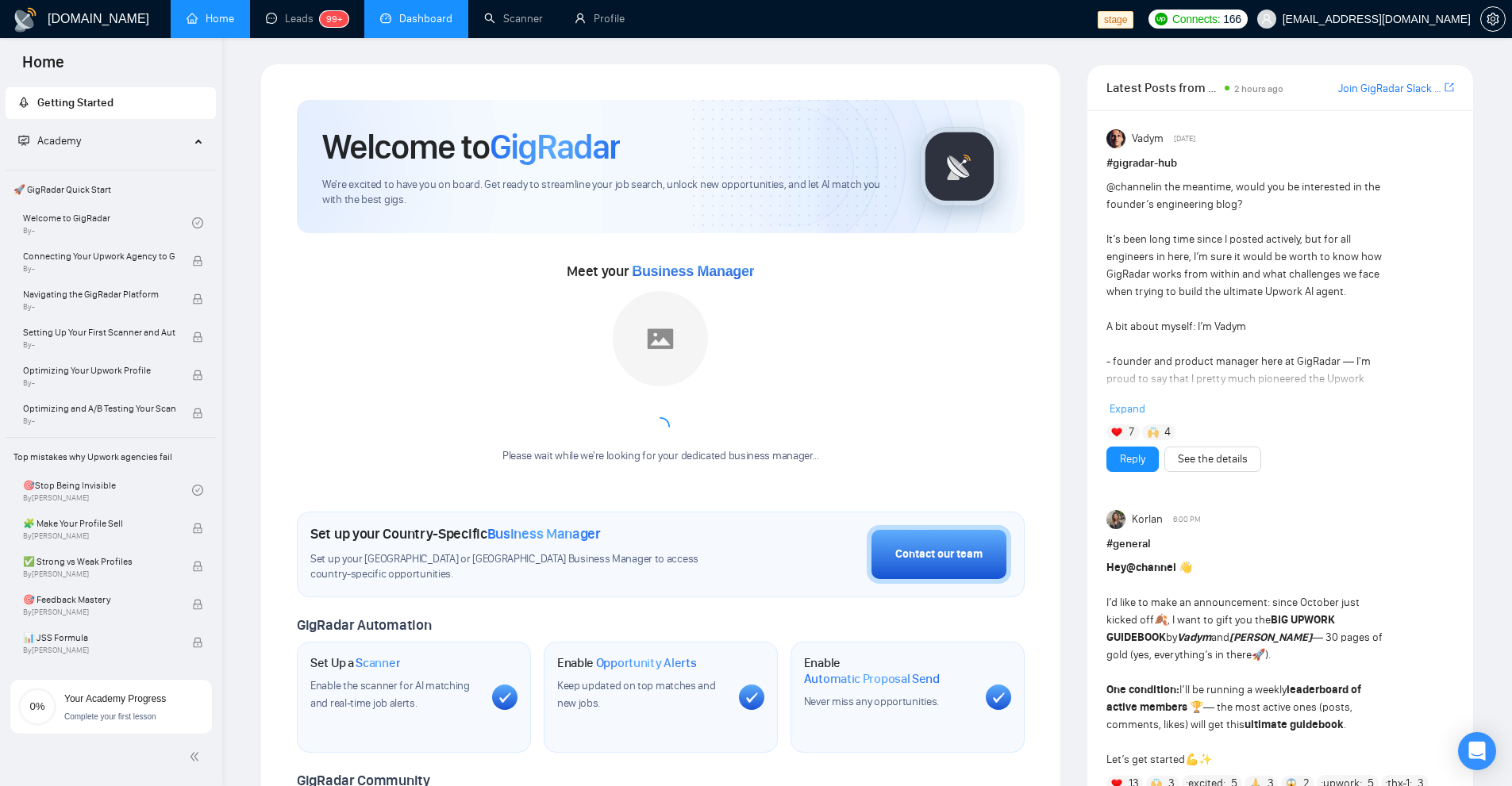
click at [419, 19] on link "Dashboard" at bounding box center [416, 19] width 72 height 14
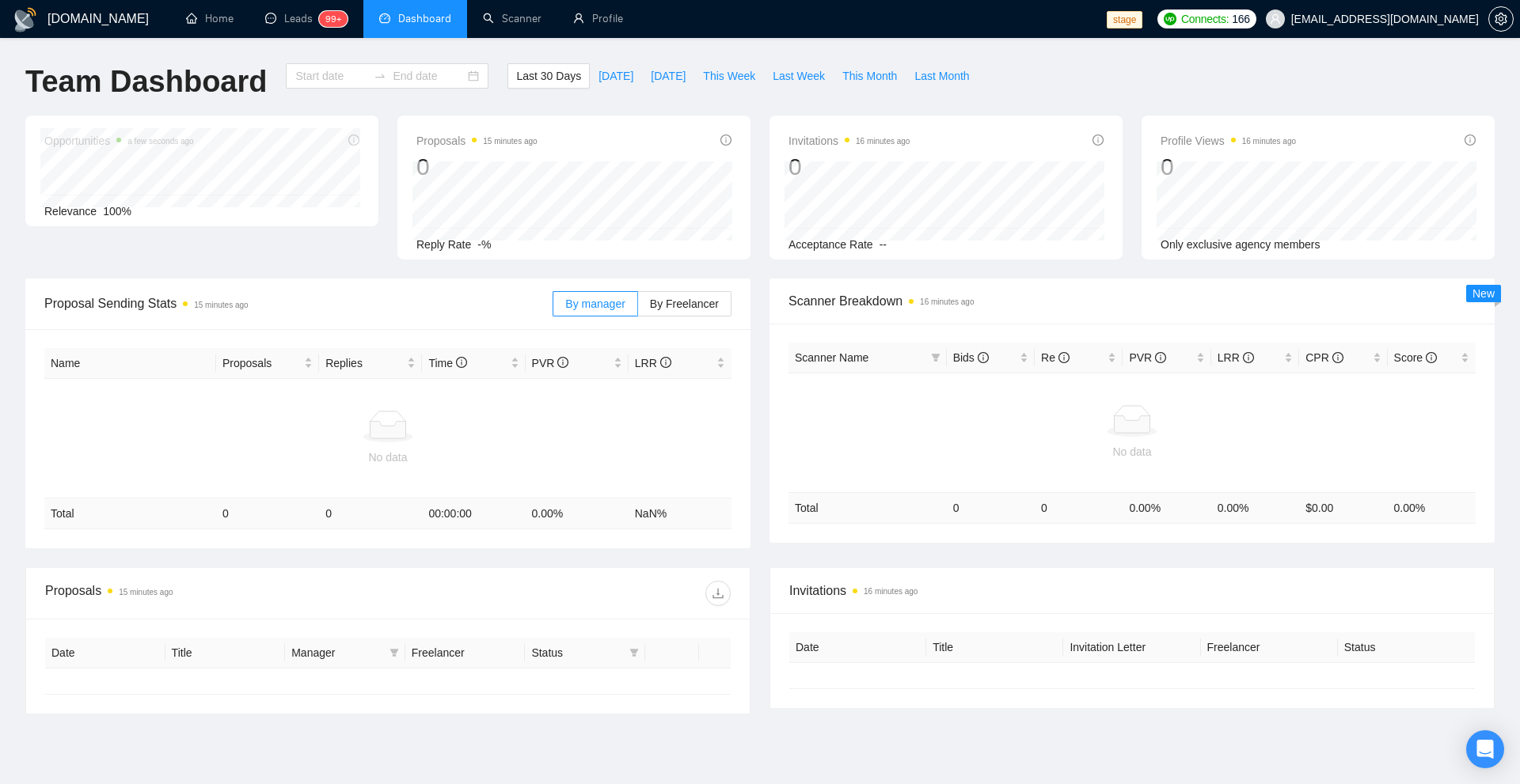
type input "[DATE]"
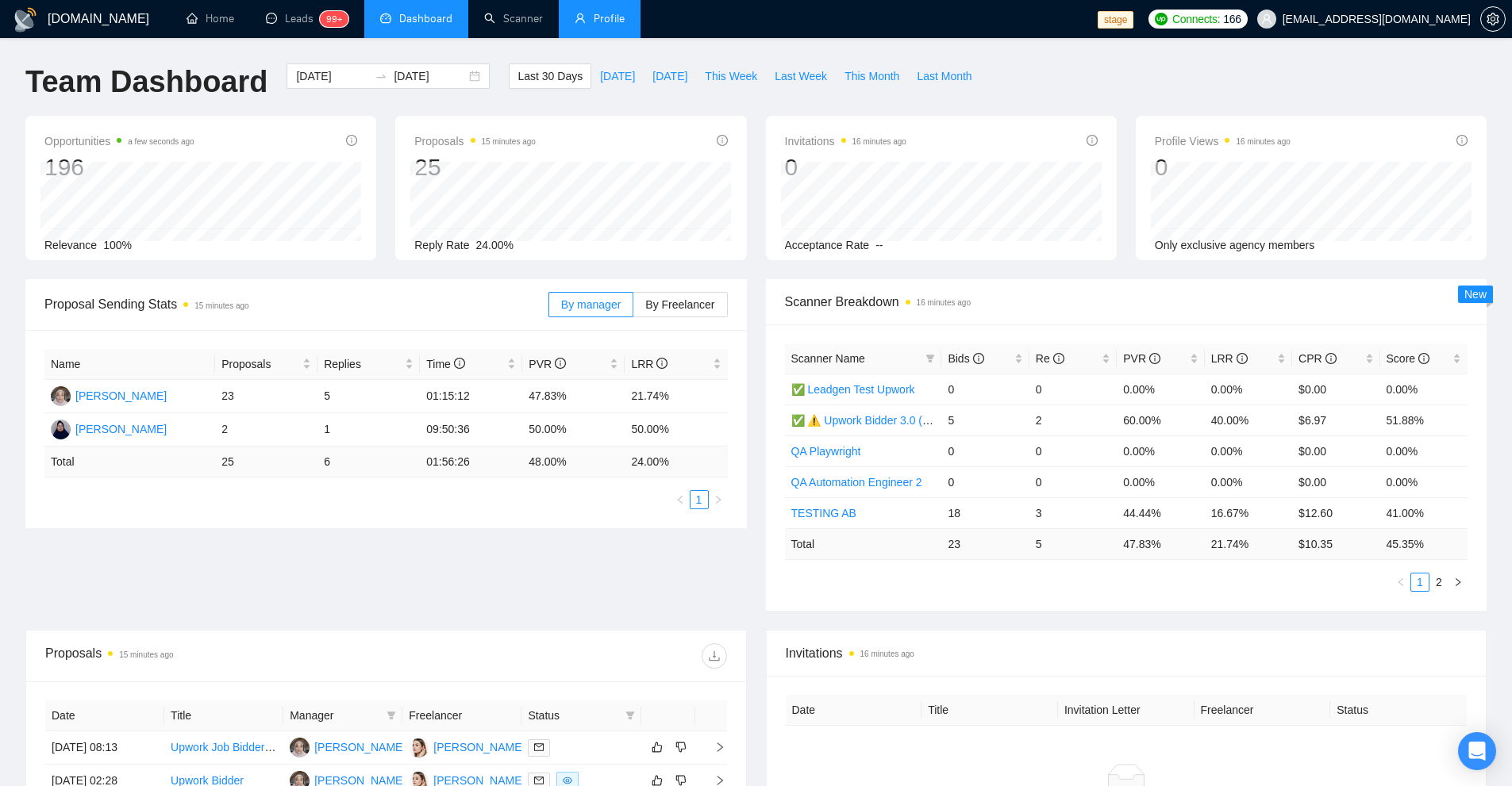
click at [586, 17] on link "Profile" at bounding box center [599, 19] width 50 height 14
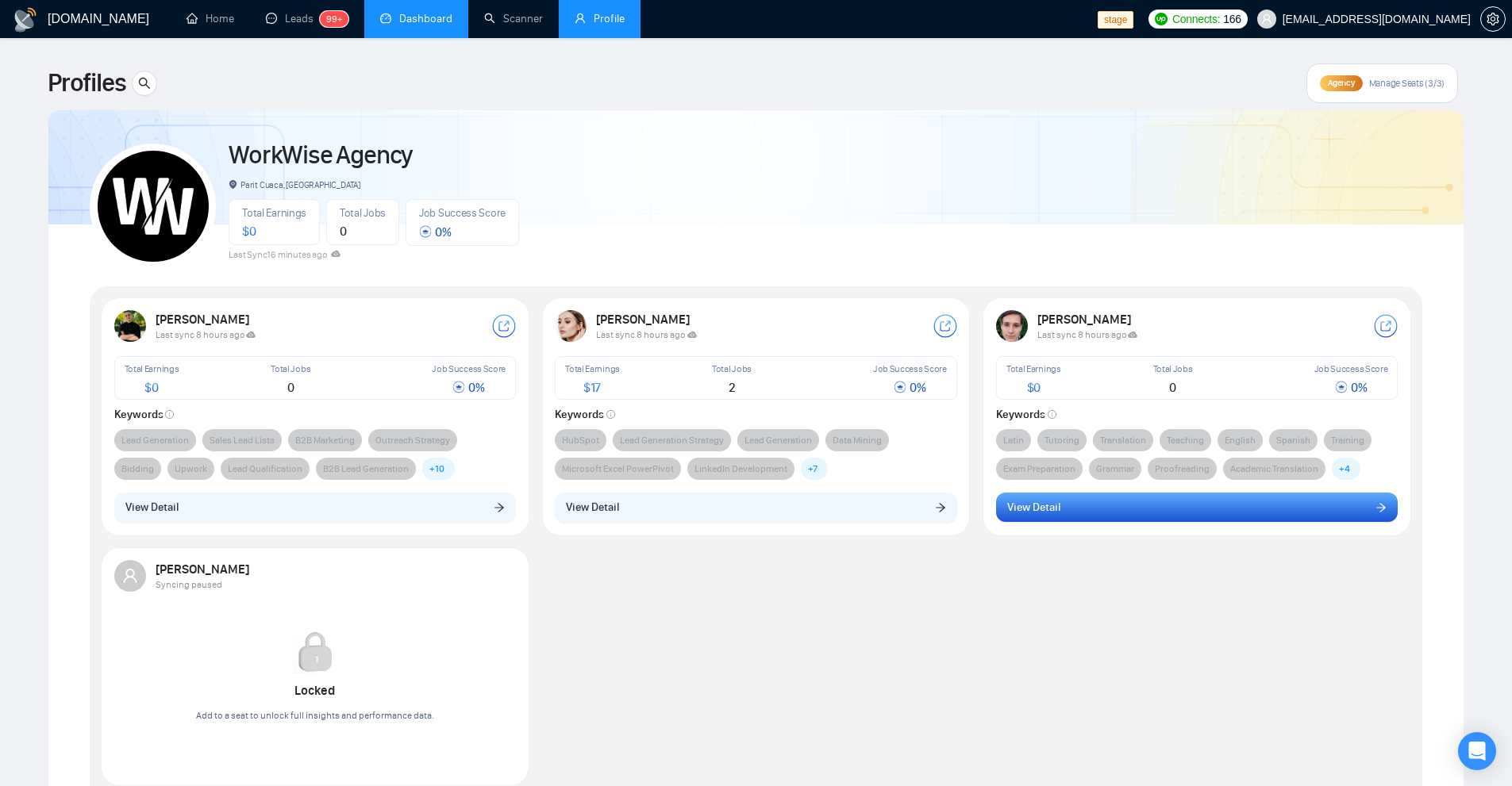
click at [1373, 508] on button "View Detail" at bounding box center [1197, 508] width 402 height 30
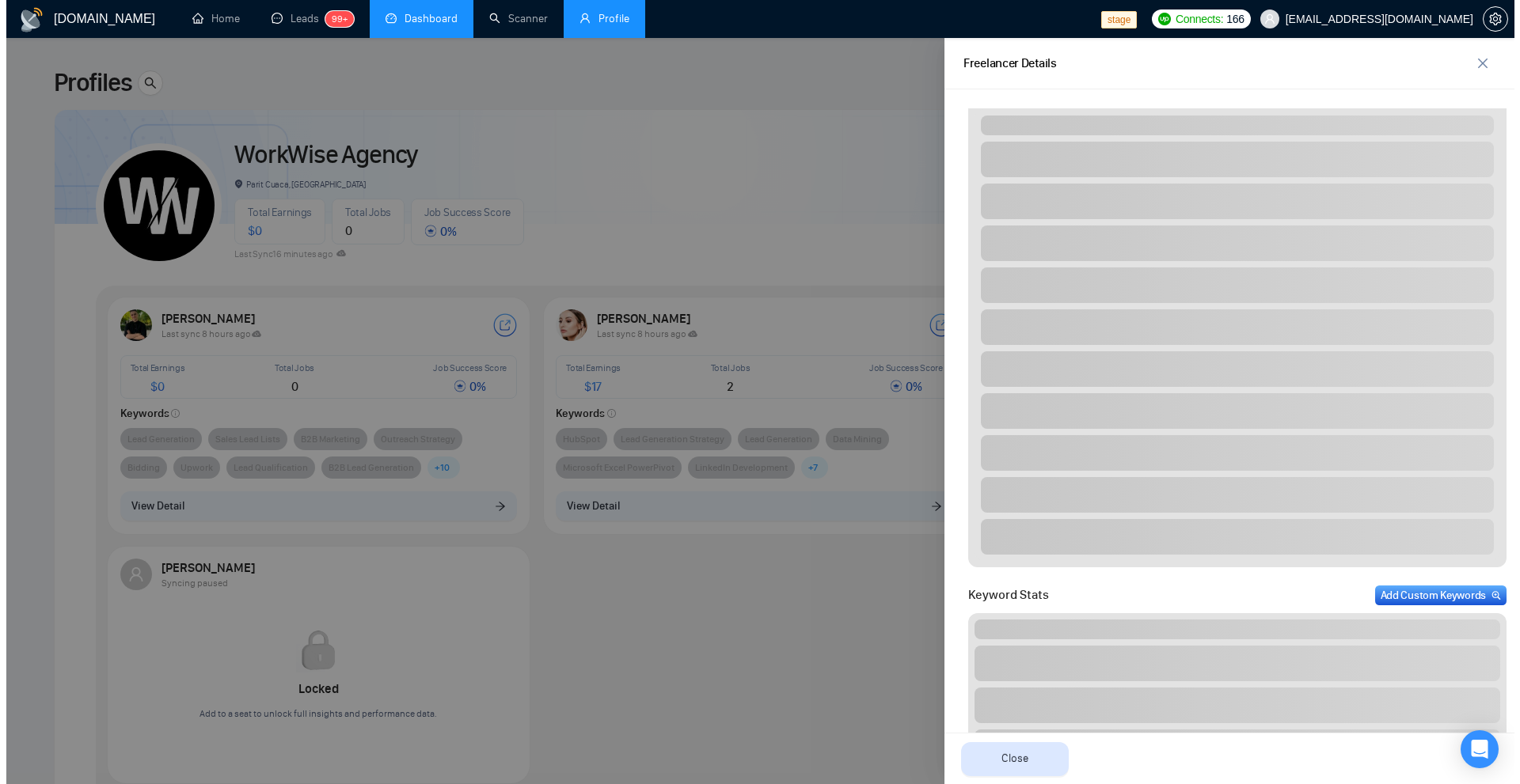
scroll to position [990, 0]
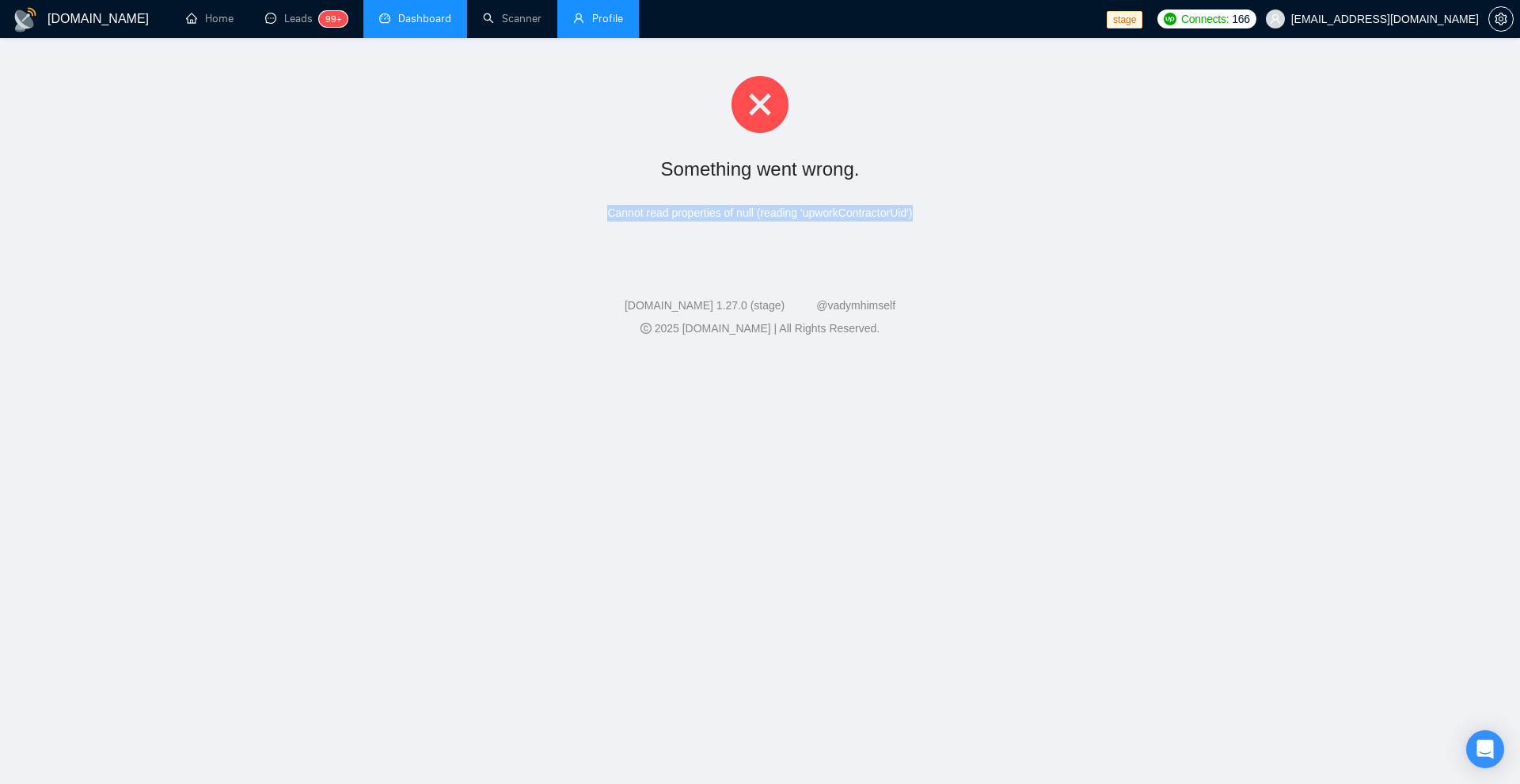
drag, startPoint x: 600, startPoint y: 206, endPoint x: 957, endPoint y: 220, distance: 357.3
click at [957, 220] on div "Cannot read properties of null (reading 'upworkContractorUid')" at bounding box center [760, 213] width 1470 height 17
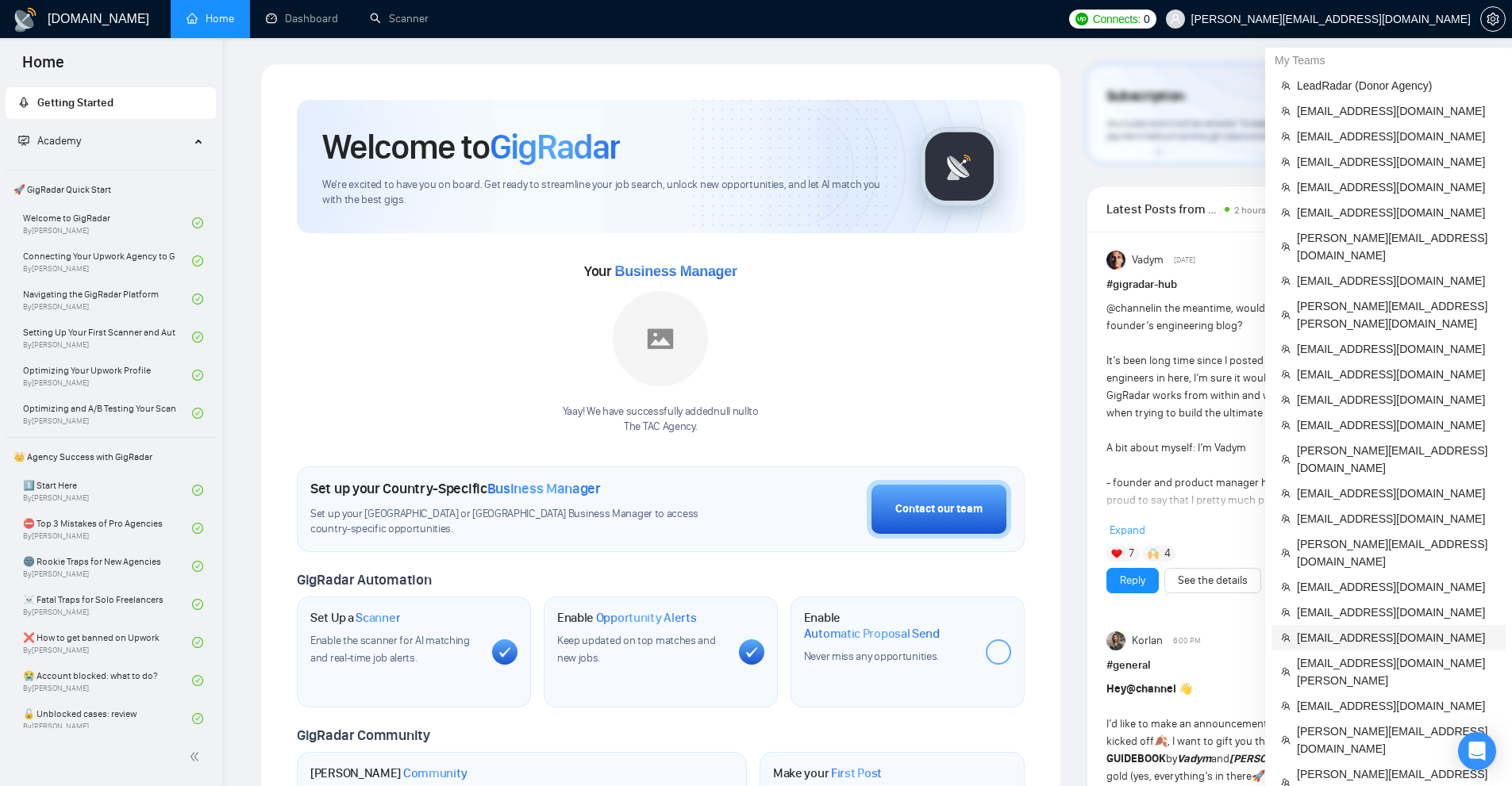
scroll to position [238, 0]
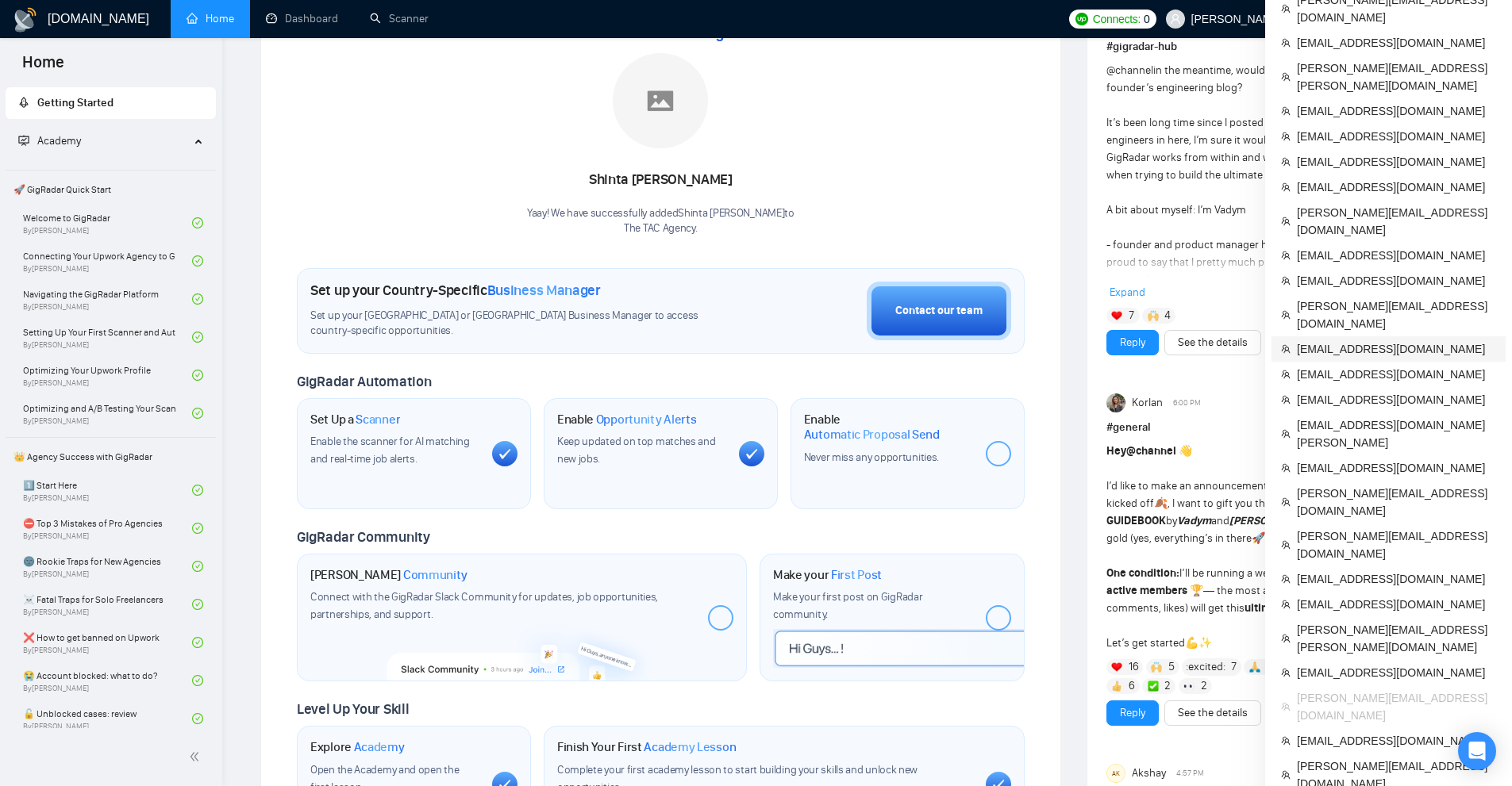
click at [1364, 337] on li "[EMAIL_ADDRESS][DOMAIN_NAME]" at bounding box center [1388, 349] width 234 height 26
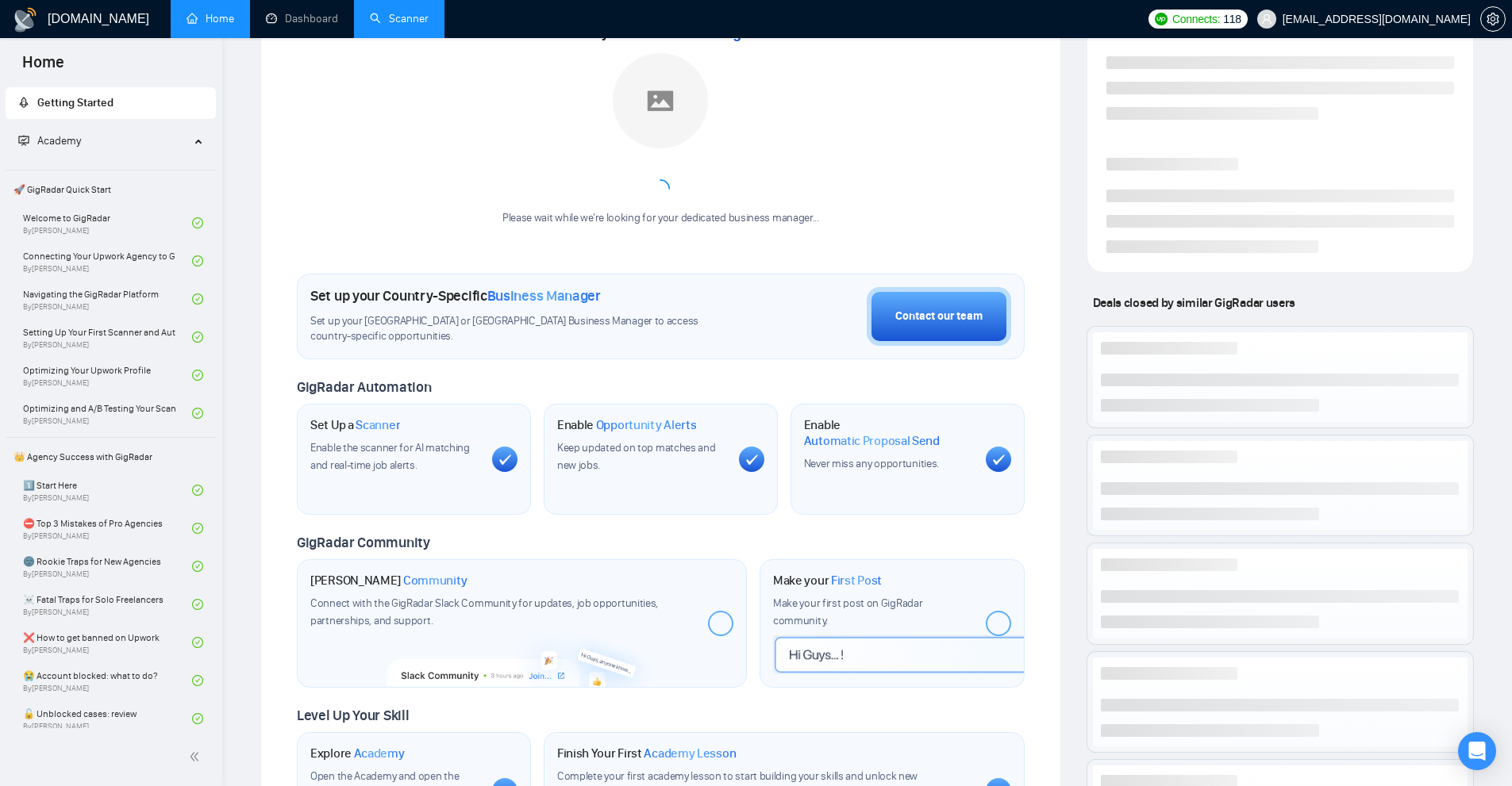
click at [418, 25] on link "Scanner" at bounding box center [399, 19] width 58 height 14
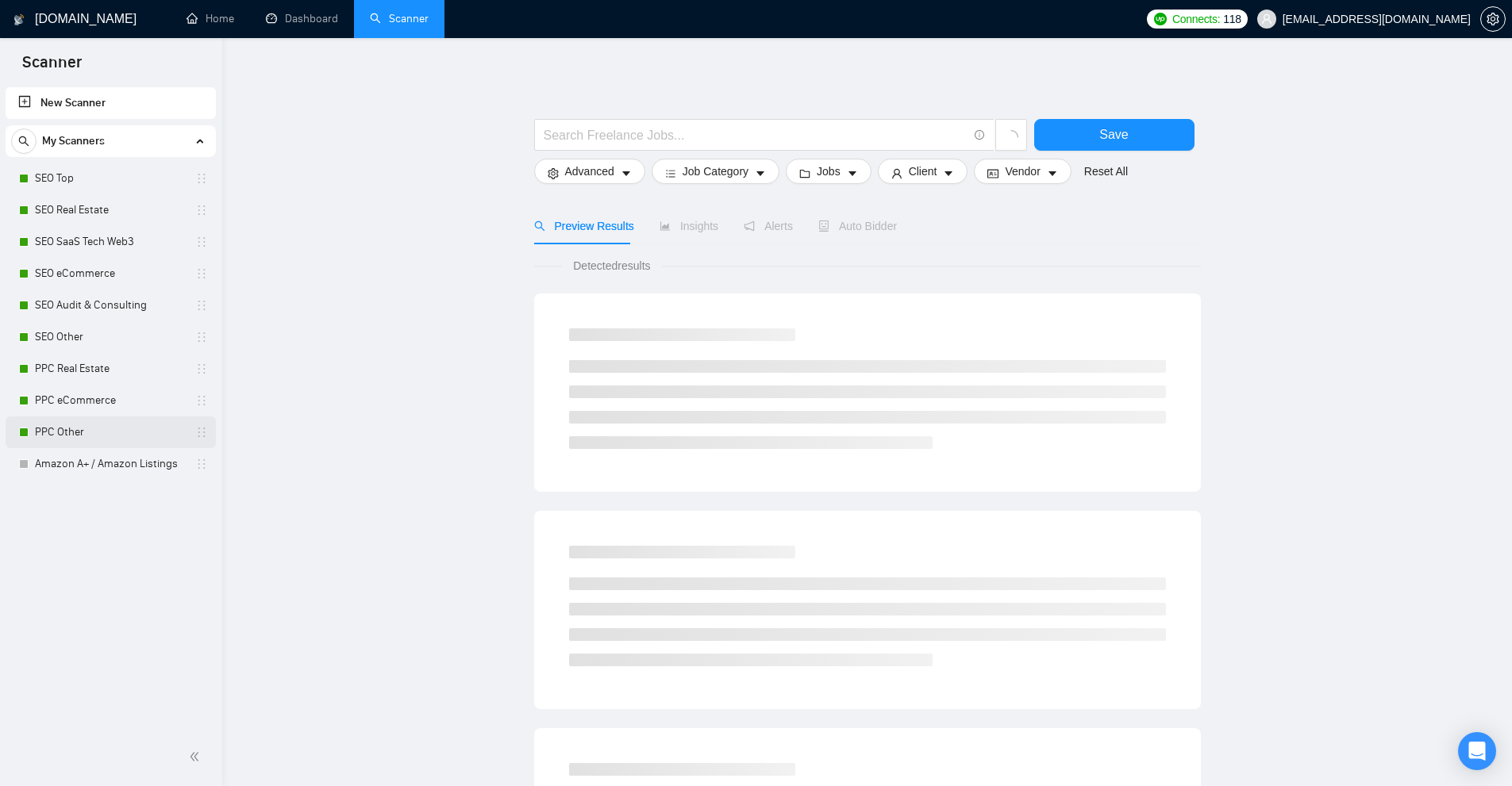
click at [96, 423] on link "PPC Other" at bounding box center [110, 433] width 151 height 32
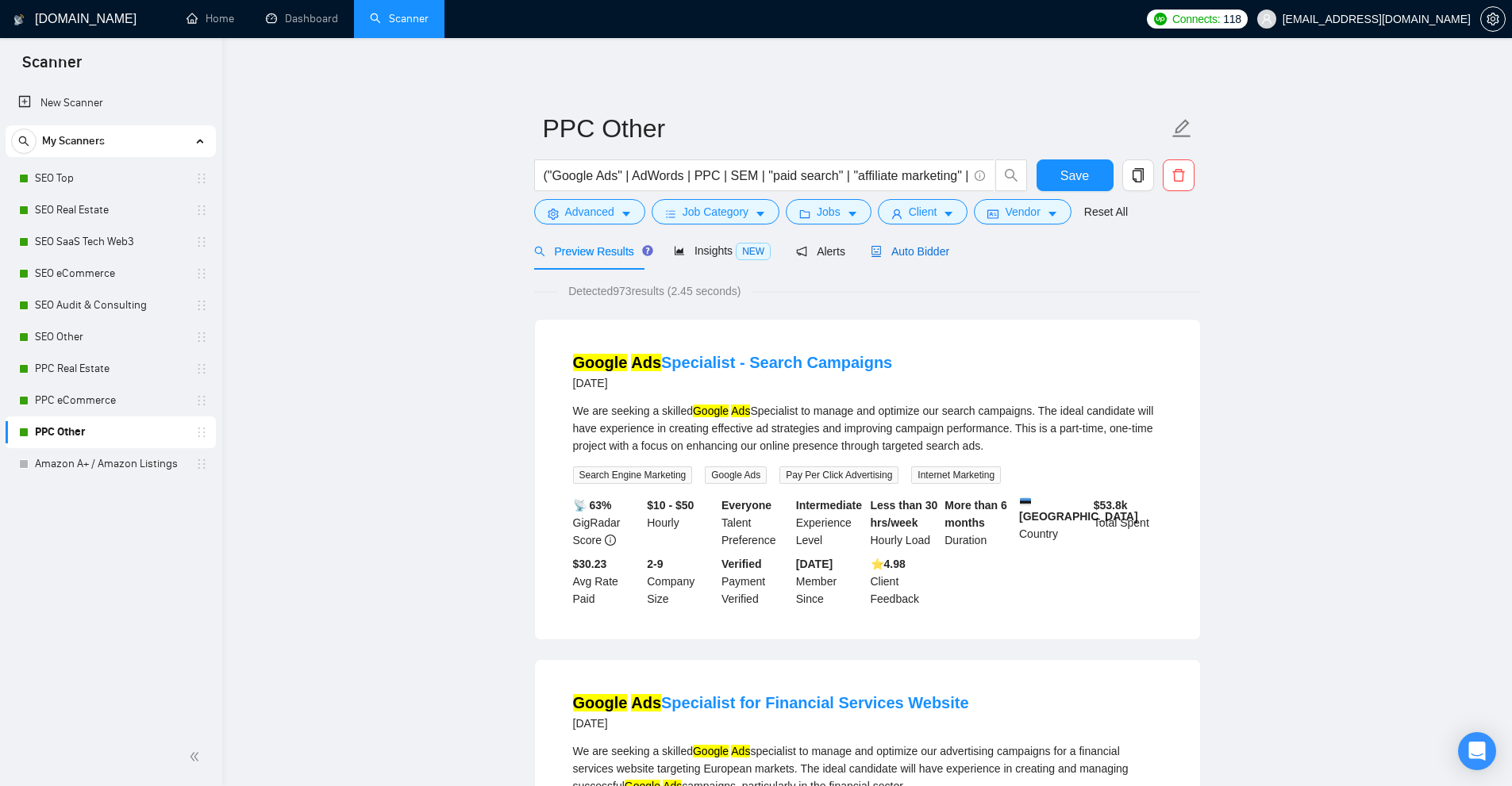
drag, startPoint x: 924, startPoint y: 246, endPoint x: 958, endPoint y: 282, distance: 49.5
click at [924, 246] on span "Auto Bidder" at bounding box center [909, 251] width 78 height 13
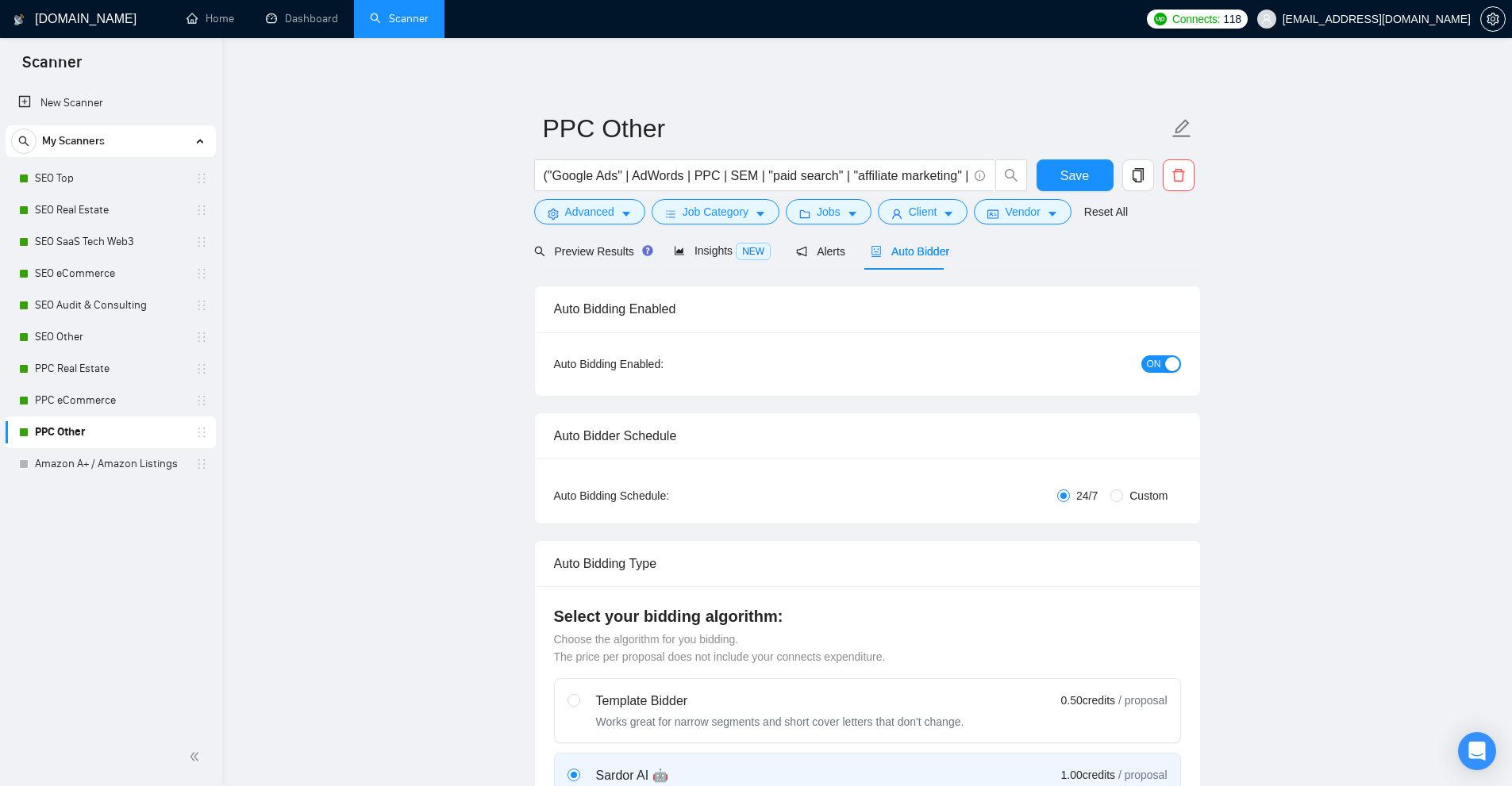
checkbox input "true"
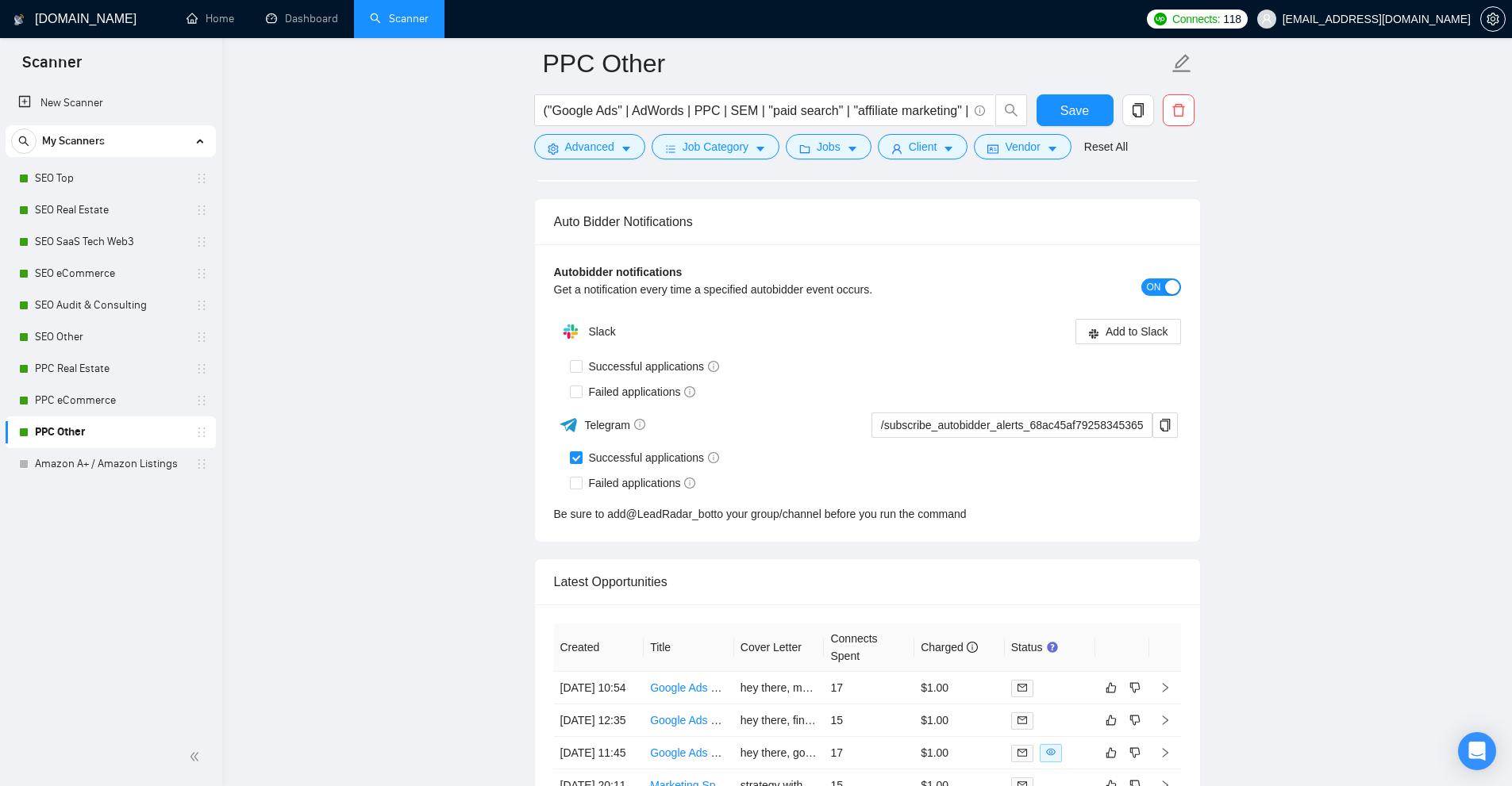
scroll to position [4423, 0]
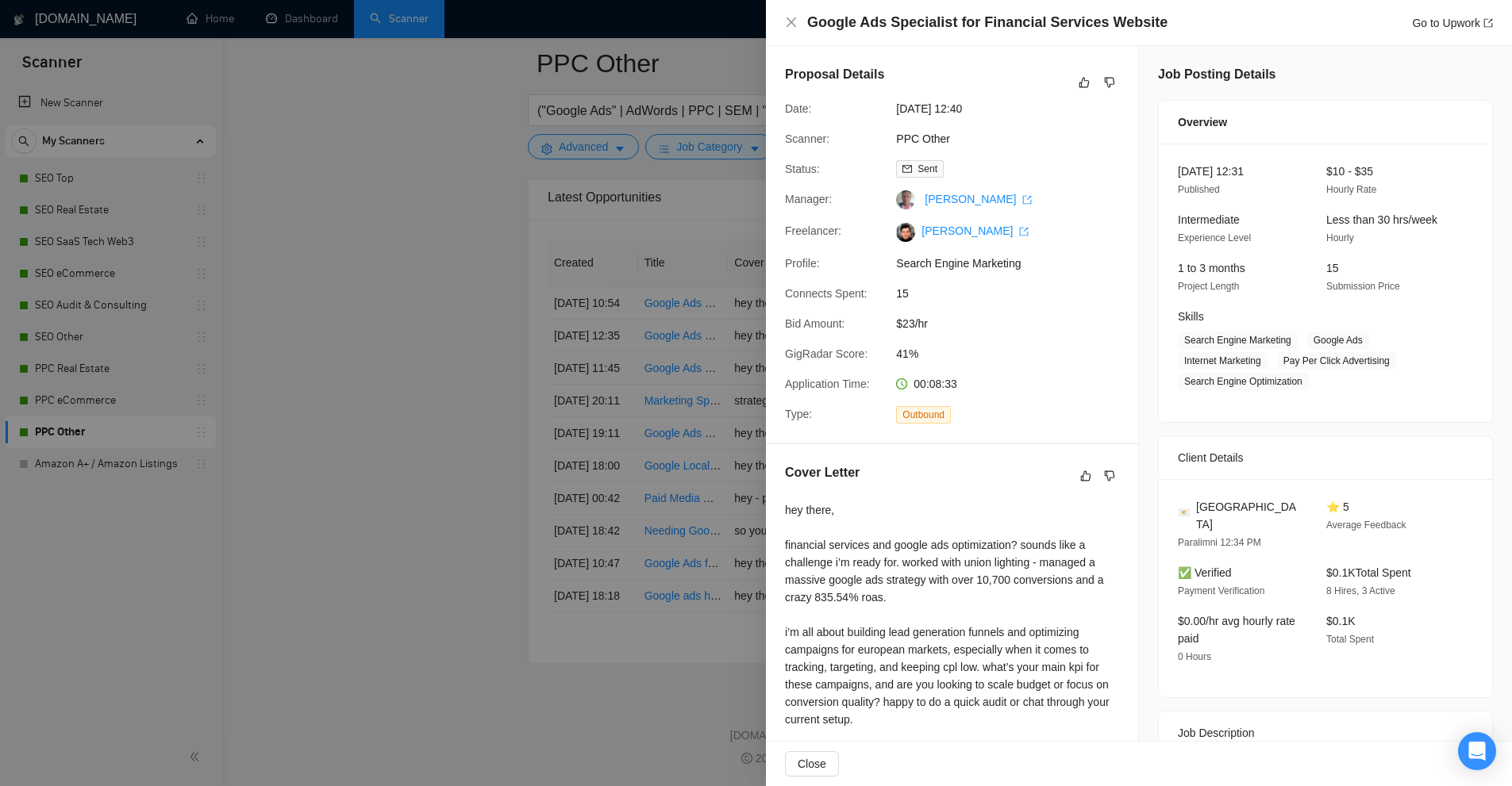
drag, startPoint x: 414, startPoint y: 159, endPoint x: 347, endPoint y: 66, distance: 114.6
click at [412, 162] on div at bounding box center [756, 393] width 1512 height 786
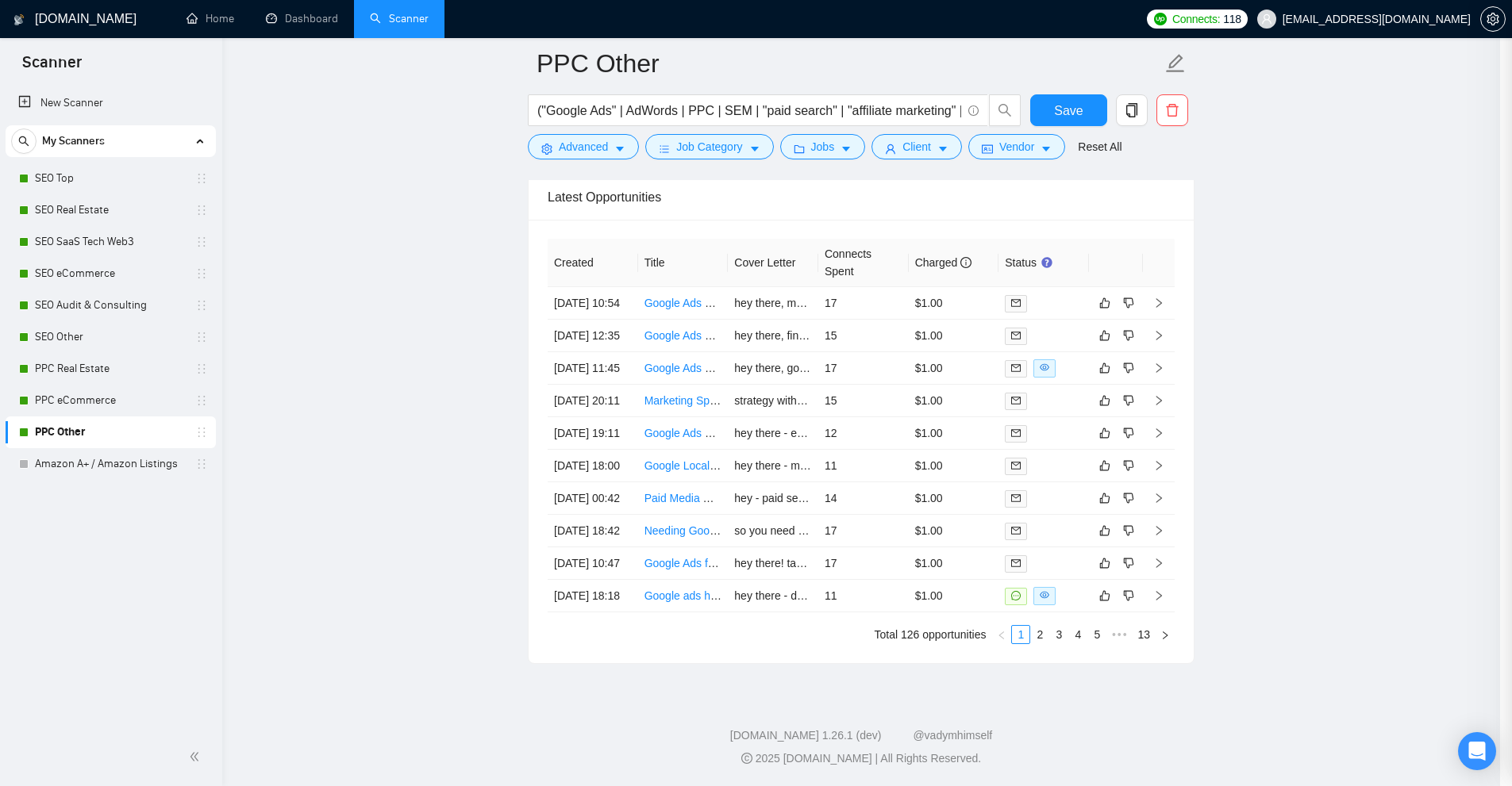
click at [325, 22] on div at bounding box center [756, 393] width 1512 height 786
click at [325, 22] on link "Dashboard" at bounding box center [302, 19] width 72 height 14
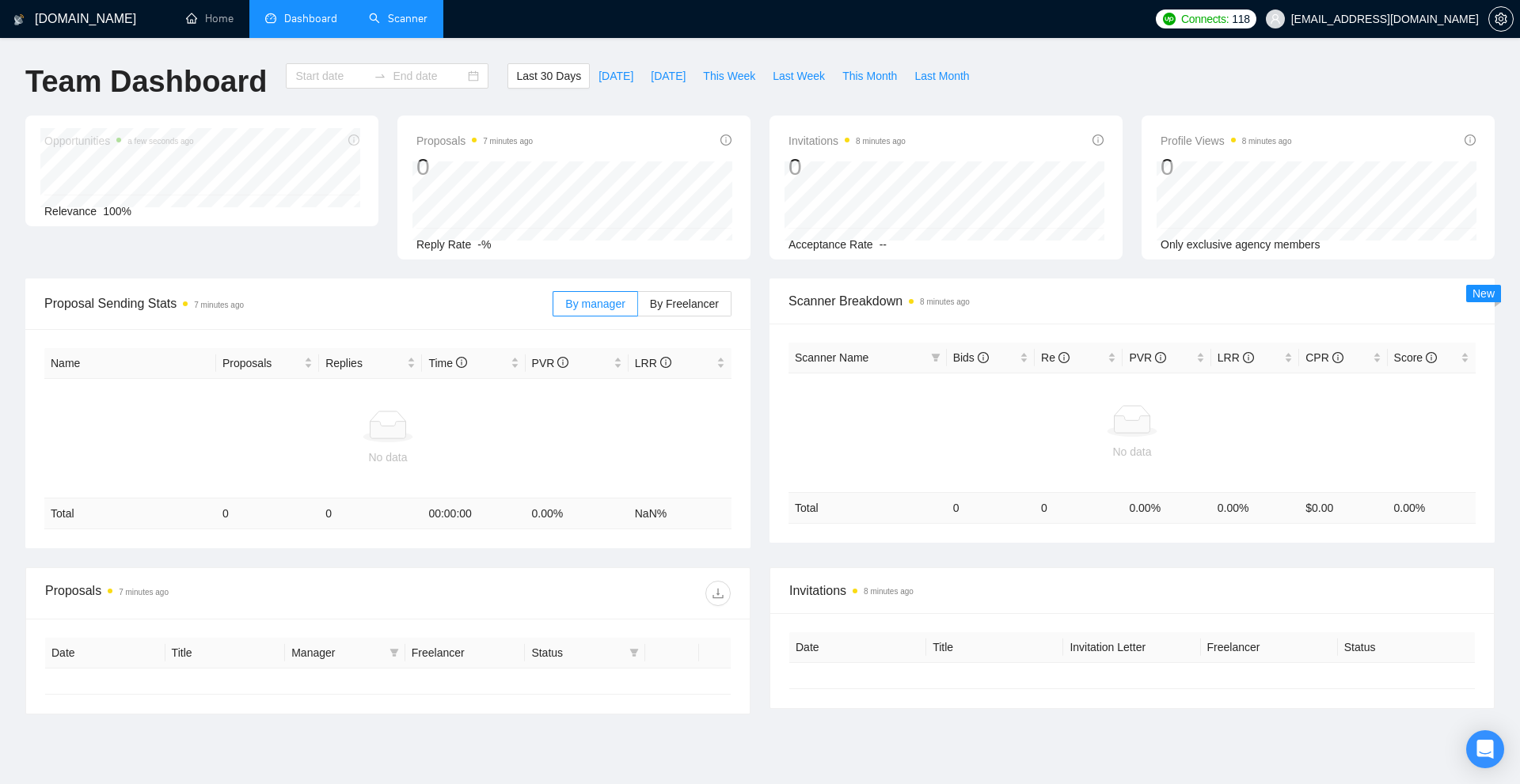
type input "[DATE]"
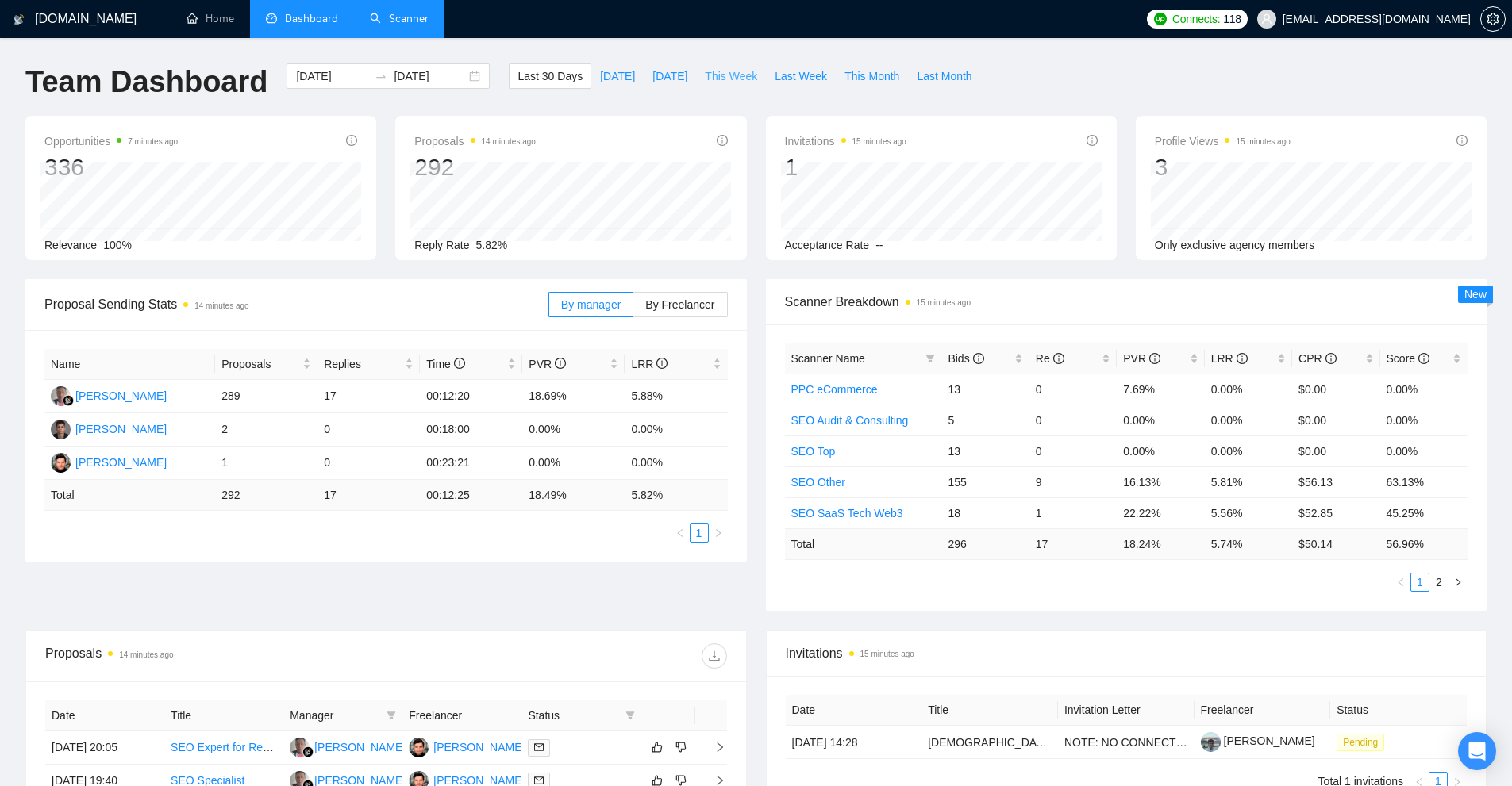
click at [730, 75] on span "This Week" at bounding box center [731, 76] width 52 height 18
type input "[DATE]"
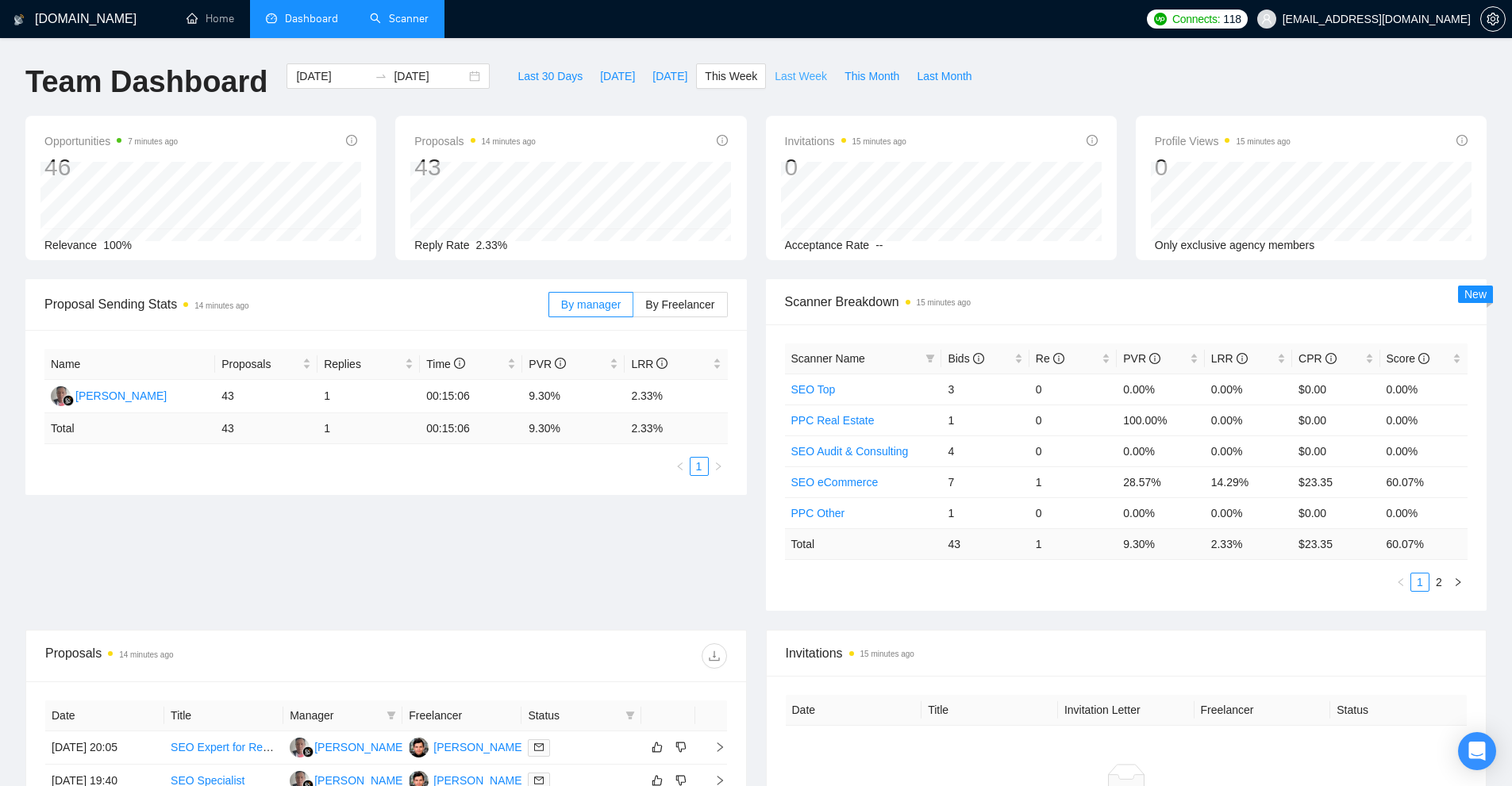
click at [798, 85] on button "Last Week" at bounding box center [801, 76] width 70 height 26
type input "[DATE]"
click at [1438, 582] on link "2" at bounding box center [1440, 583] width 18 height 18
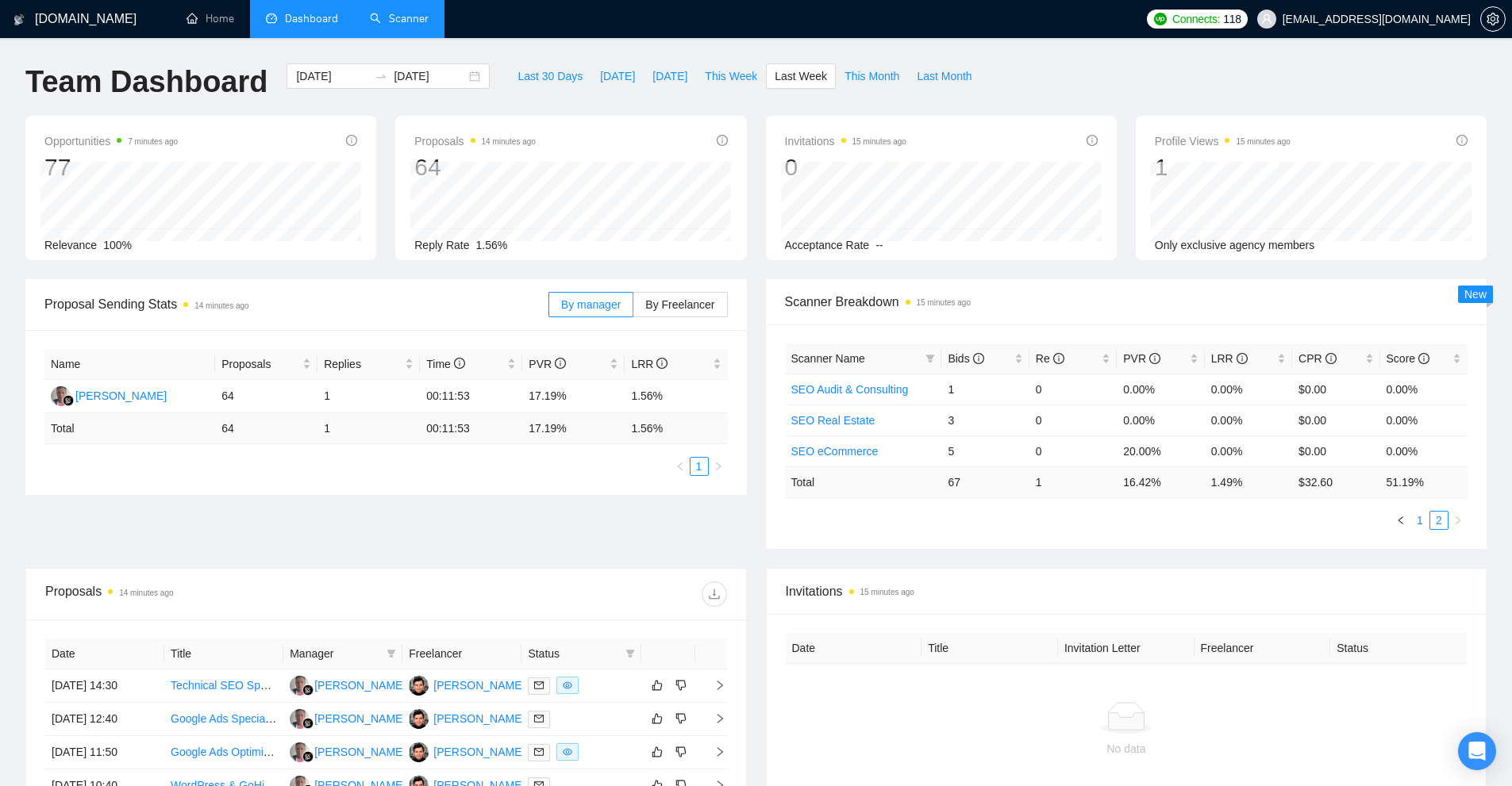
click at [1421, 519] on link "1" at bounding box center [1420, 521] width 18 height 18
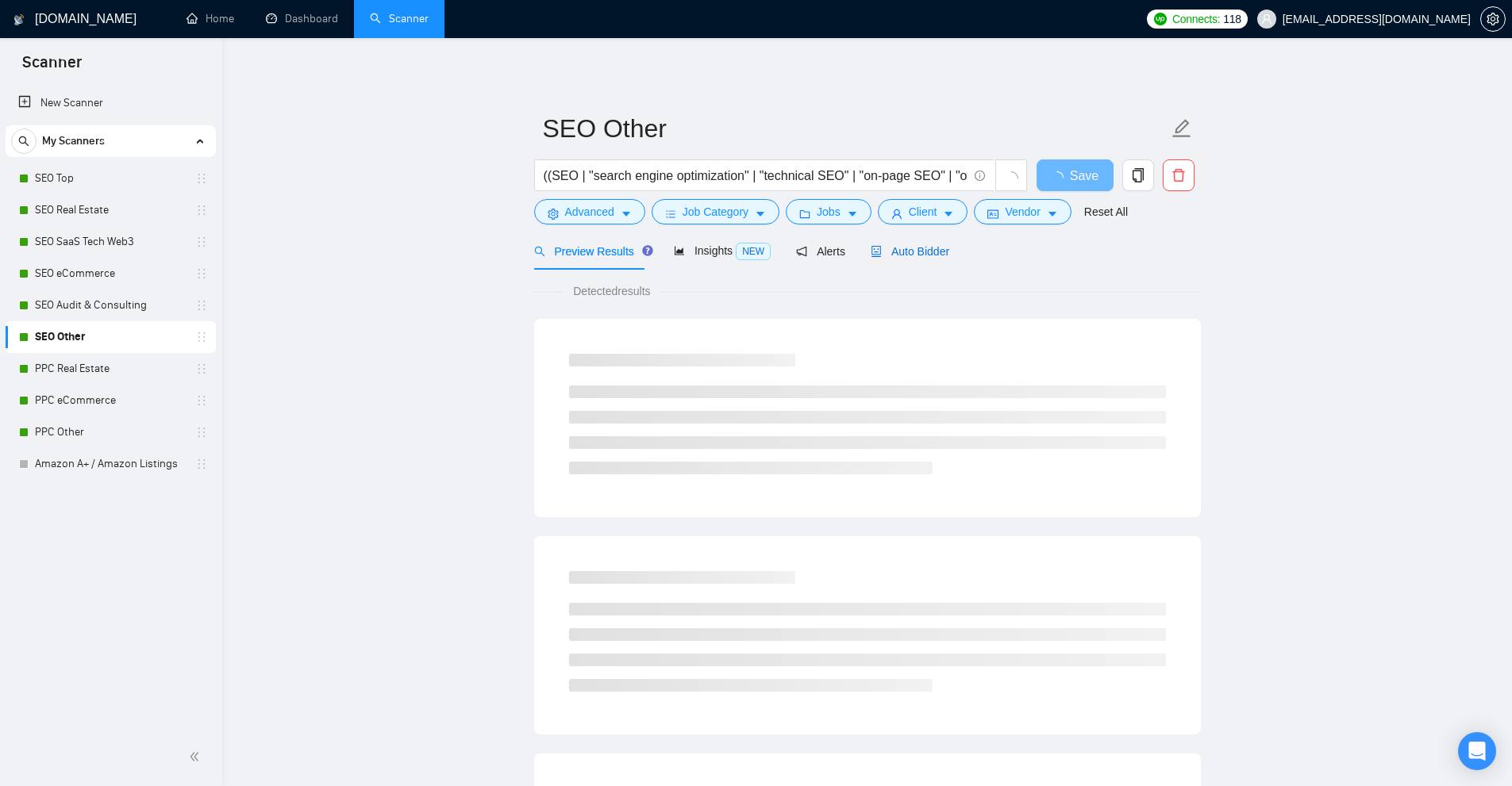
click at [895, 250] on span "Auto Bidder" at bounding box center [909, 251] width 78 height 13
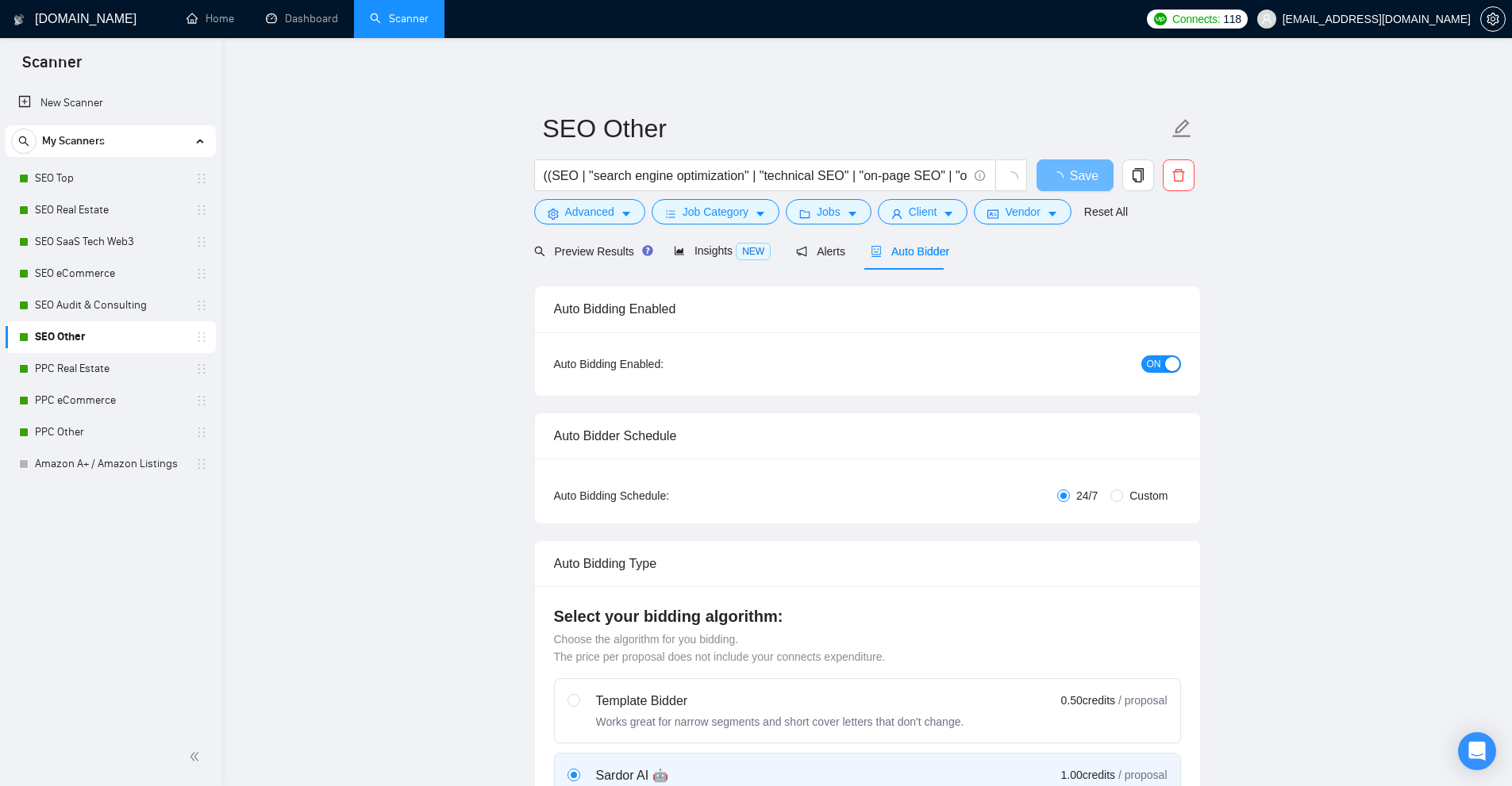
checkbox input "true"
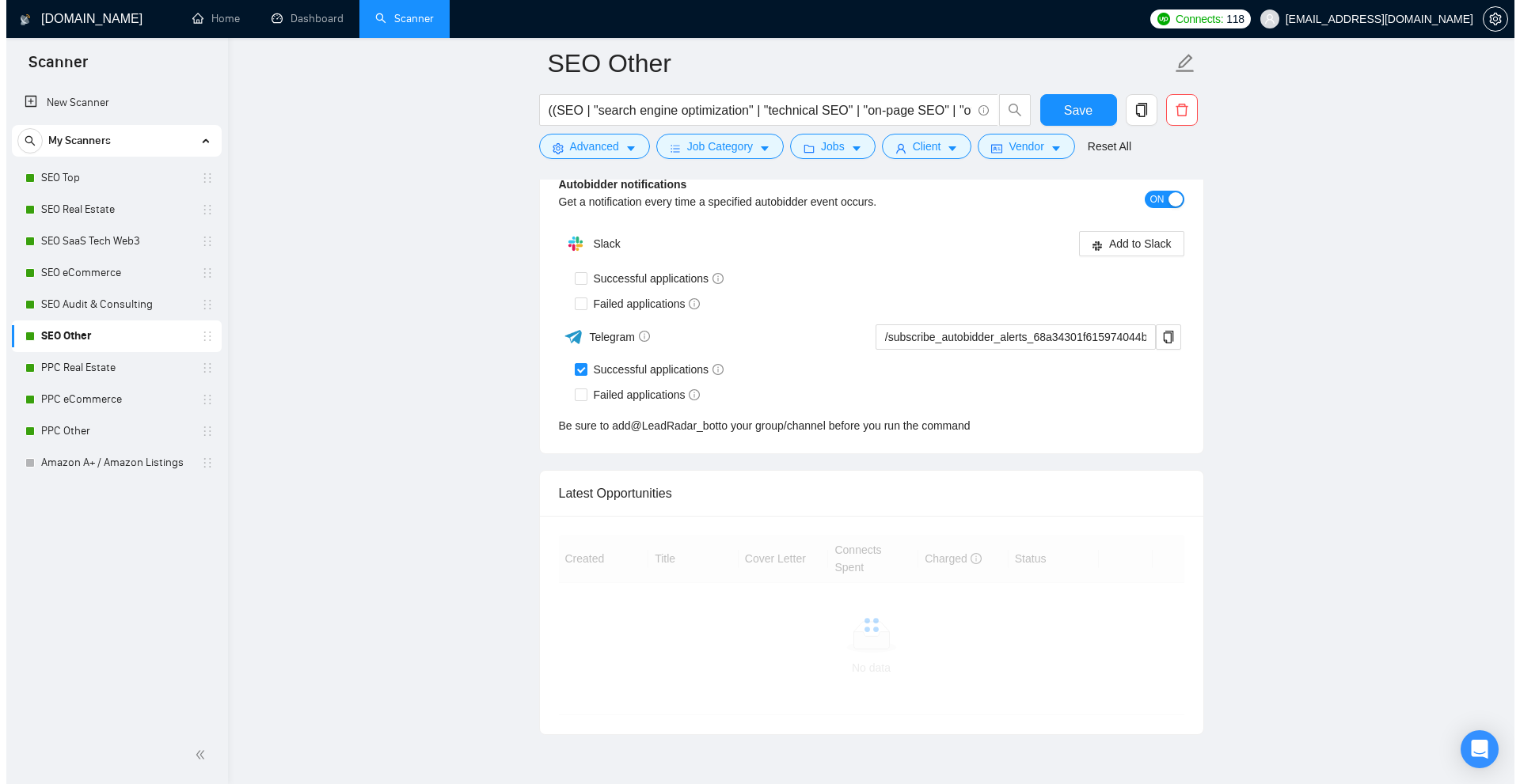
scroll to position [4030, 0]
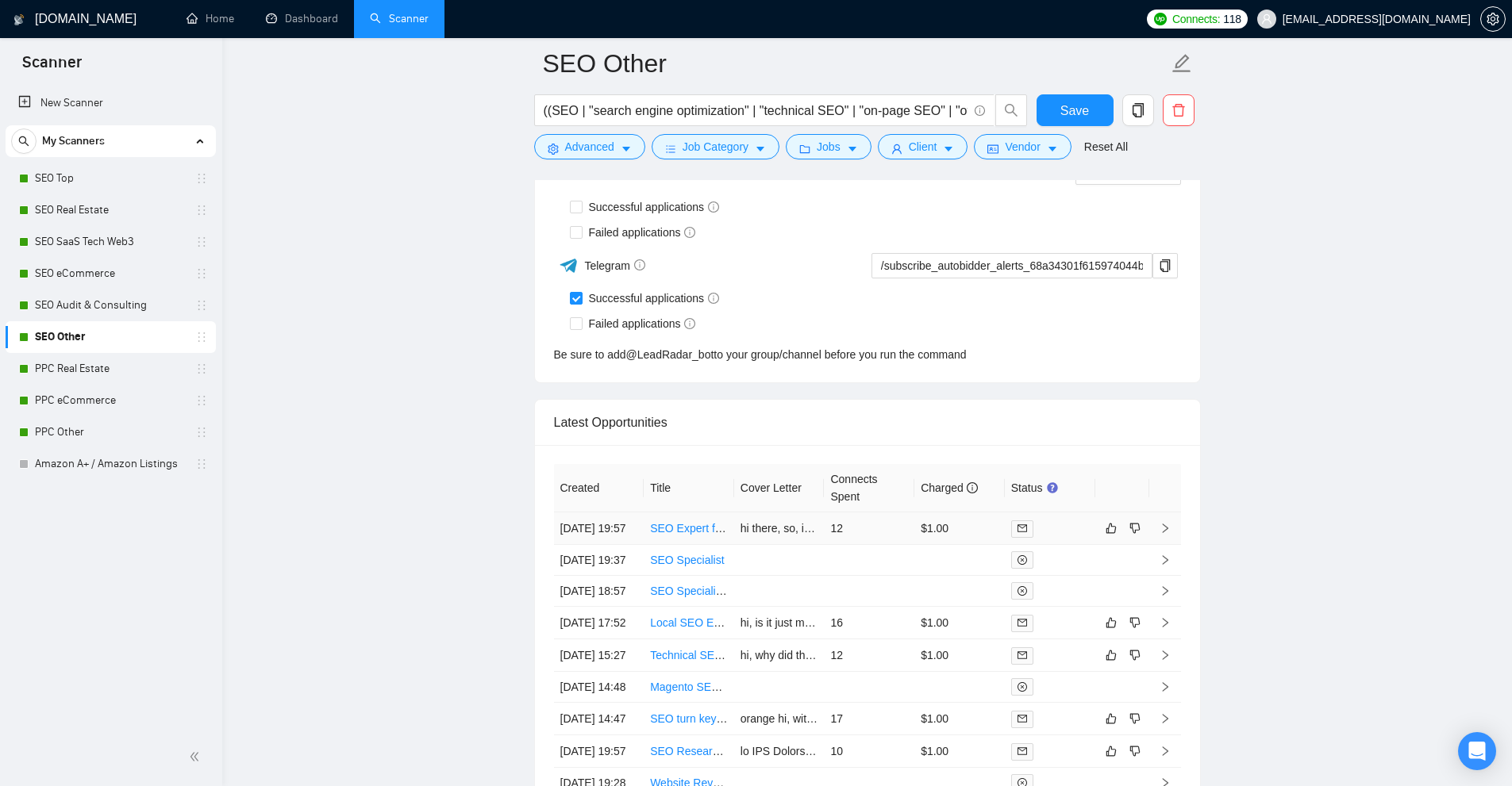
click at [844, 539] on td "12" at bounding box center [868, 529] width 90 height 33
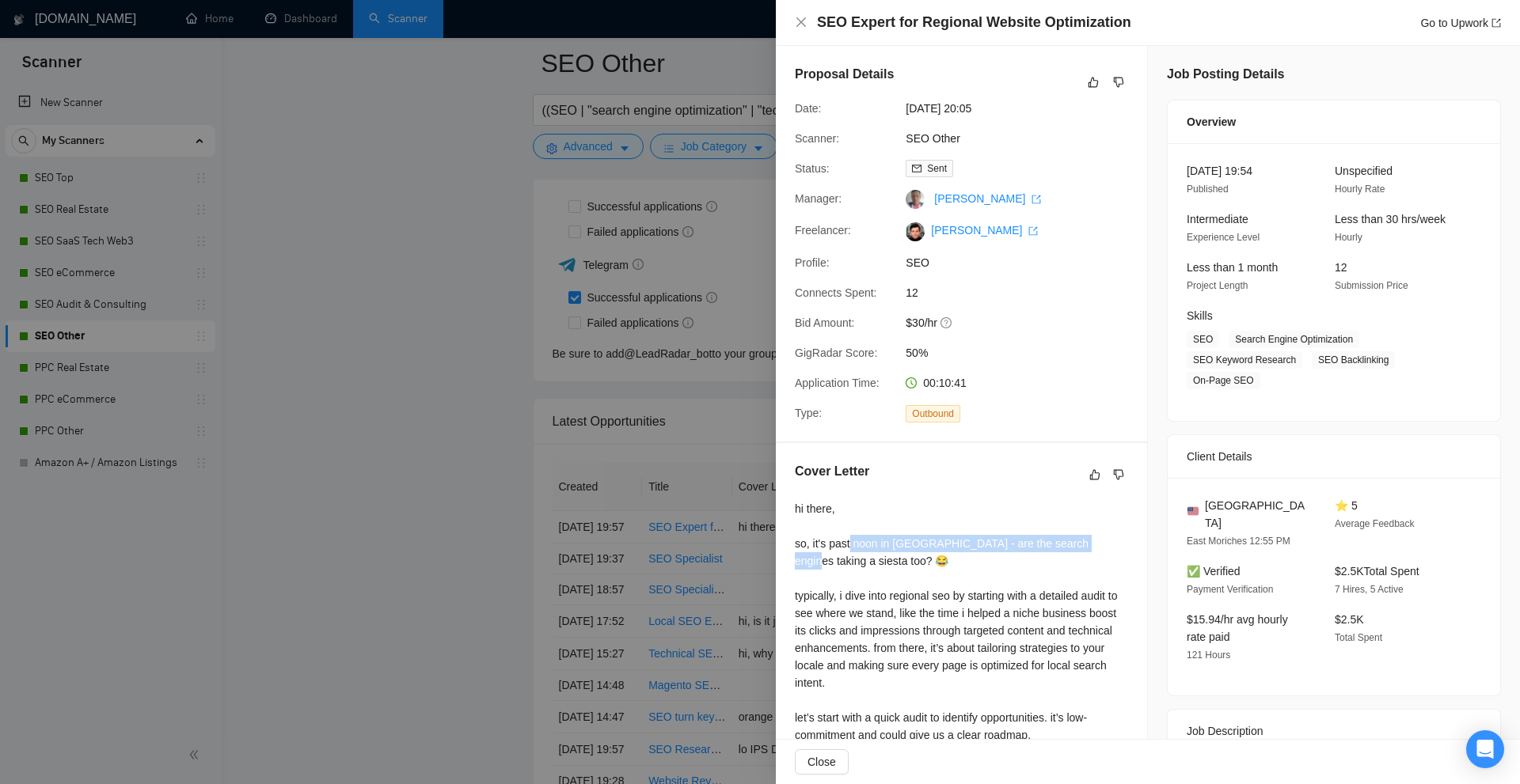
drag, startPoint x: 848, startPoint y: 545, endPoint x: 1087, endPoint y: 548, distance: 239.0
click at [1087, 548] on div "hi there, so, it's past noon in east moriches - are the search engines taking a…" at bounding box center [961, 701] width 333 height 401
click at [1025, 573] on div "hi there, so, it's past noon in east moriches - are the search engines taking a…" at bounding box center [961, 701] width 333 height 401
drag, startPoint x: 965, startPoint y: 553, endPoint x: 835, endPoint y: 528, distance: 132.4
click at [835, 528] on div "hi there, so, it's past noon in east moriches - are the search engines taking a…" at bounding box center [961, 701] width 333 height 401
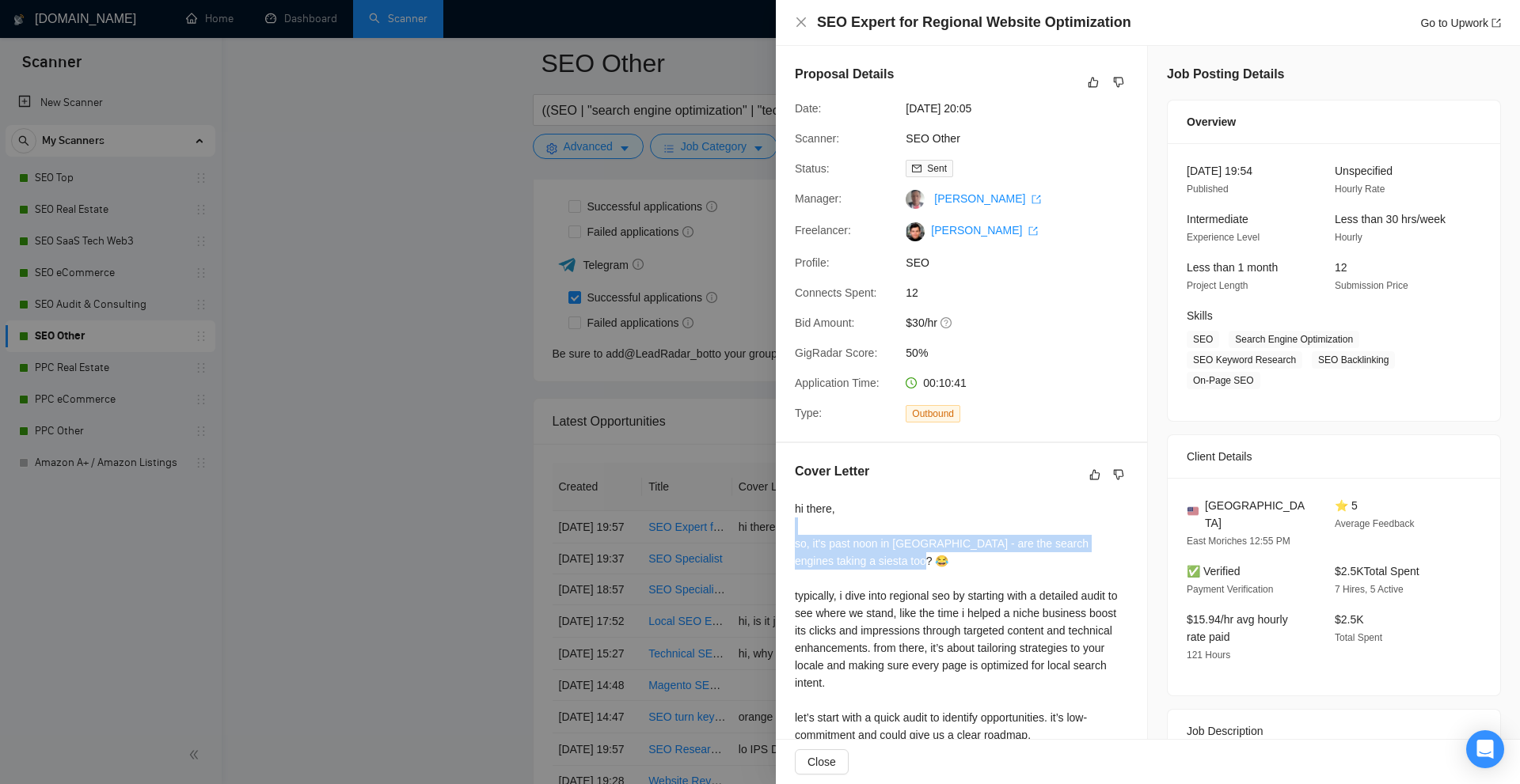
click at [835, 528] on div "hi there, so, it's past noon in east moriches - are the search engines taking a…" at bounding box center [961, 701] width 333 height 401
drag, startPoint x: 835, startPoint y: 528, endPoint x: 845, endPoint y: 555, distance: 28.8
click at [845, 555] on div "hi there, so, it's past noon in east moriches - are the search engines taking a…" at bounding box center [961, 701] width 333 height 401
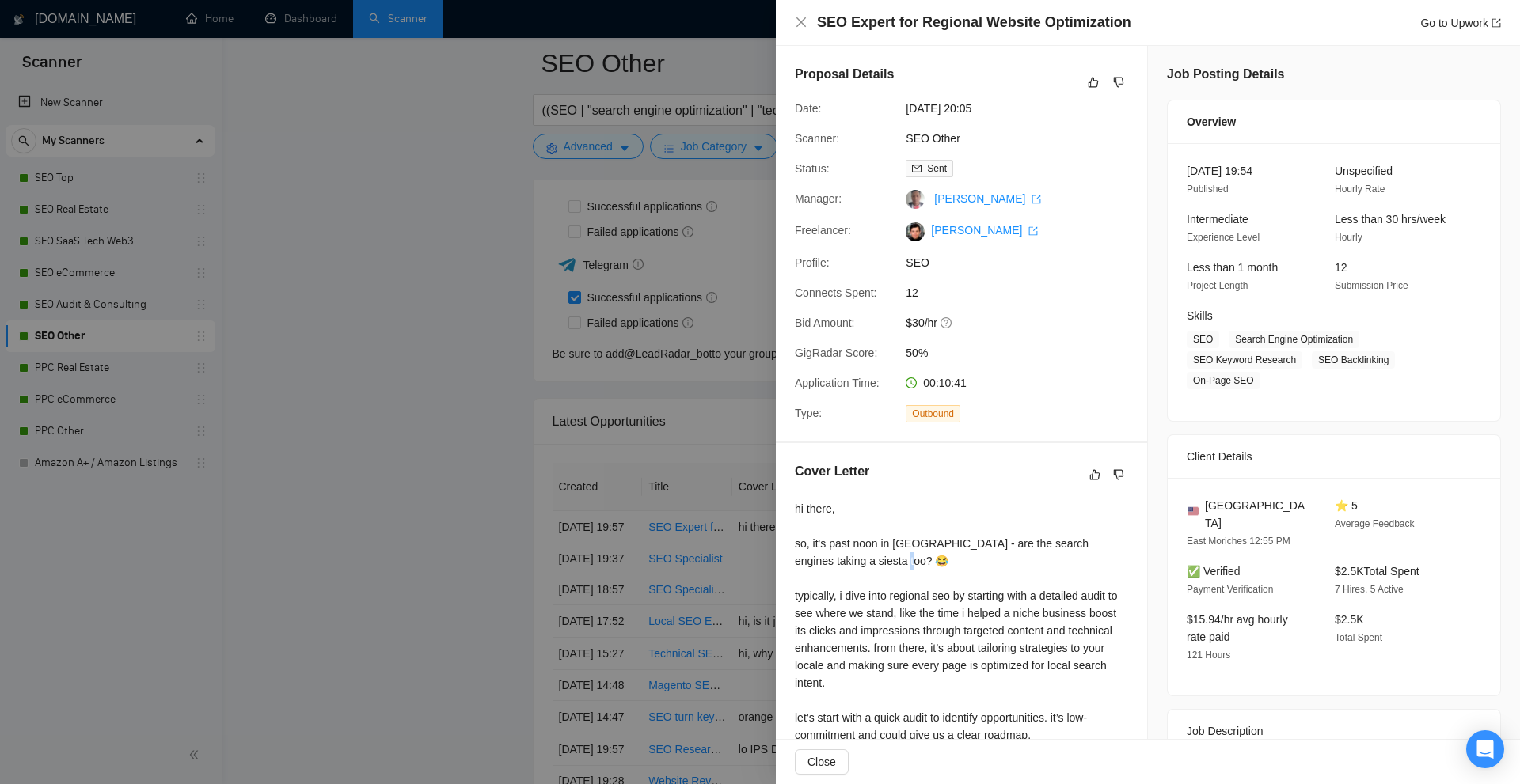
click at [845, 555] on div "hi there, so, it's past noon in east moriches - are the search engines taking a…" at bounding box center [961, 701] width 333 height 401
click at [992, 586] on div "hi there, so, it's past noon in east moriches - are the search engines taking a…" at bounding box center [961, 701] width 333 height 401
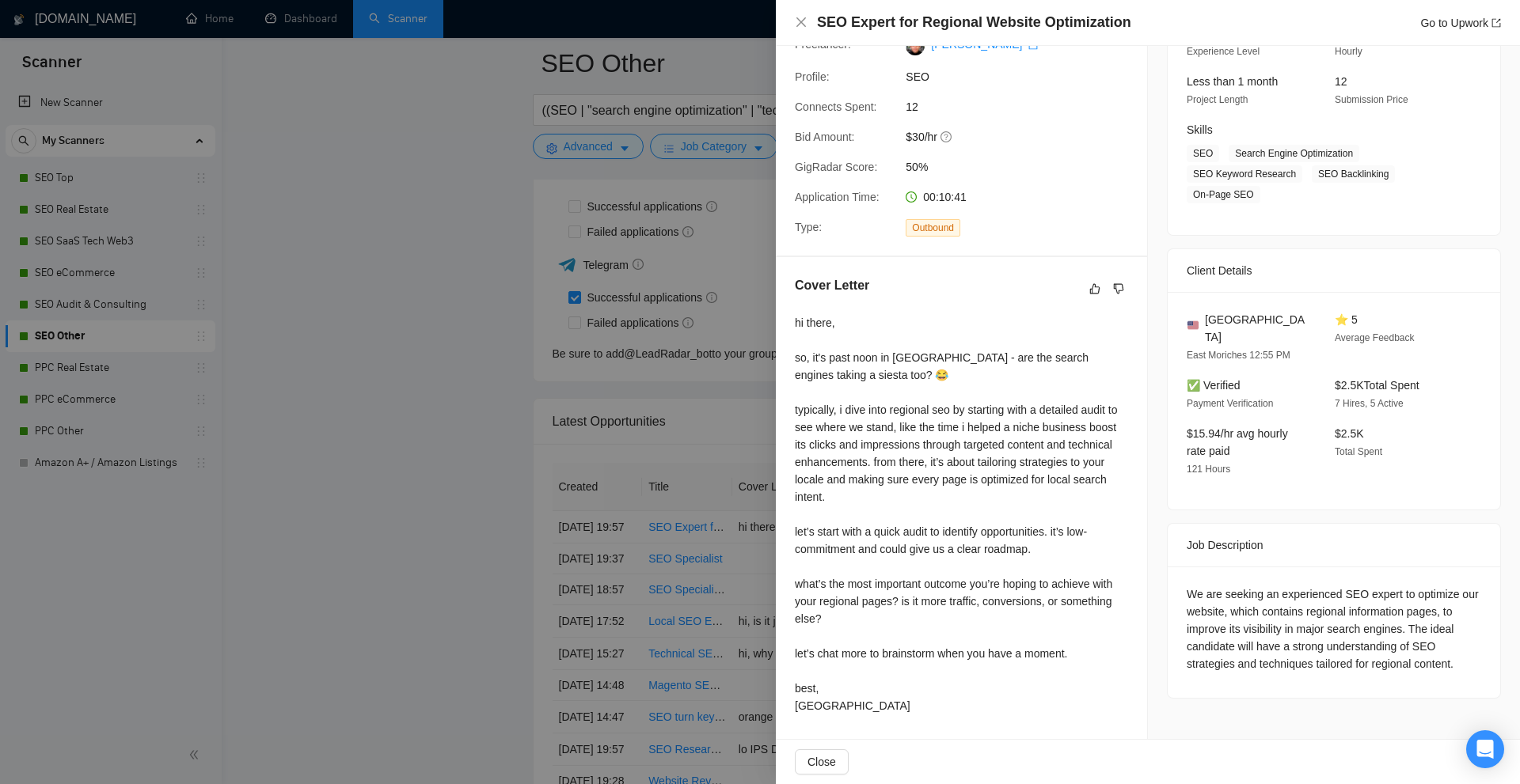
click at [988, 557] on div "hi there, so, it's past noon in east moriches - are the search engines taking a…" at bounding box center [961, 514] width 333 height 401
click at [596, 481] on div at bounding box center [760, 392] width 1520 height 784
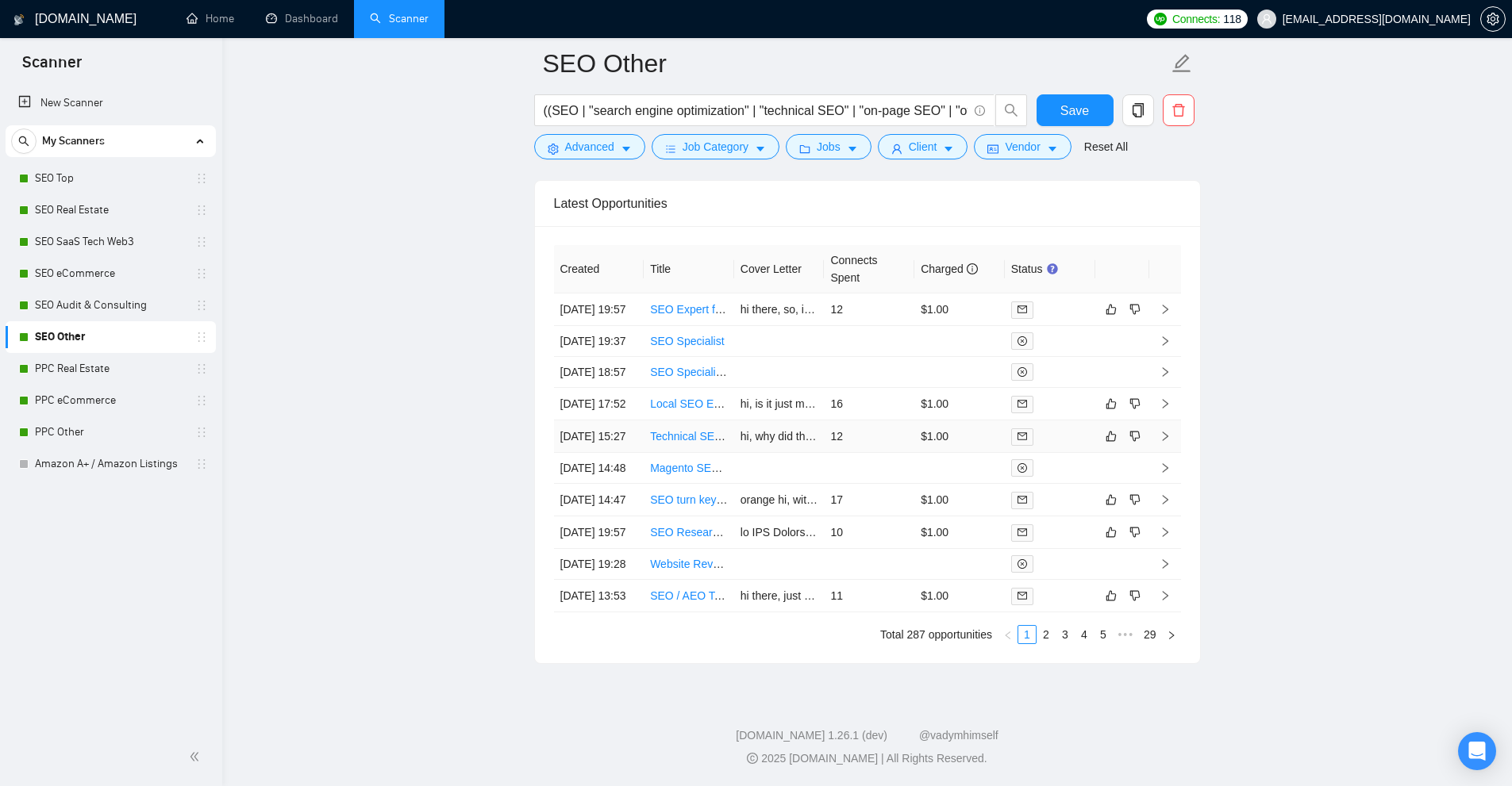
scroll to position [4423, 0]
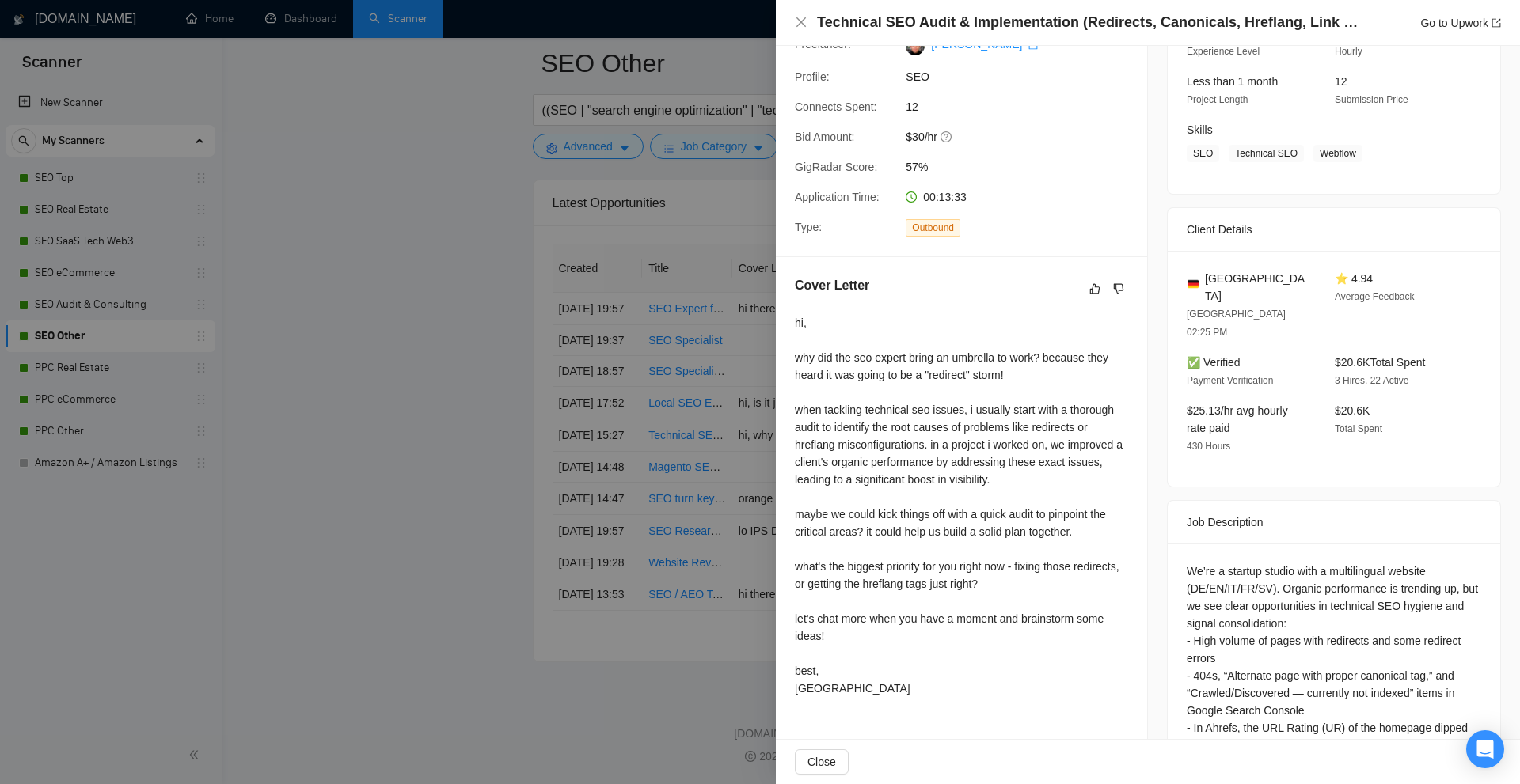
click at [717, 390] on div at bounding box center [760, 392] width 1520 height 784
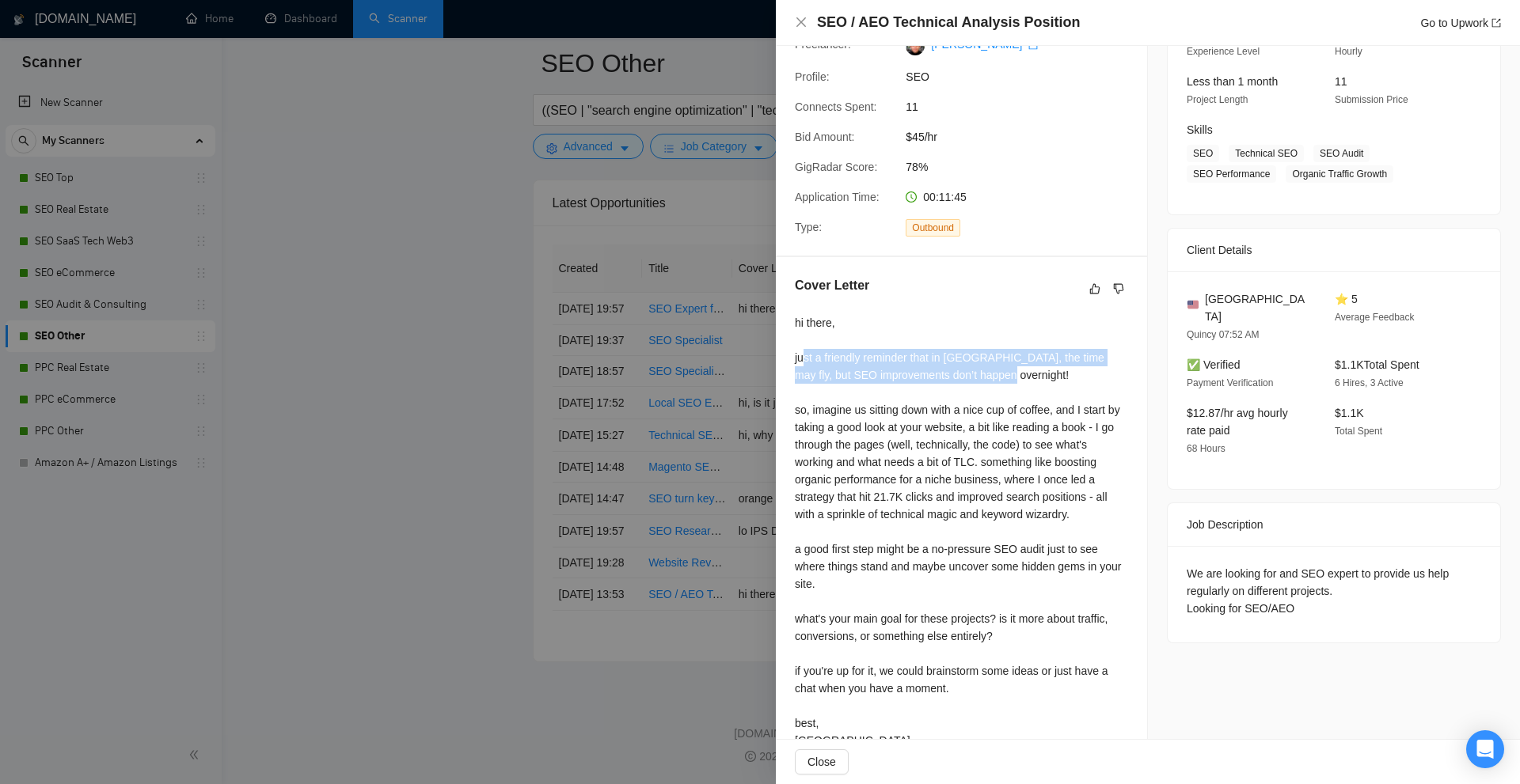
drag, startPoint x: 802, startPoint y: 350, endPoint x: 1061, endPoint y: 384, distance: 261.2
click at [1063, 381] on div "hi there, just a friendly reminder that in Quincy, the time may fly, but SEO im…" at bounding box center [961, 531] width 333 height 435
click at [1061, 385] on div "hi there, just a friendly reminder that in Quincy, the time may fly, but SEO im…" at bounding box center [961, 531] width 333 height 435
click at [730, 393] on div at bounding box center [760, 392] width 1520 height 784
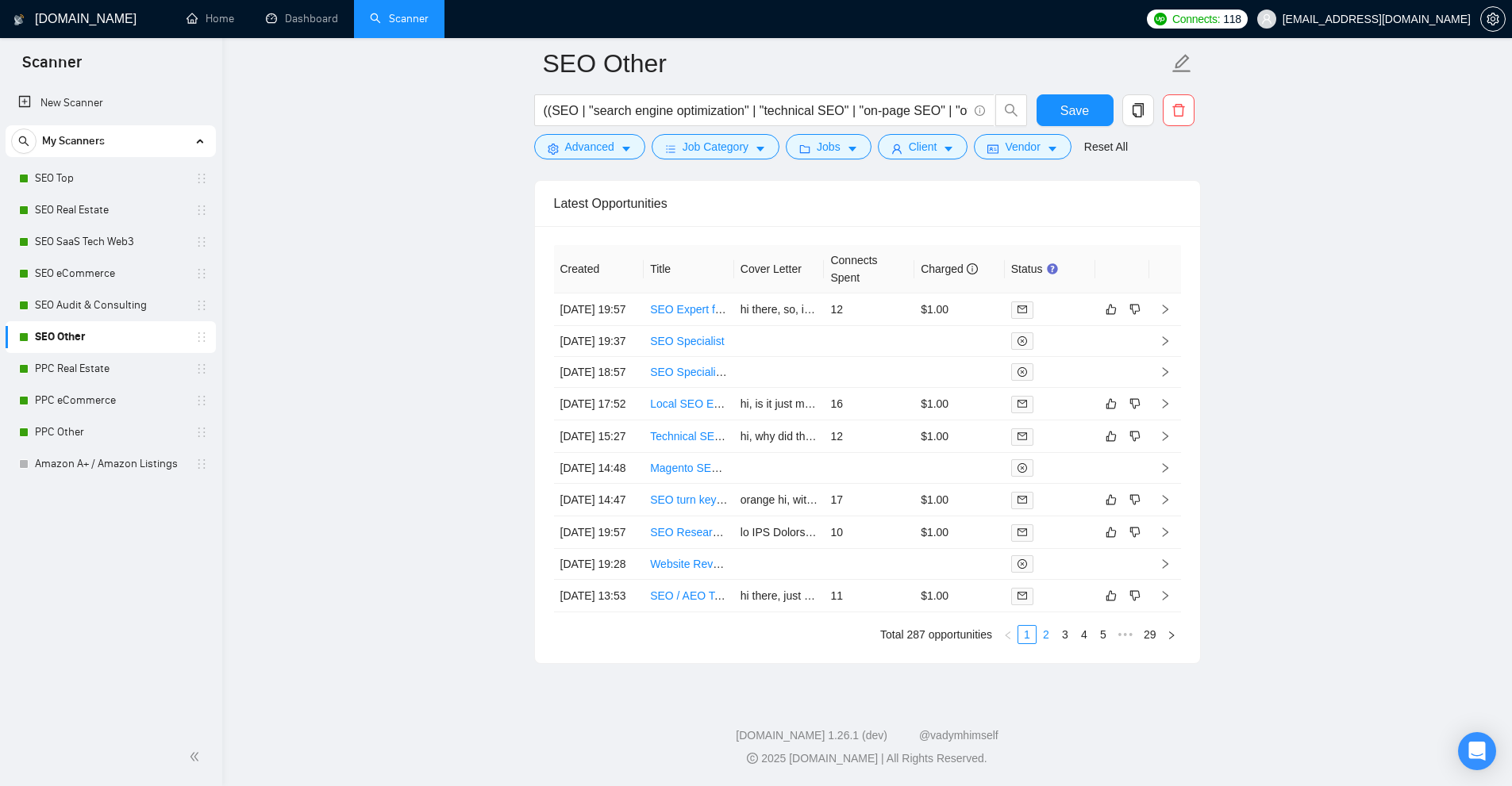
click at [1049, 642] on link "2" at bounding box center [1047, 636] width 18 height 18
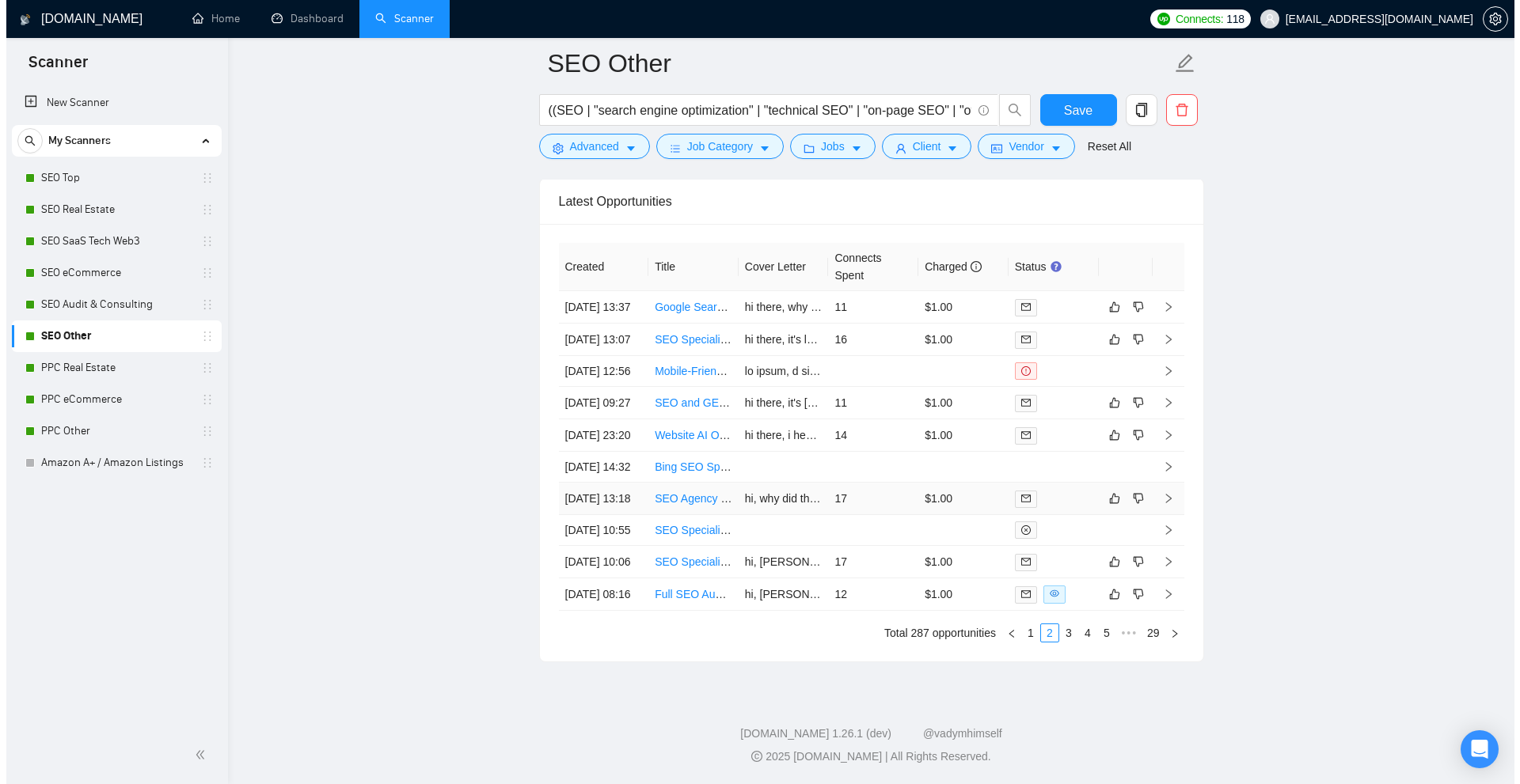
scroll to position [4412, 0]
click at [942, 595] on td "$1.00" at bounding box center [957, 594] width 90 height 33
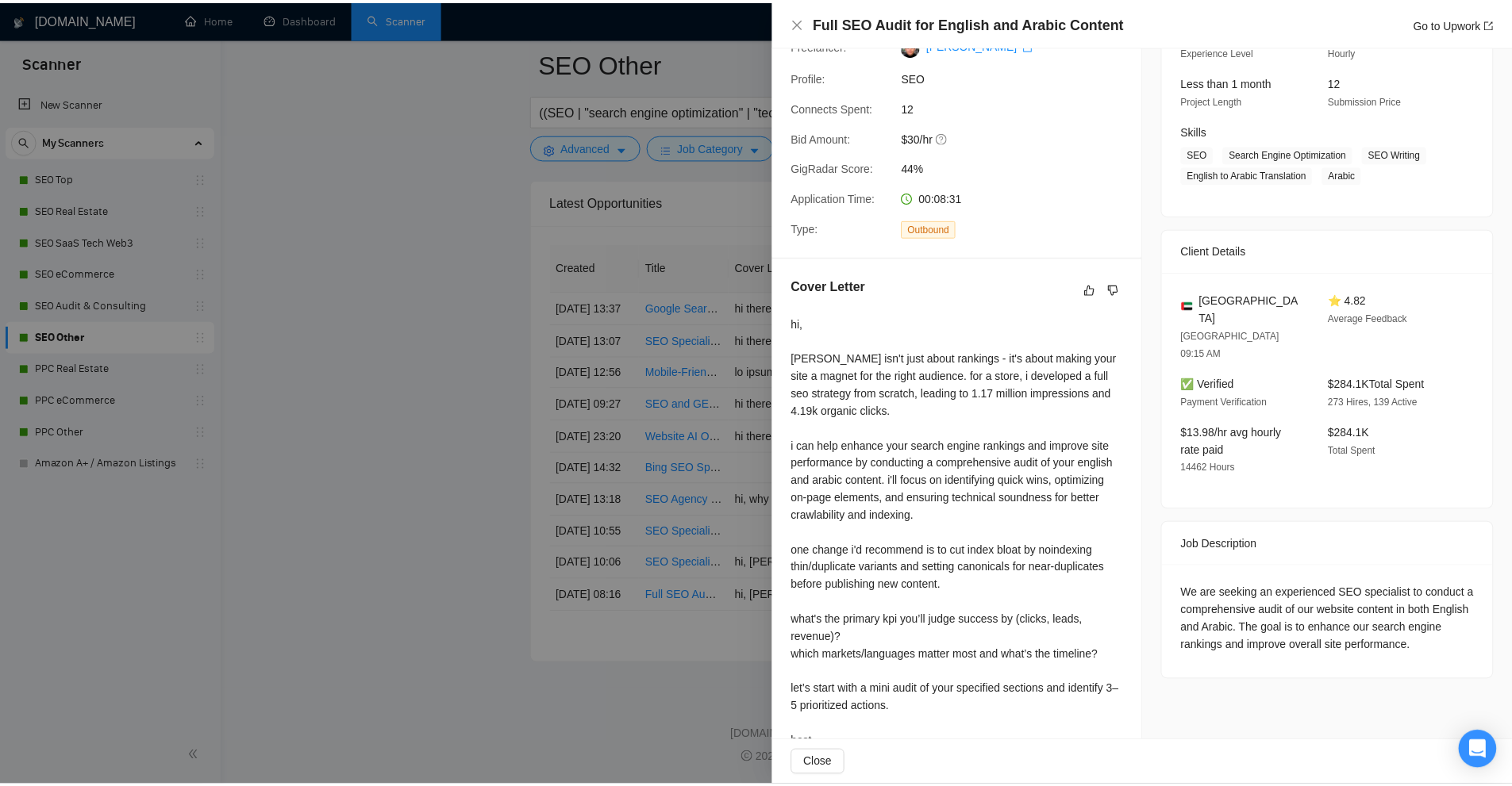
scroll to position [239, 0]
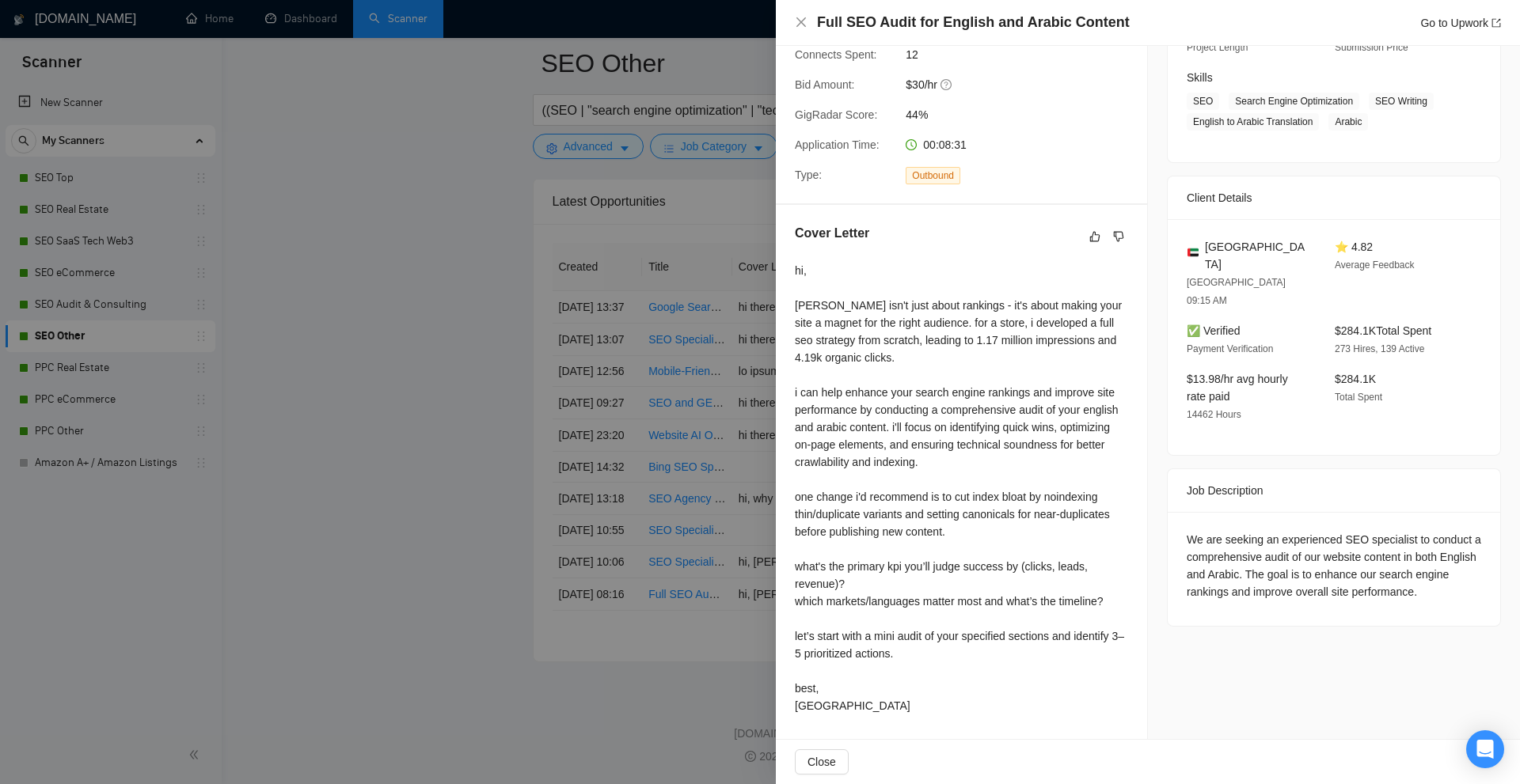
click at [863, 565] on div "hi, seo isn't just about rankings - it's about making your site a magnet for th…" at bounding box center [961, 488] width 333 height 453
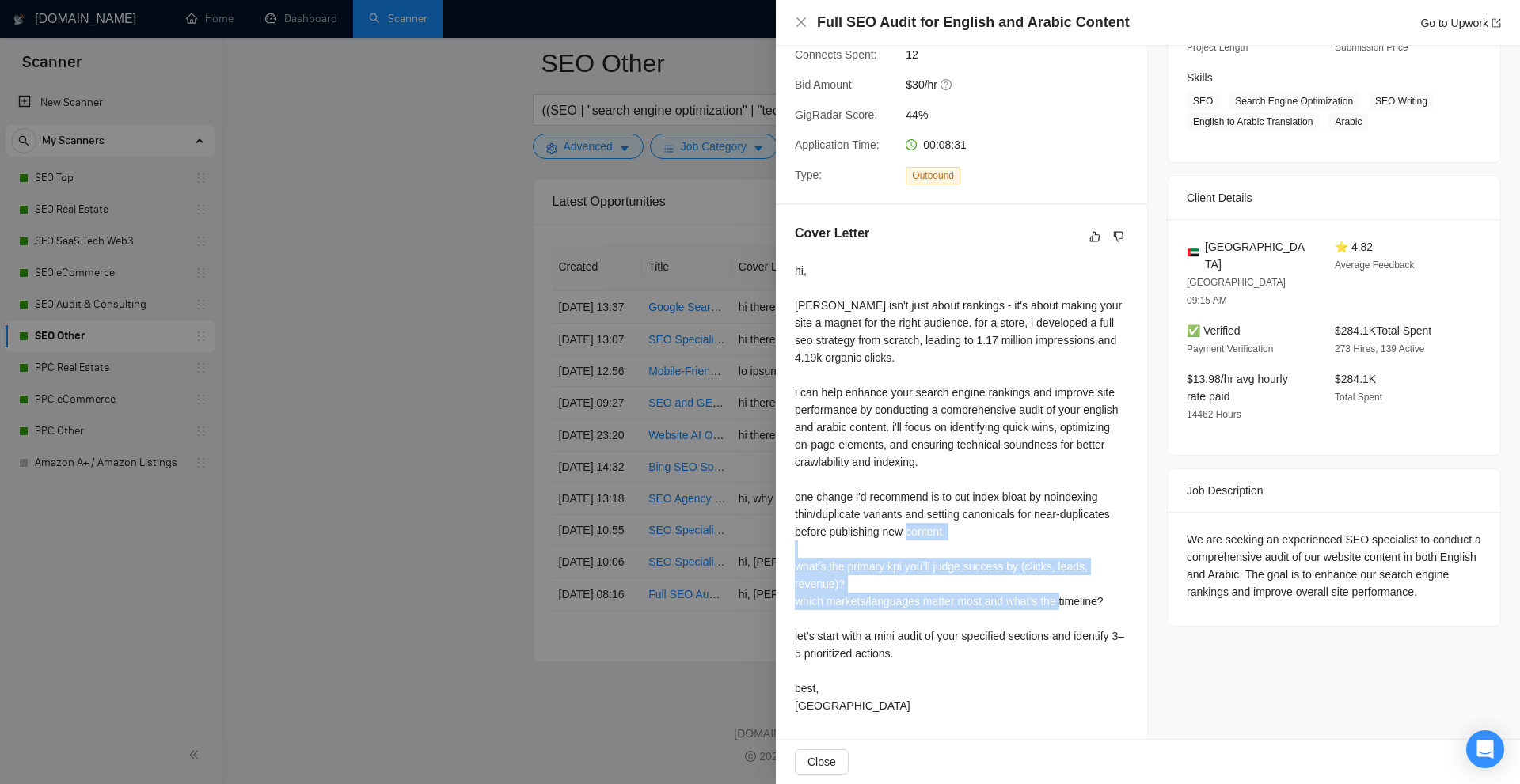
drag, startPoint x: 863, startPoint y: 565, endPoint x: 1040, endPoint y: 599, distance: 180.2
click at [1040, 599] on div "hi, seo isn't just about rankings - it's about making your site a magnet for th…" at bounding box center [961, 488] width 333 height 453
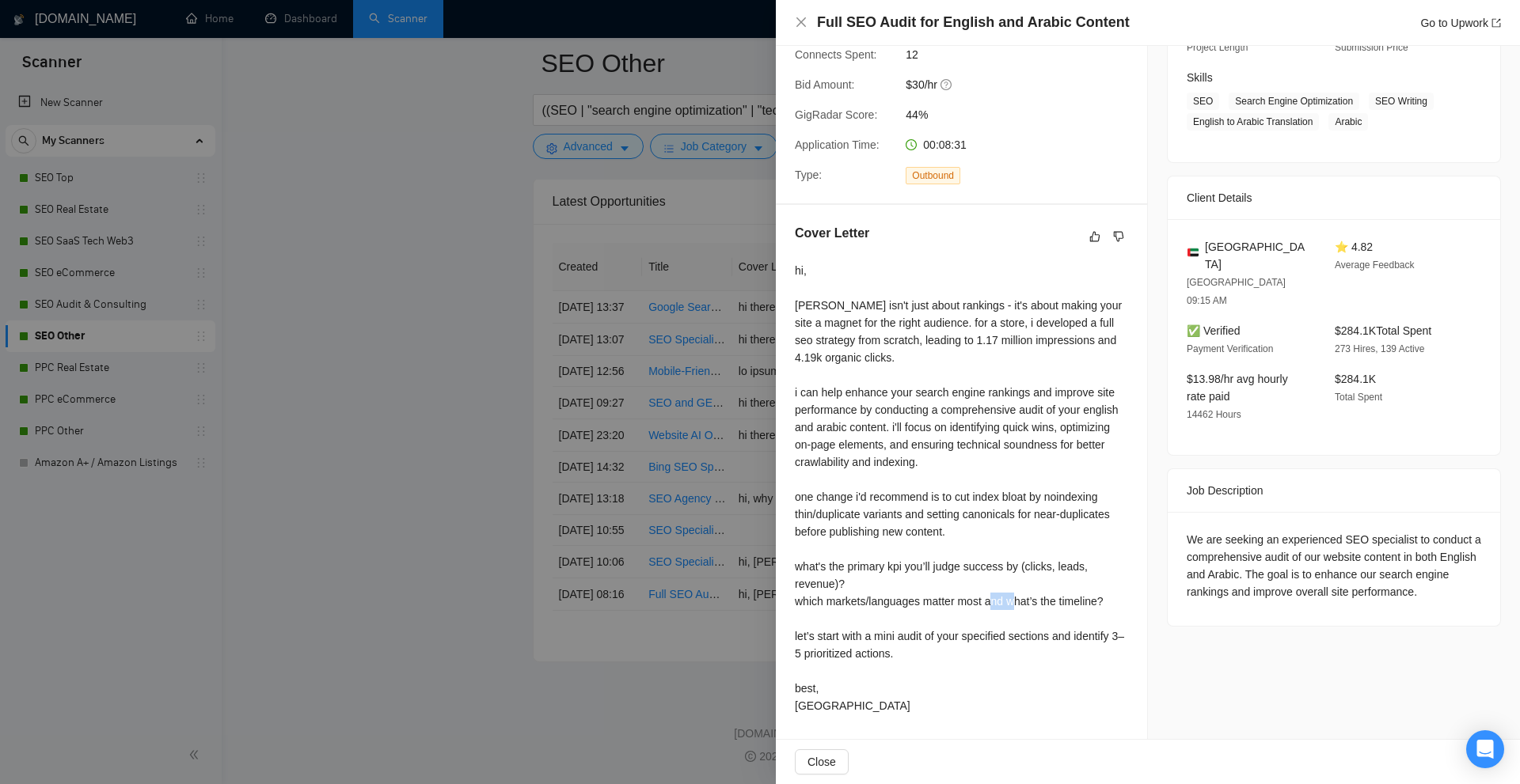
click at [1040, 599] on div "hi, seo isn't just about rankings - it's about making your site a magnet for th…" at bounding box center [961, 488] width 333 height 453
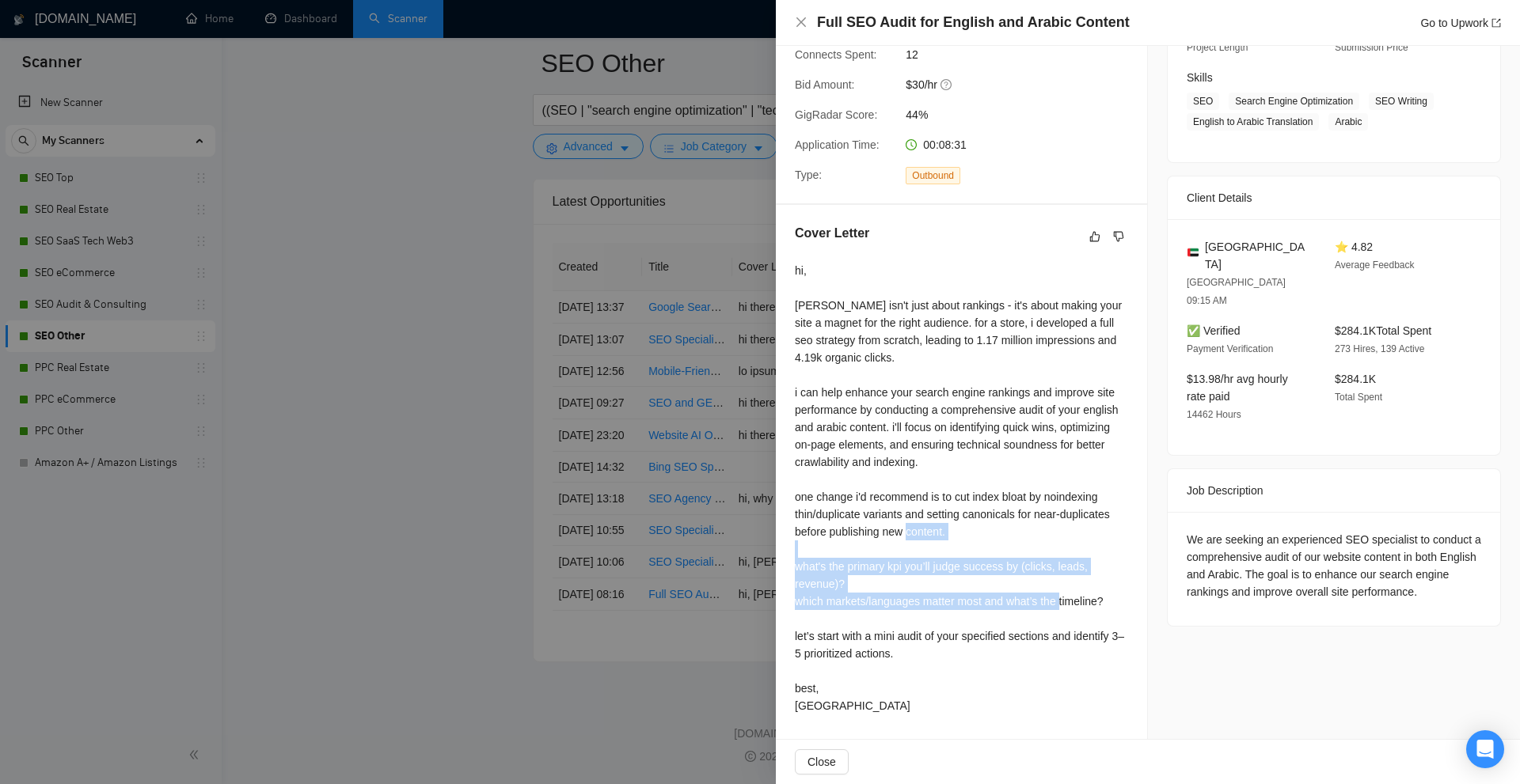
drag, startPoint x: 1040, startPoint y: 599, endPoint x: 1060, endPoint y: 567, distance: 37.7
click at [1060, 567] on div "hi, seo isn't just about rankings - it's about making your site a magnet for th…" at bounding box center [961, 488] width 333 height 453
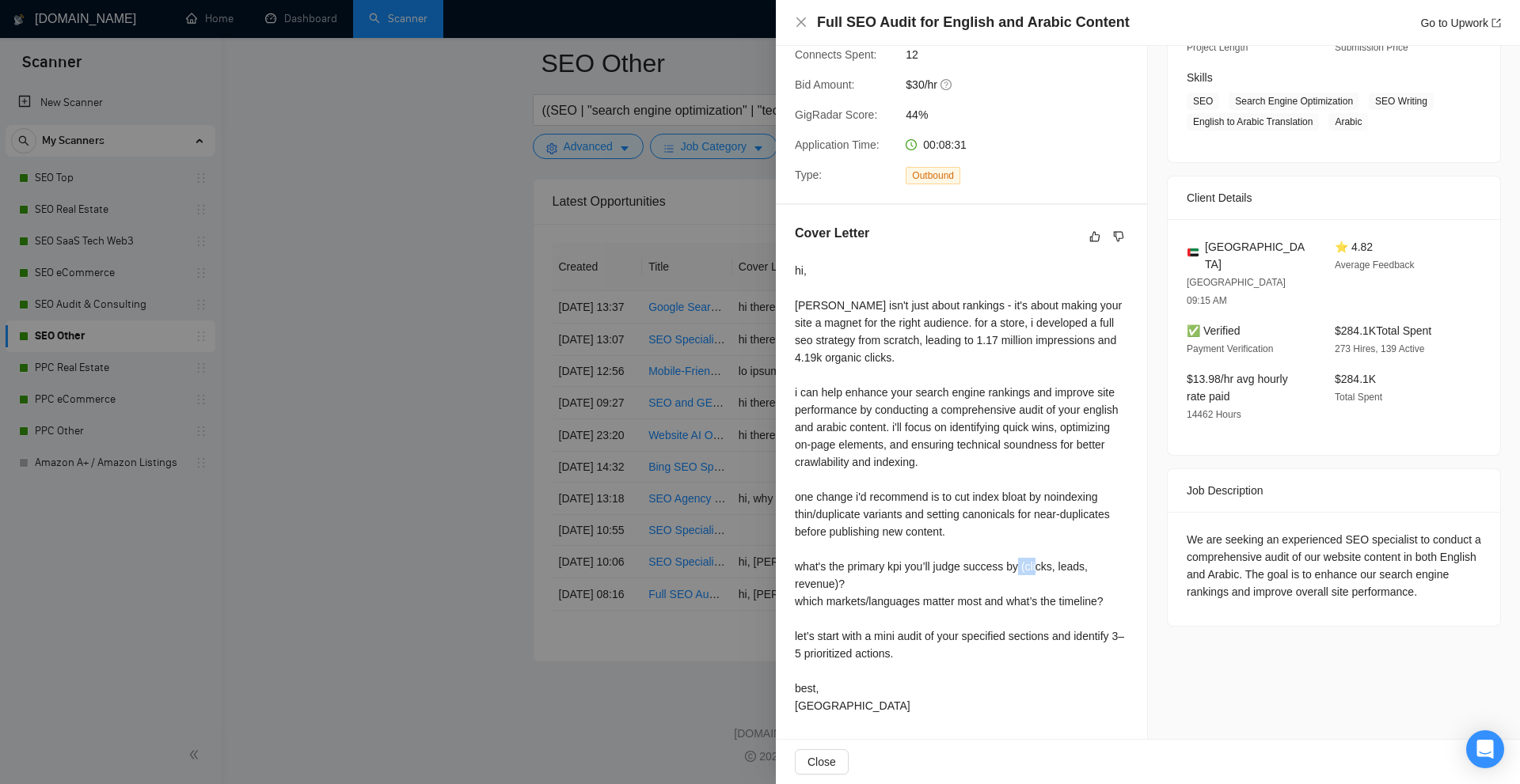
click at [1060, 567] on div "hi, seo isn't just about rankings - it's about making your site a magnet for th…" at bounding box center [961, 488] width 333 height 453
click at [684, 383] on div at bounding box center [760, 392] width 1520 height 784
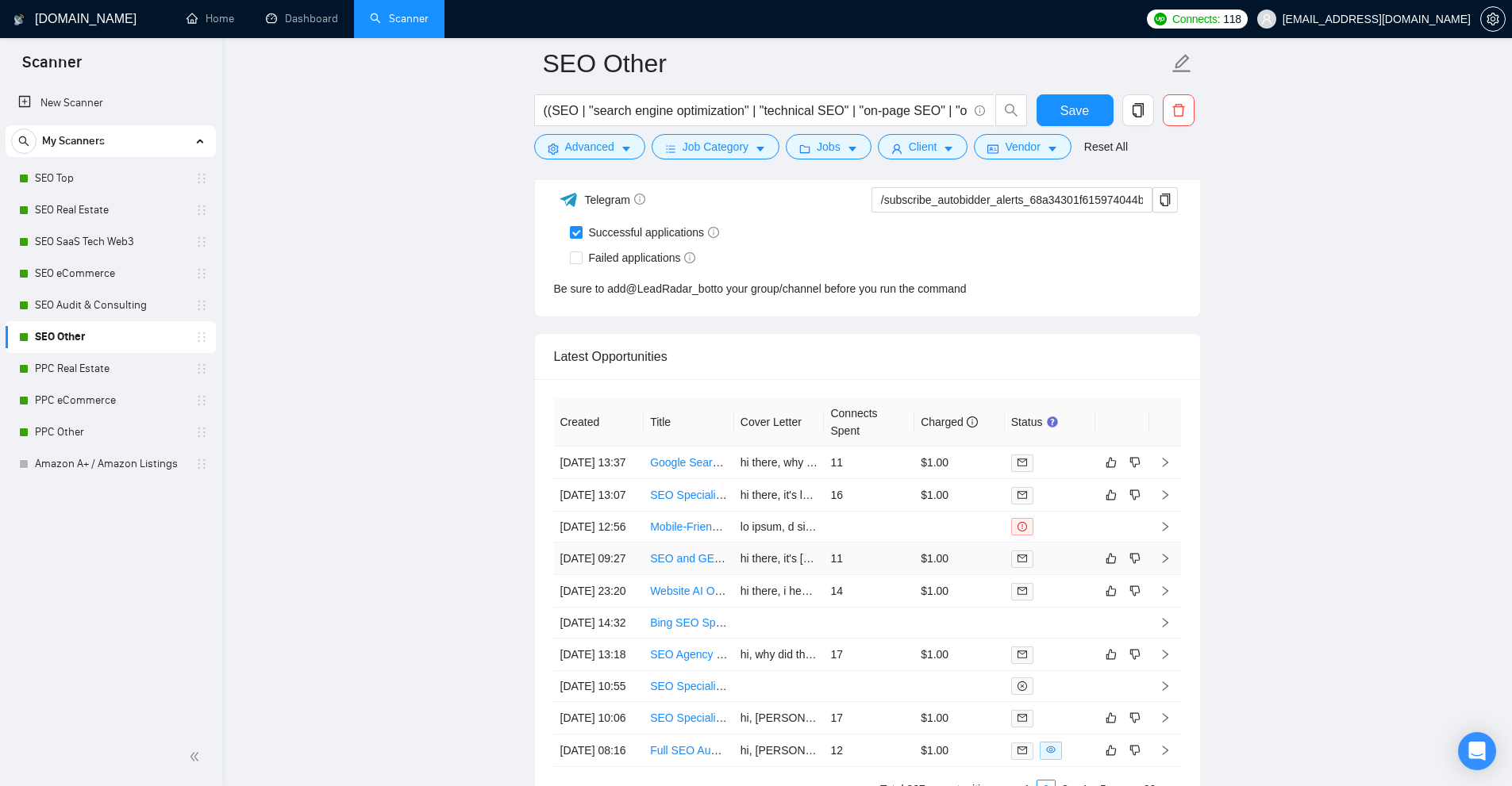
scroll to position [4423, 0]
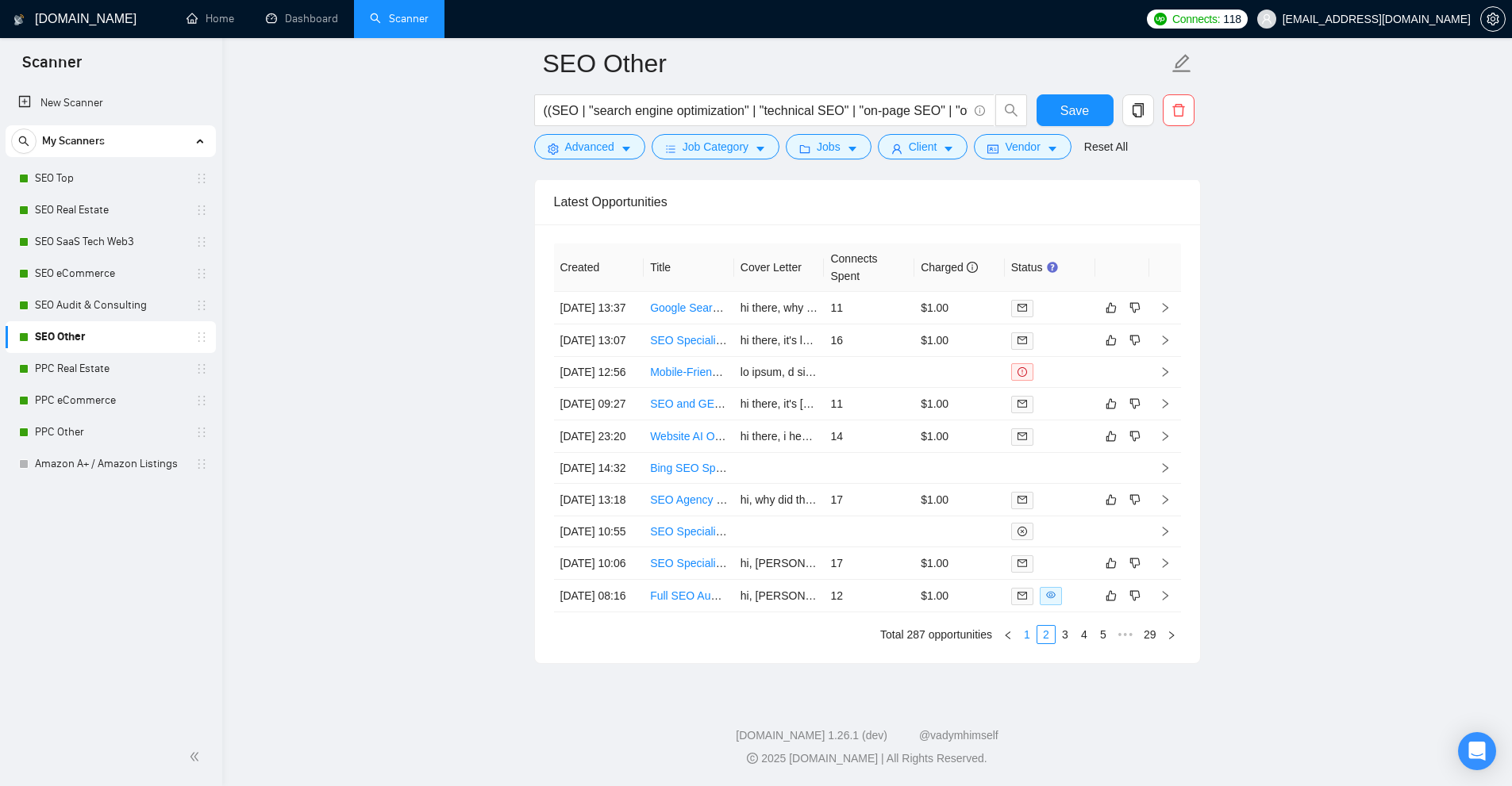
click at [1029, 636] on link "1" at bounding box center [1028, 636] width 18 height 18
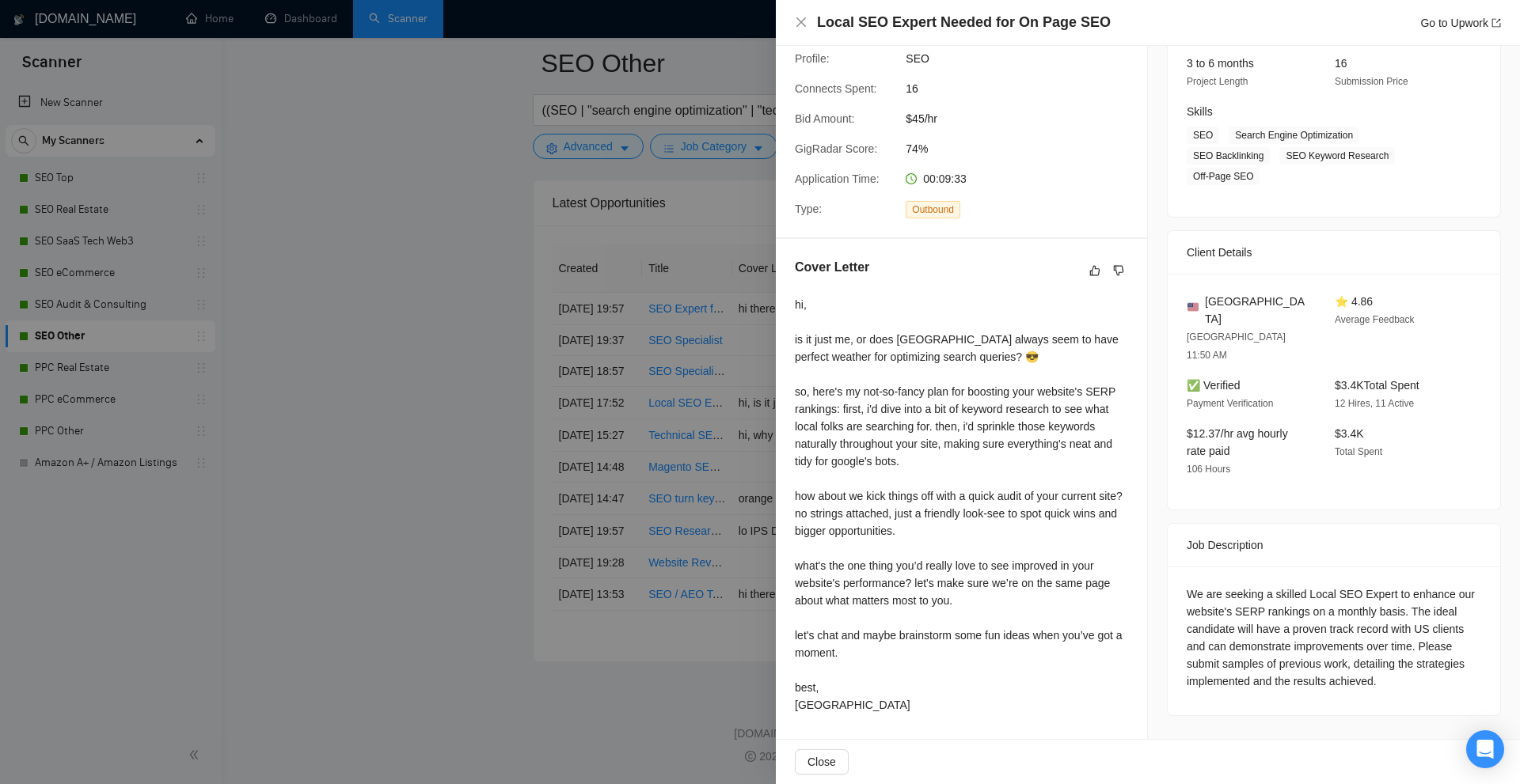
scroll to position [203, 0]
drag, startPoint x: 796, startPoint y: 331, endPoint x: 937, endPoint y: 335, distance: 141.1
click at [932, 335] on div "hi, is it just me, or does jacksonville beach always seem to have perfect weath…" at bounding box center [961, 506] width 333 height 418
click at [951, 348] on div "hi, is it just me, or does jacksonville beach always seem to have perfect weath…" at bounding box center [961, 506] width 333 height 418
click at [954, 377] on div "hi, is it just me, or does jacksonville beach always seem to have perfect weath…" at bounding box center [961, 506] width 333 height 418
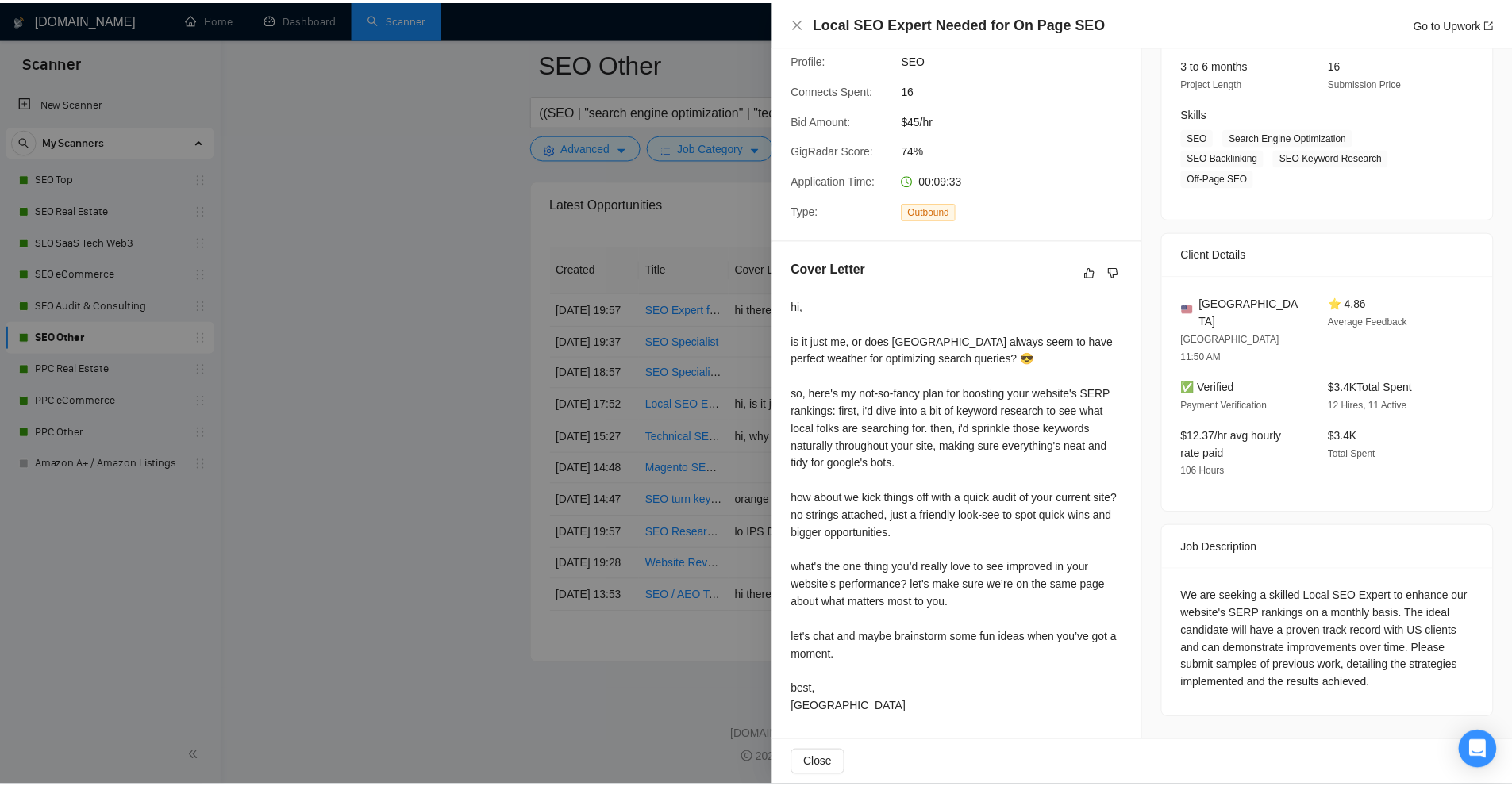
scroll to position [0, 0]
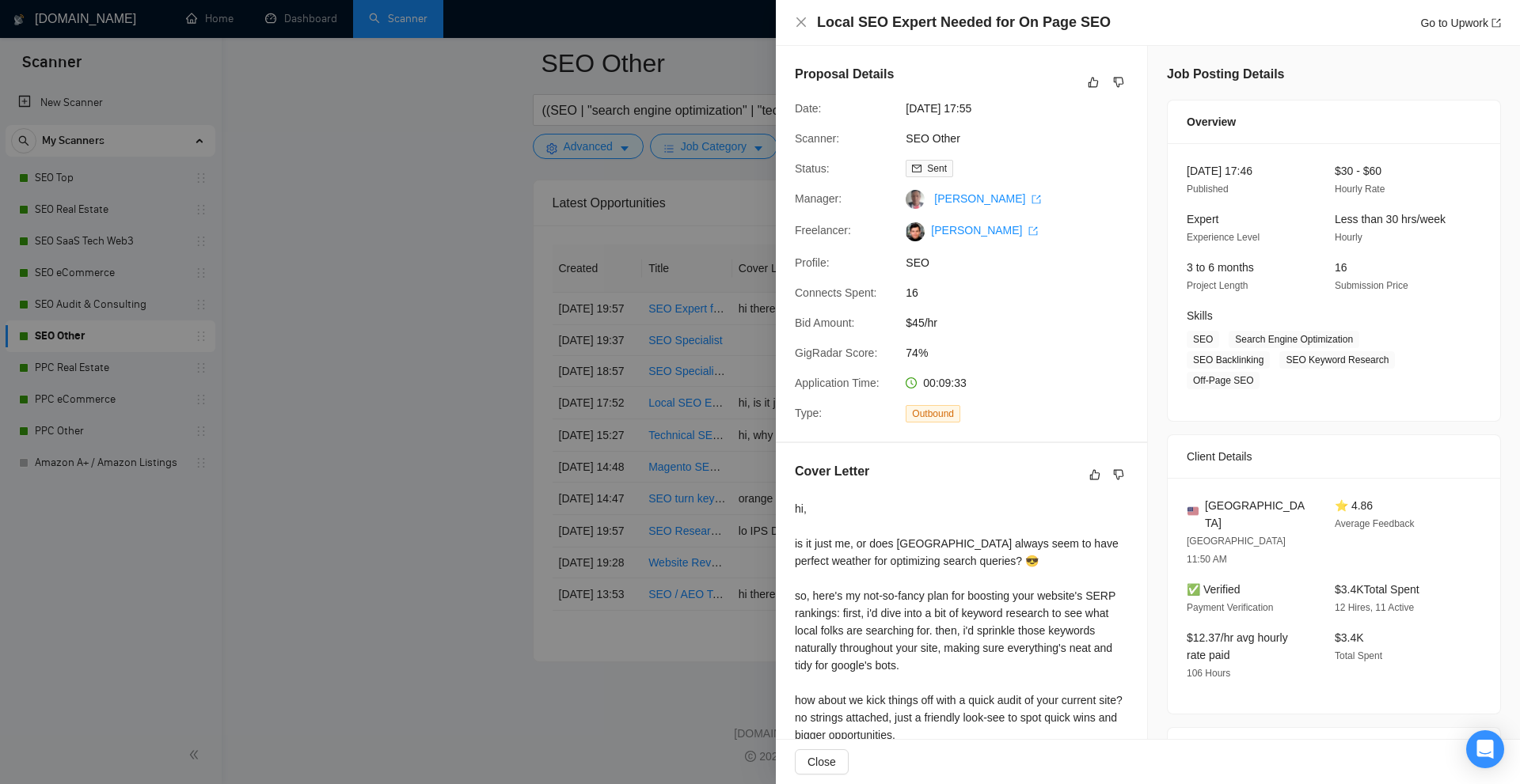
click at [694, 325] on div at bounding box center [760, 392] width 1520 height 784
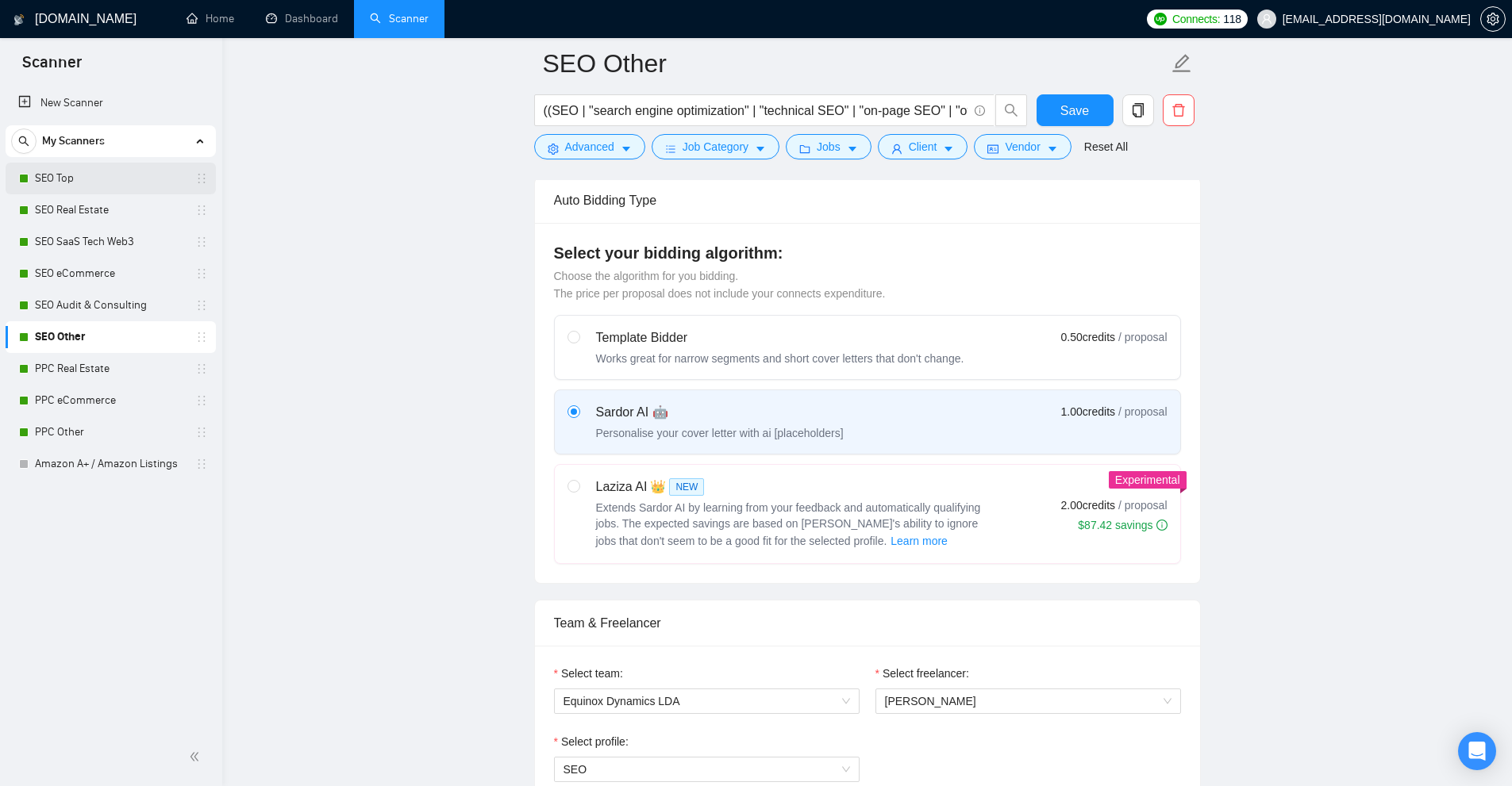
scroll to position [297, 0]
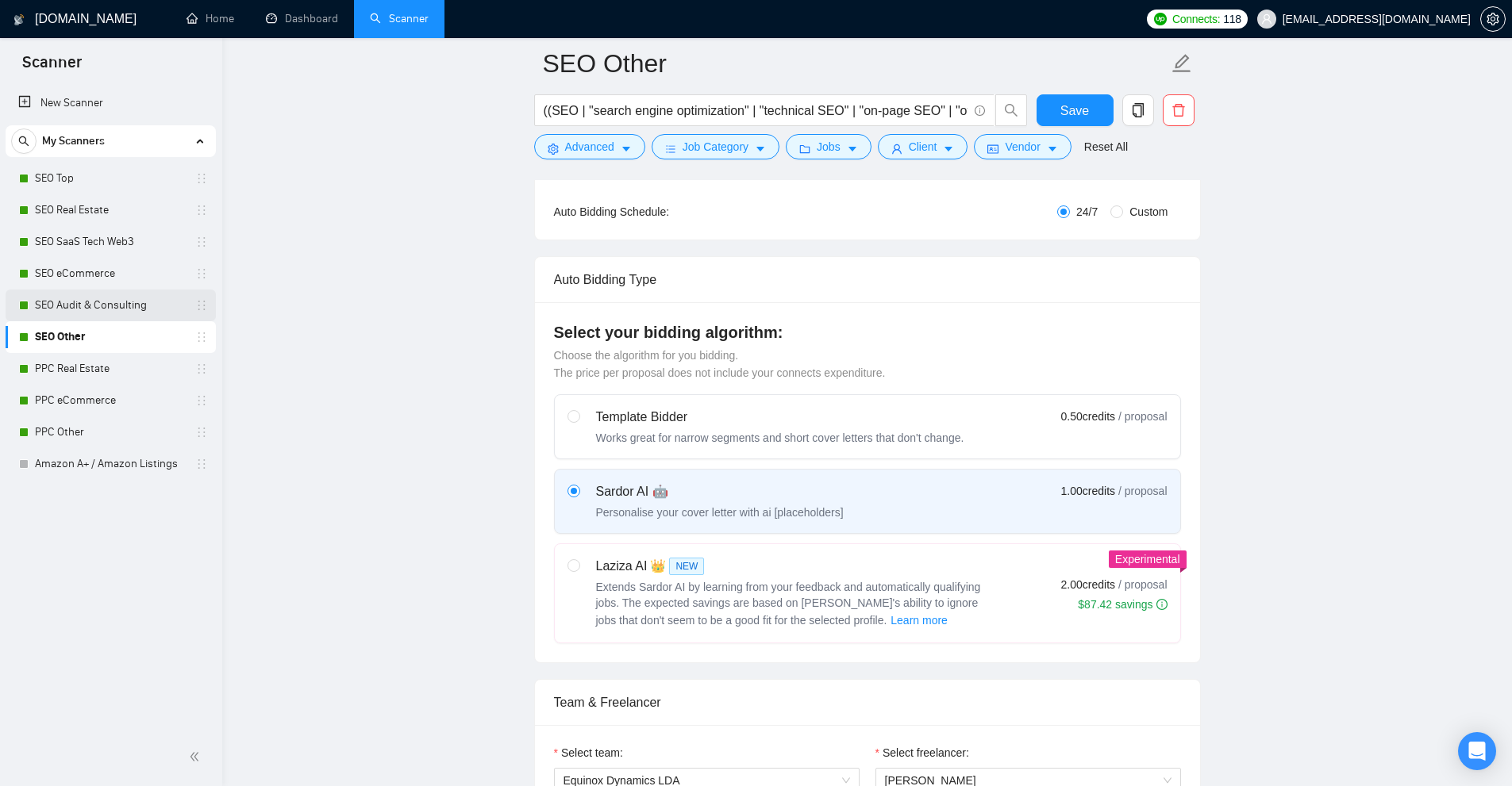
click at [106, 302] on link "SEO Audit & Consulting" at bounding box center [110, 306] width 151 height 32
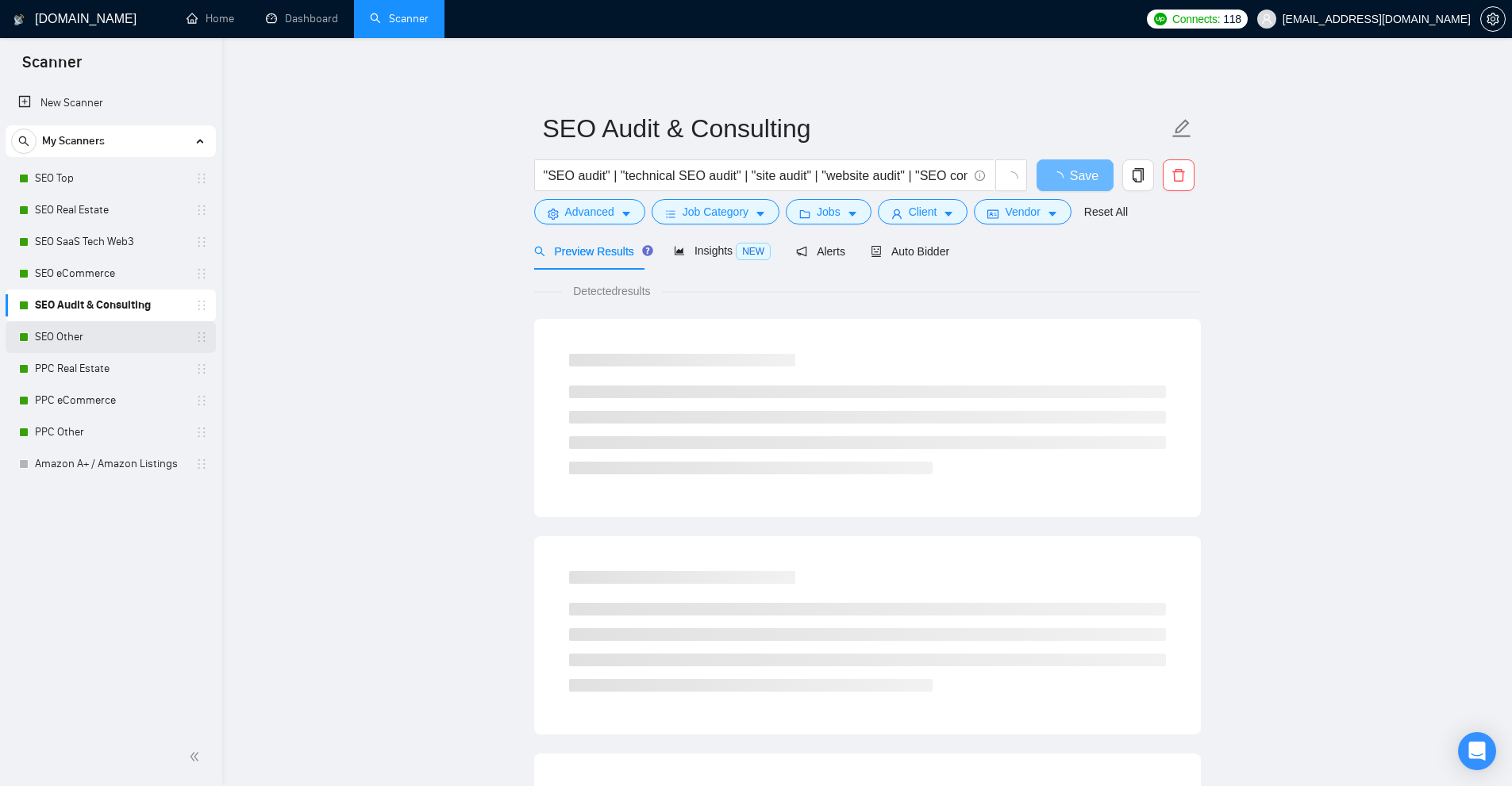
click at [137, 344] on link "SEO Other" at bounding box center [110, 338] width 151 height 32
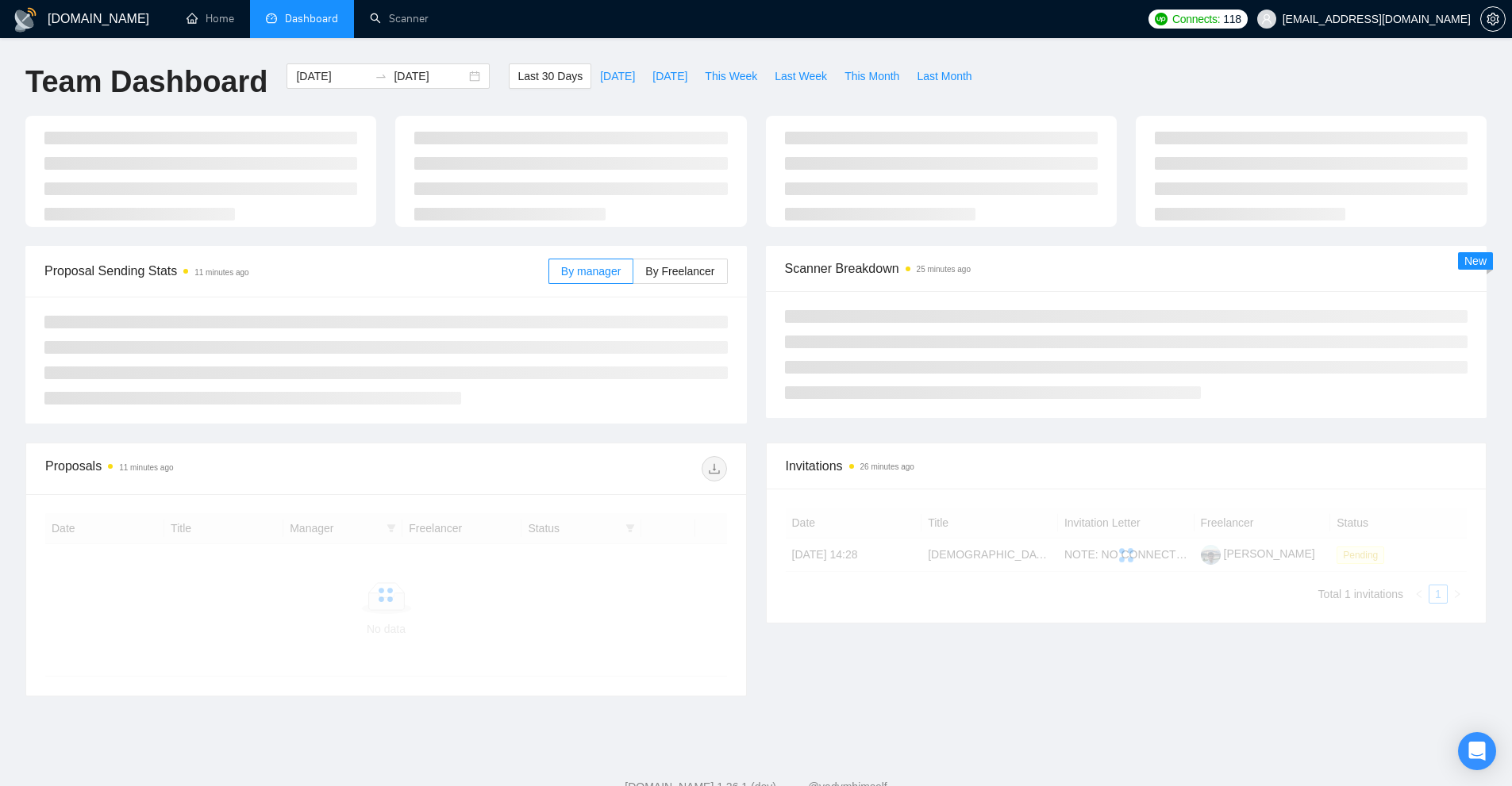
scroll to position [51, 0]
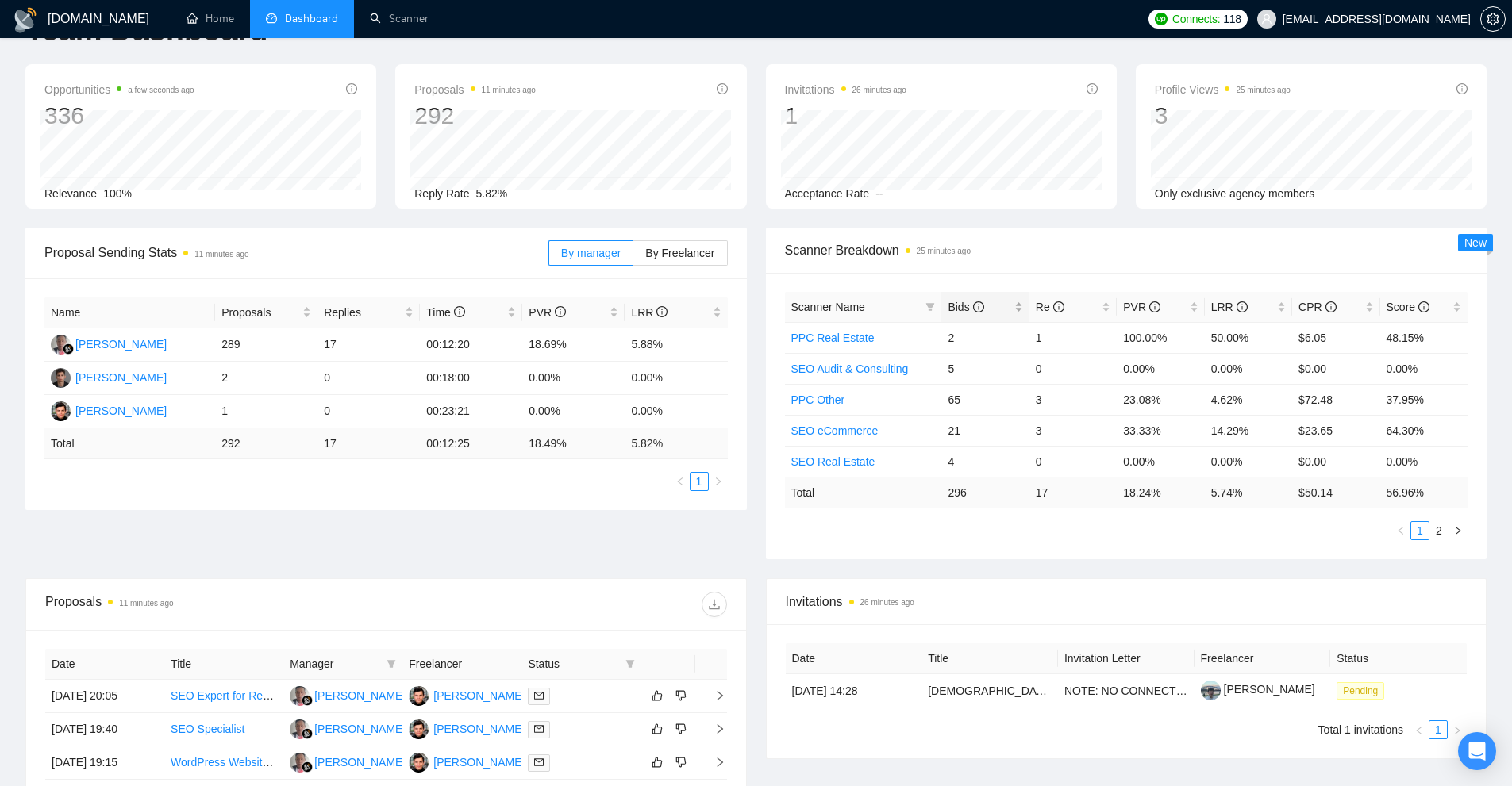
click at [1023, 312] on div "Bids" at bounding box center [984, 307] width 74 height 18
drag, startPoint x: 946, startPoint y: 335, endPoint x: 1105, endPoint y: 339, distance: 159.1
click at [1105, 339] on tr "SEO Other 155 9 16.13% 5.81% $56.13 63.13%" at bounding box center [1127, 337] width 683 height 31
click at [1103, 339] on td "9" at bounding box center [1073, 337] width 87 height 31
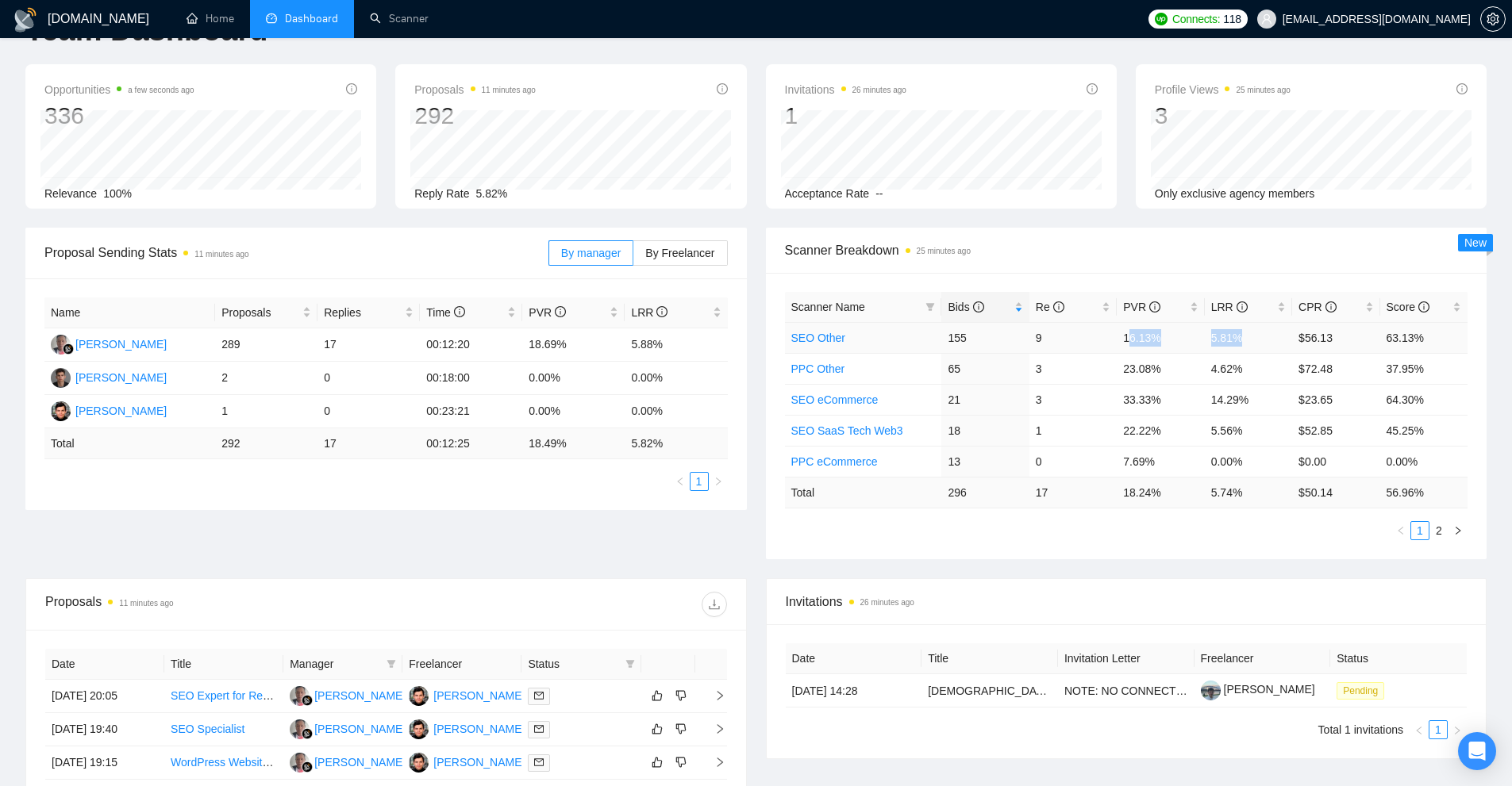
drag, startPoint x: 1249, startPoint y: 330, endPoint x: 1129, endPoint y: 330, distance: 120.0
click at [1129, 330] on tr "SEO Other 155 9 16.13% 5.81% $56.13 63.13%" at bounding box center [1127, 337] width 683 height 31
drag, startPoint x: 1119, startPoint y: 339, endPoint x: 1260, endPoint y: 342, distance: 141.0
click at [1260, 342] on tr "SEO Other 155 9 16.13% 5.81% $56.13 63.13%" at bounding box center [1127, 337] width 683 height 31
click at [1260, 342] on td "5.81%" at bounding box center [1249, 337] width 87 height 31
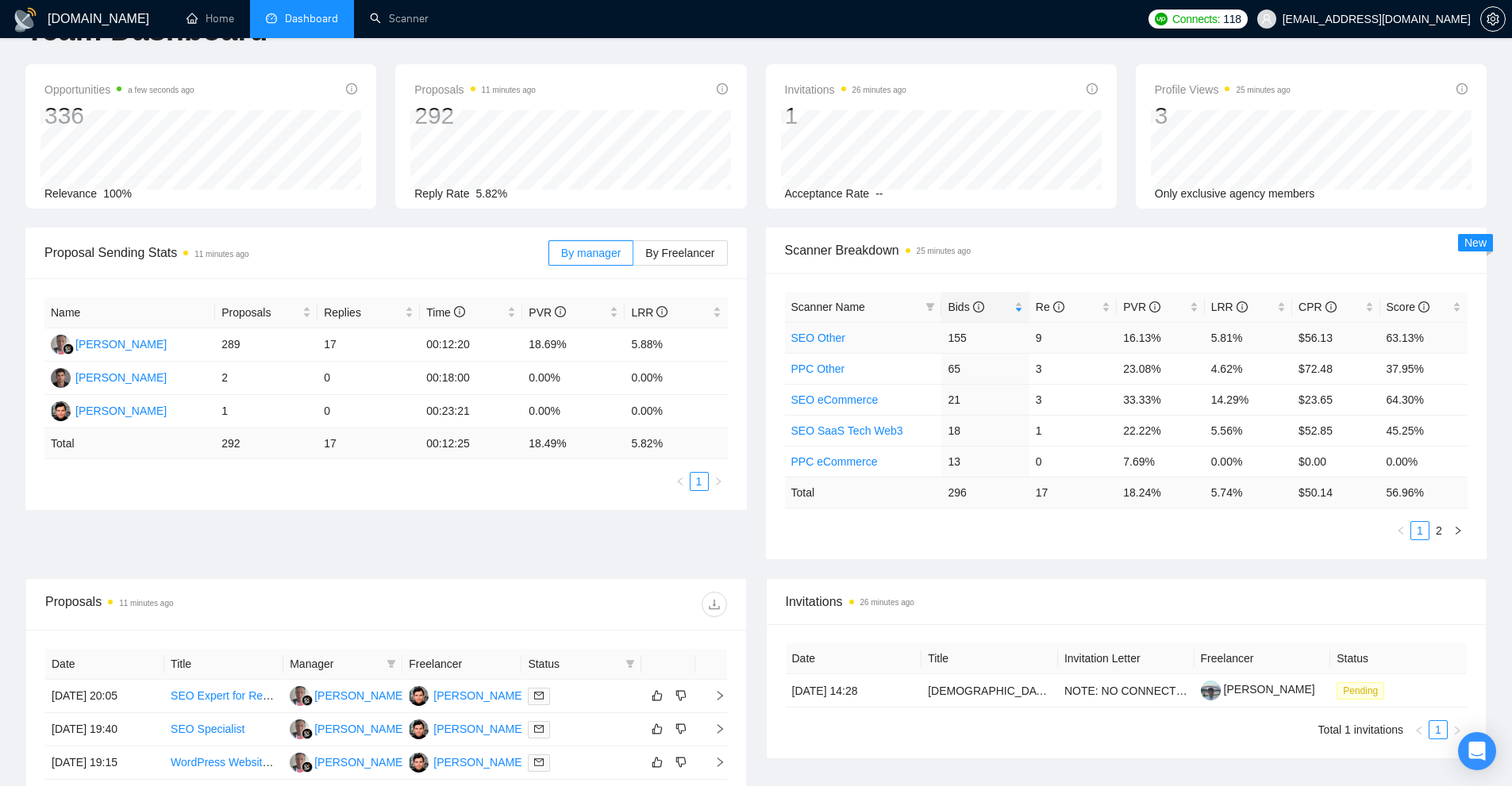
click at [1260, 342] on td "5.81%" at bounding box center [1249, 337] width 87 height 31
drag, startPoint x: 1260, startPoint y: 342, endPoint x: 1162, endPoint y: 341, distance: 98.0
click at [1162, 341] on tr "SEO Other 155 9 16.13% 5.81% $56.13 63.13%" at bounding box center [1127, 337] width 683 height 31
click at [1162, 341] on td "16.13%" at bounding box center [1160, 337] width 87 height 31
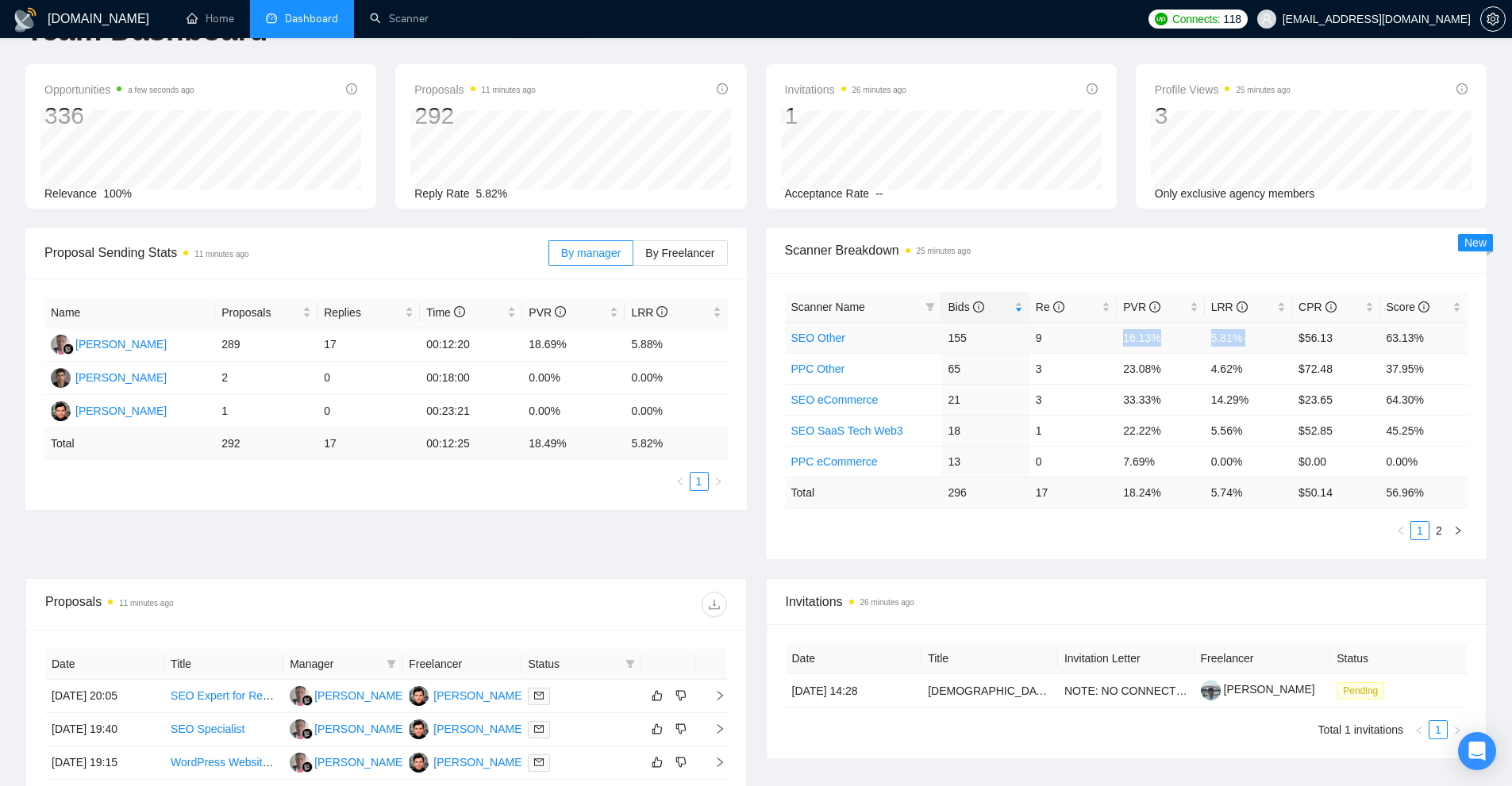
drag, startPoint x: 1162, startPoint y: 341, endPoint x: 1272, endPoint y: 339, distance: 110.0
click at [1272, 339] on tr "SEO Other 155 9 16.13% 5.81% $56.13 63.13%" at bounding box center [1127, 337] width 683 height 31
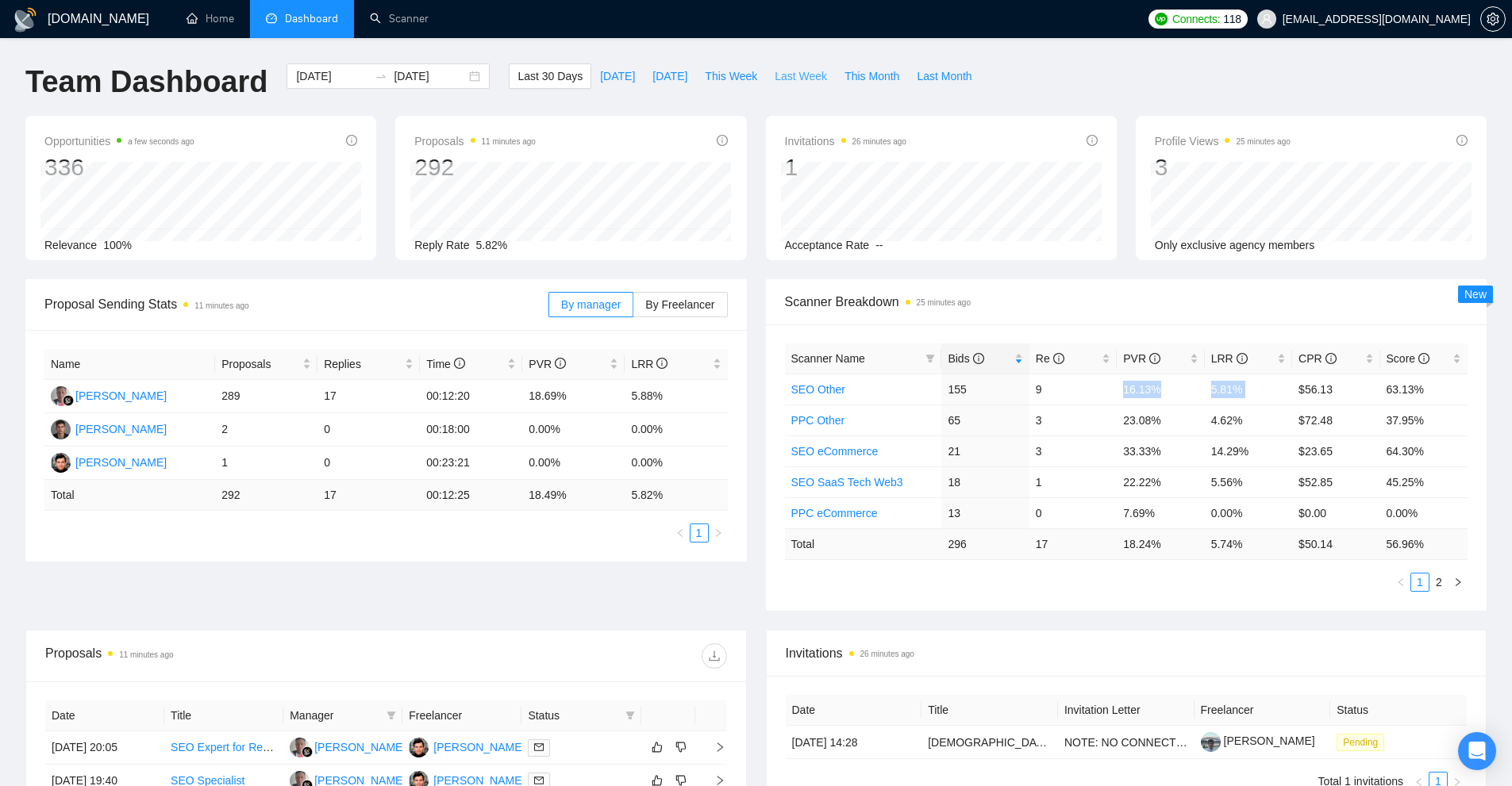
click at [799, 76] on span "Last Week" at bounding box center [800, 76] width 52 height 18
type input "[DATE]"
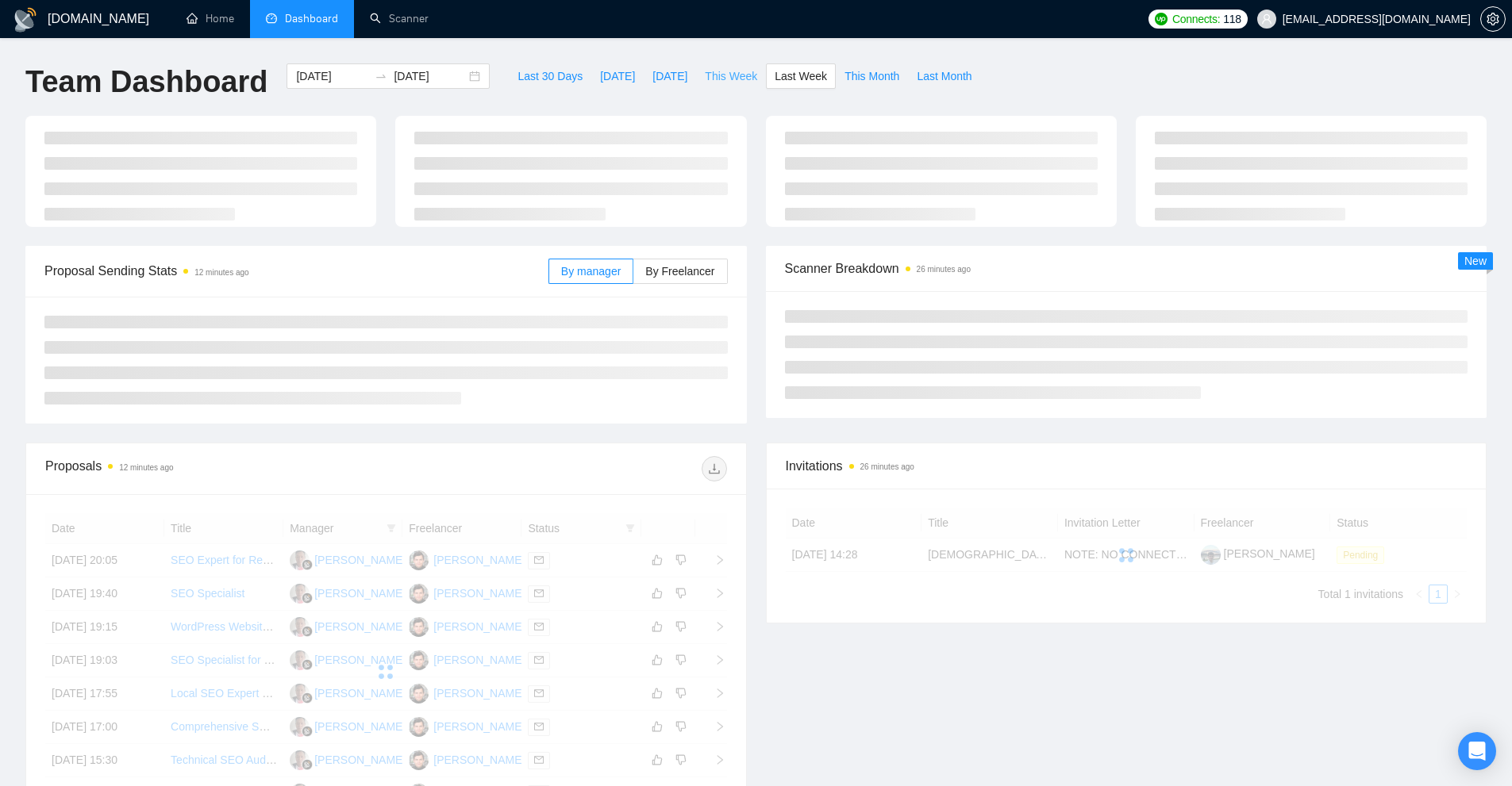
click at [727, 81] on span "This Week" at bounding box center [731, 76] width 52 height 18
type input "[DATE]"
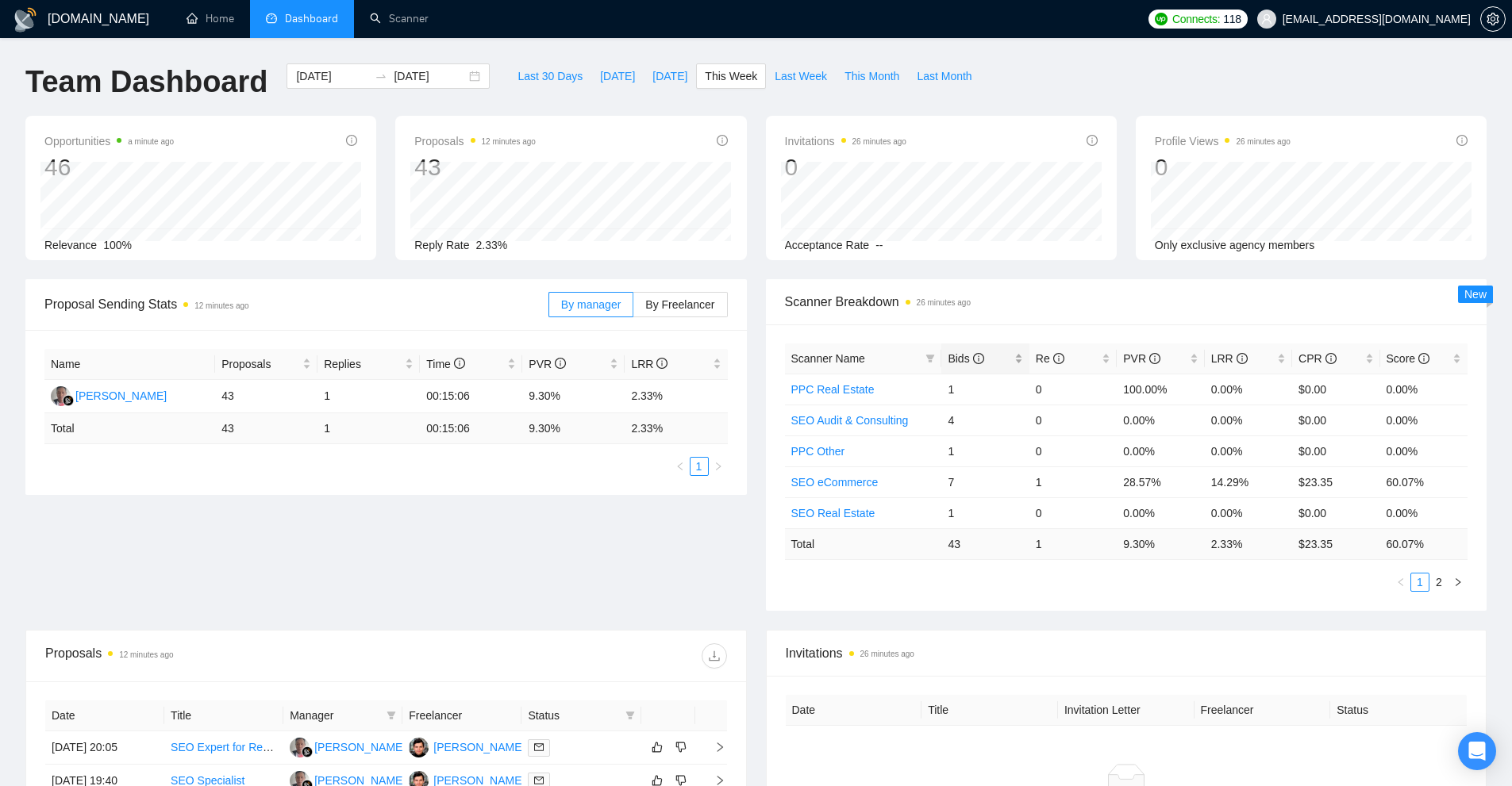
click at [1021, 353] on div "Bids" at bounding box center [984, 359] width 74 height 18
drag, startPoint x: 1053, startPoint y: 394, endPoint x: 1099, endPoint y: 396, distance: 46.0
click at [1095, 394] on tr "SEO Other 20 0 5.00% 0.00% $0.00 0.00%" at bounding box center [1127, 389] width 683 height 31
click at [1127, 452] on td "0.00%" at bounding box center [1160, 450] width 87 height 31
